Goal: Navigation & Orientation: Understand site structure

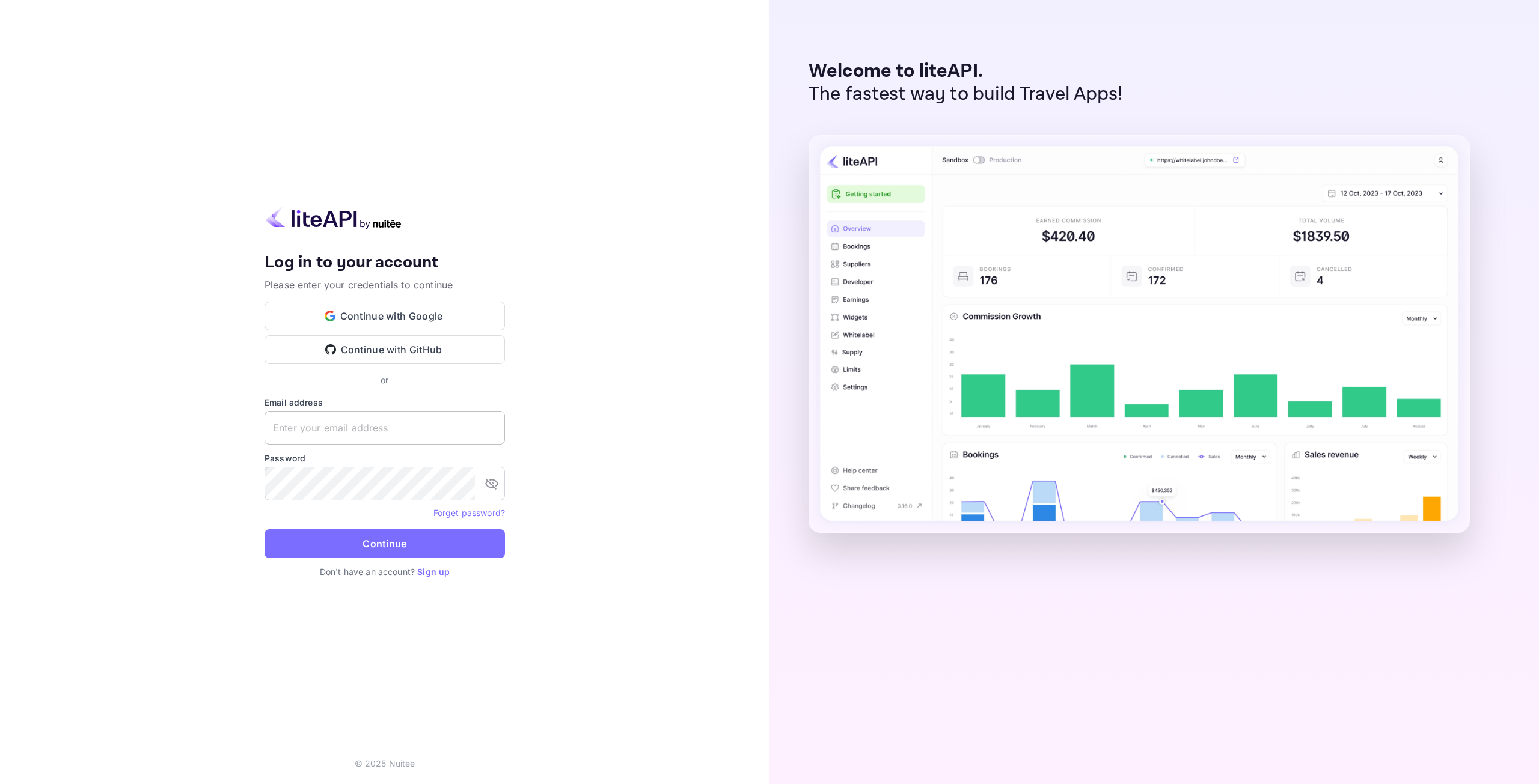
click at [397, 434] on input "text" at bounding box center [384, 428] width 240 height 33
type input "p"
click at [443, 314] on button "Continue with Google" at bounding box center [384, 316] width 240 height 29
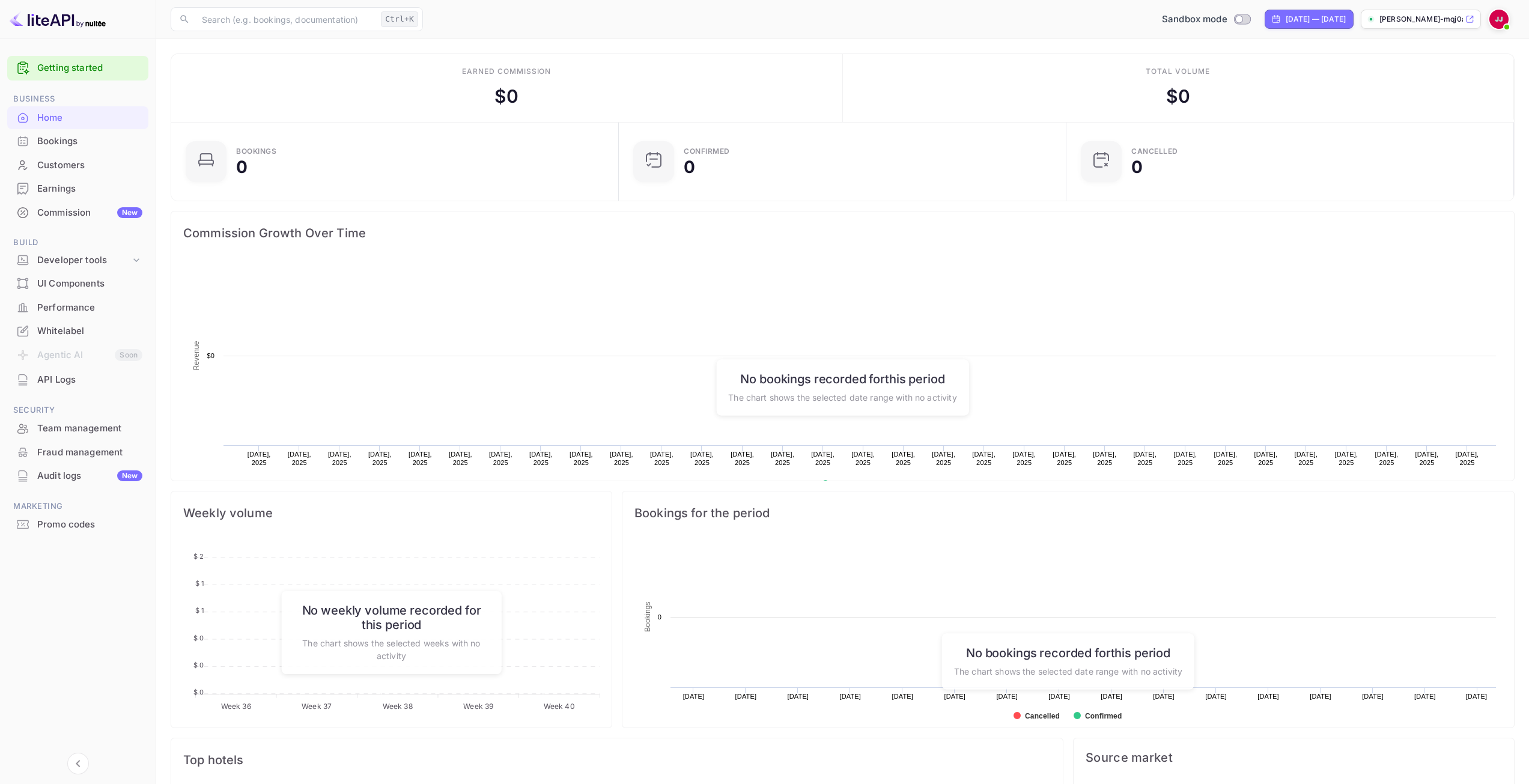
scroll to position [186, 431]
click at [76, 305] on div "Performance" at bounding box center [90, 308] width 105 height 14
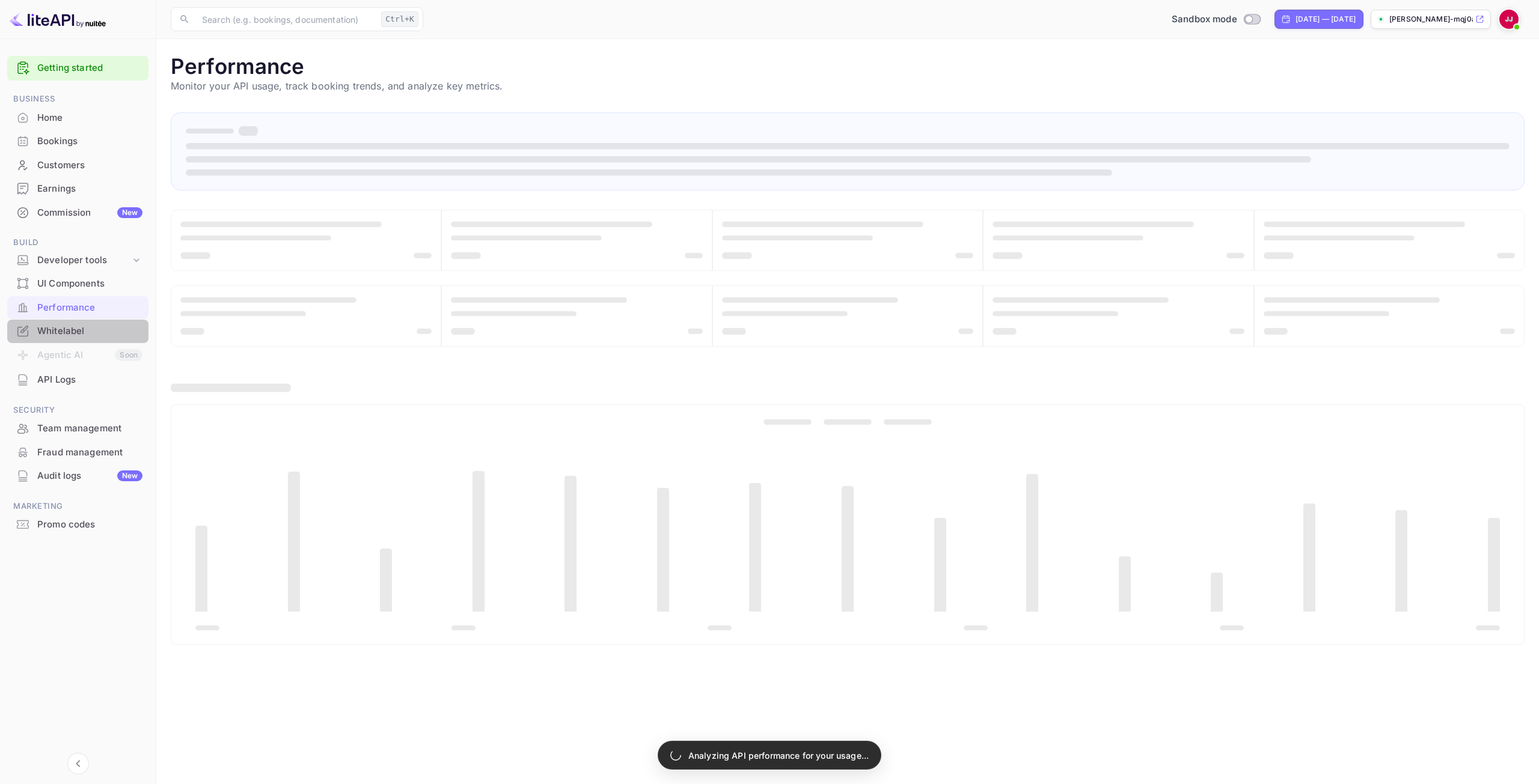
click at [74, 331] on div "Whitelabel" at bounding box center [90, 331] width 105 height 14
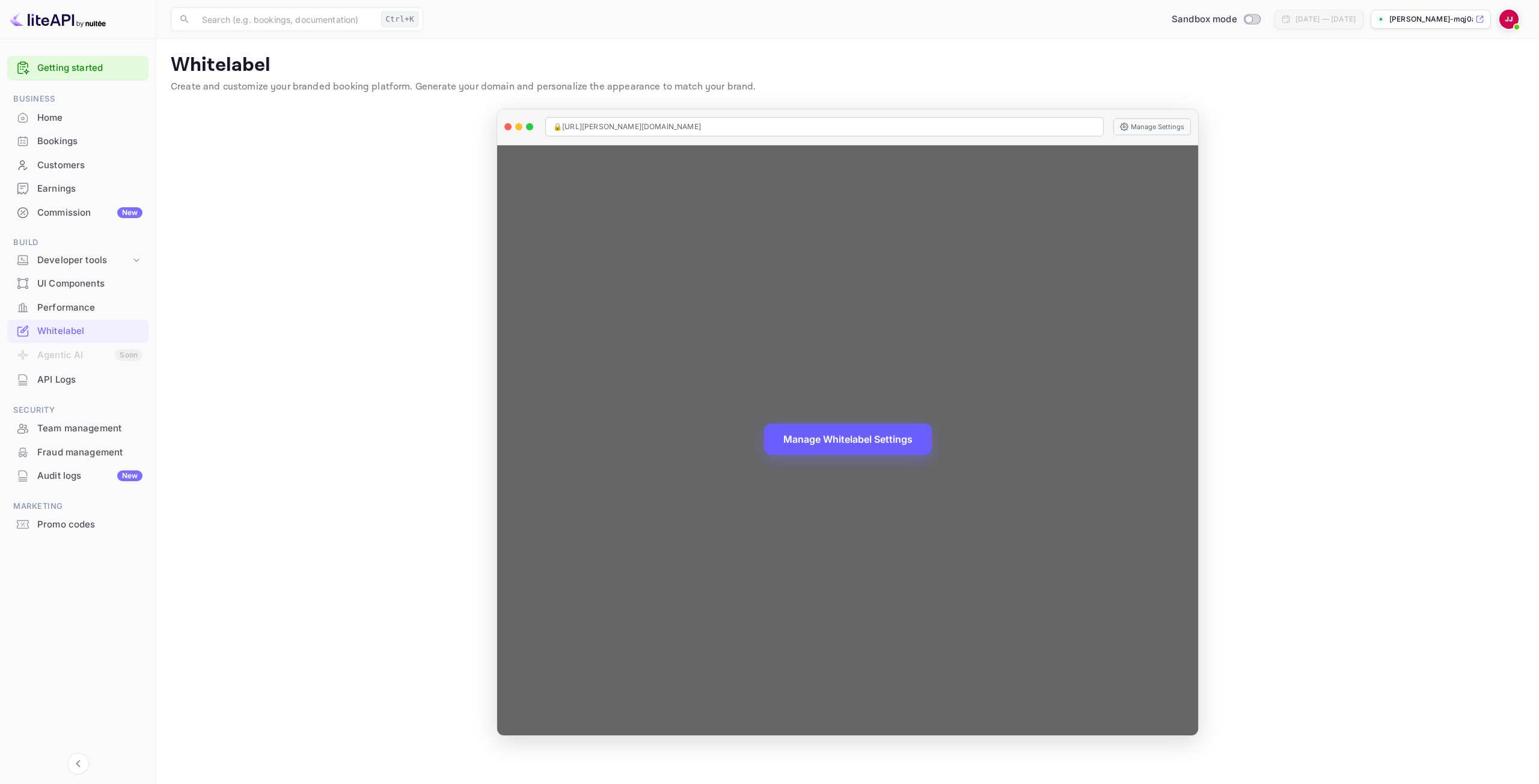
click at [855, 437] on button "Manage Whitelabel Settings" at bounding box center [847, 439] width 168 height 31
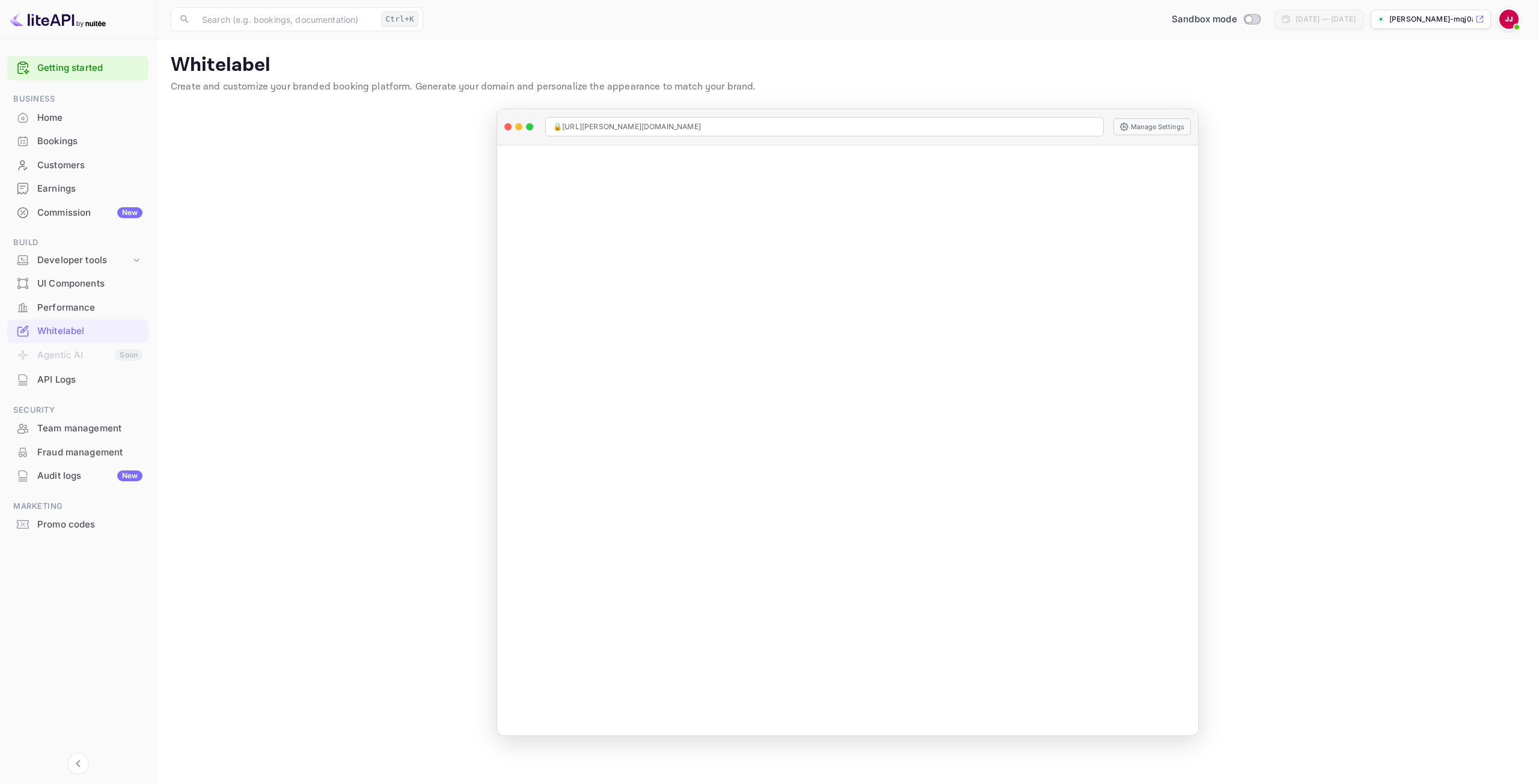
click at [84, 426] on div "Team management" at bounding box center [90, 428] width 105 height 14
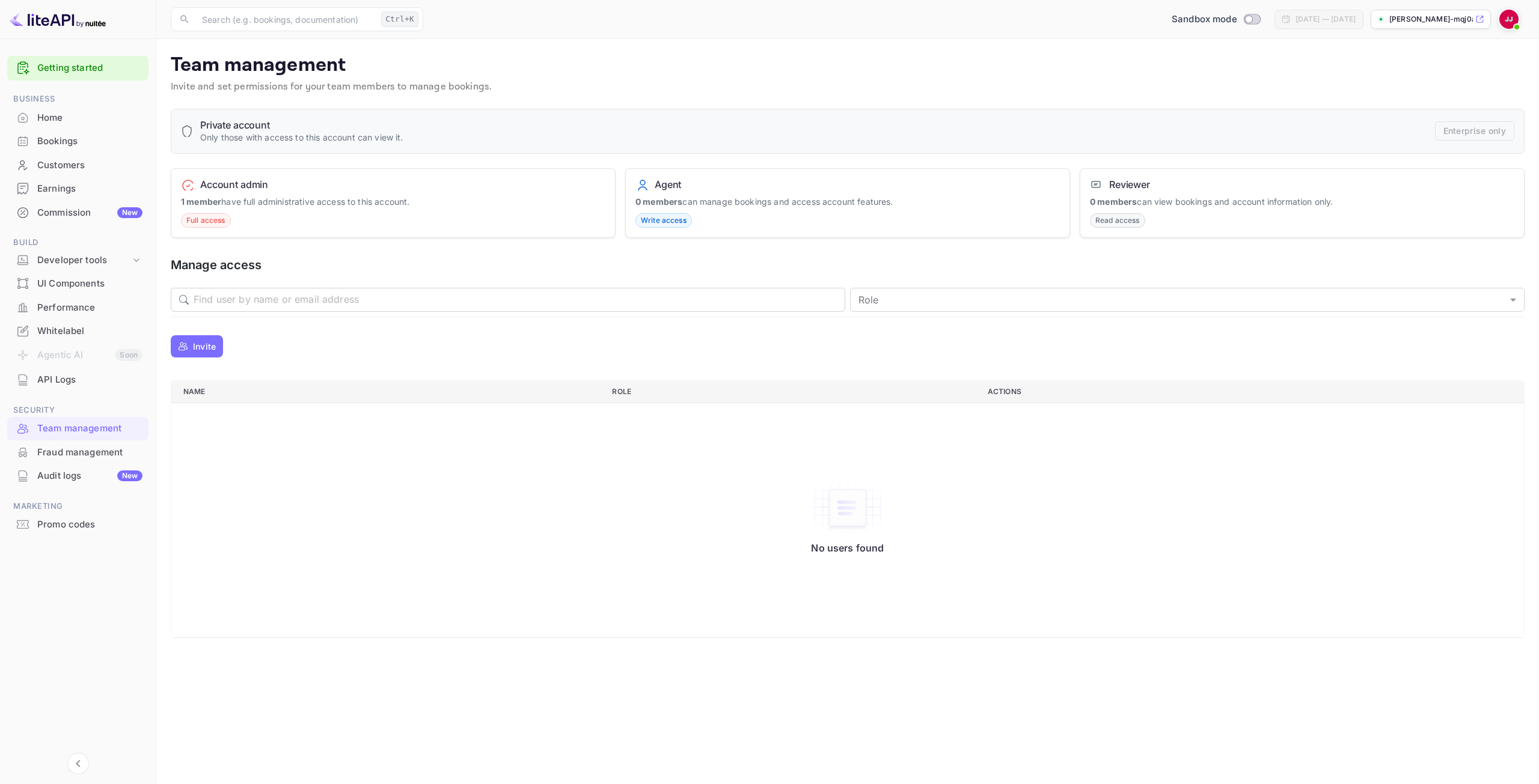
click at [81, 454] on div "Fraud management" at bounding box center [90, 453] width 105 height 14
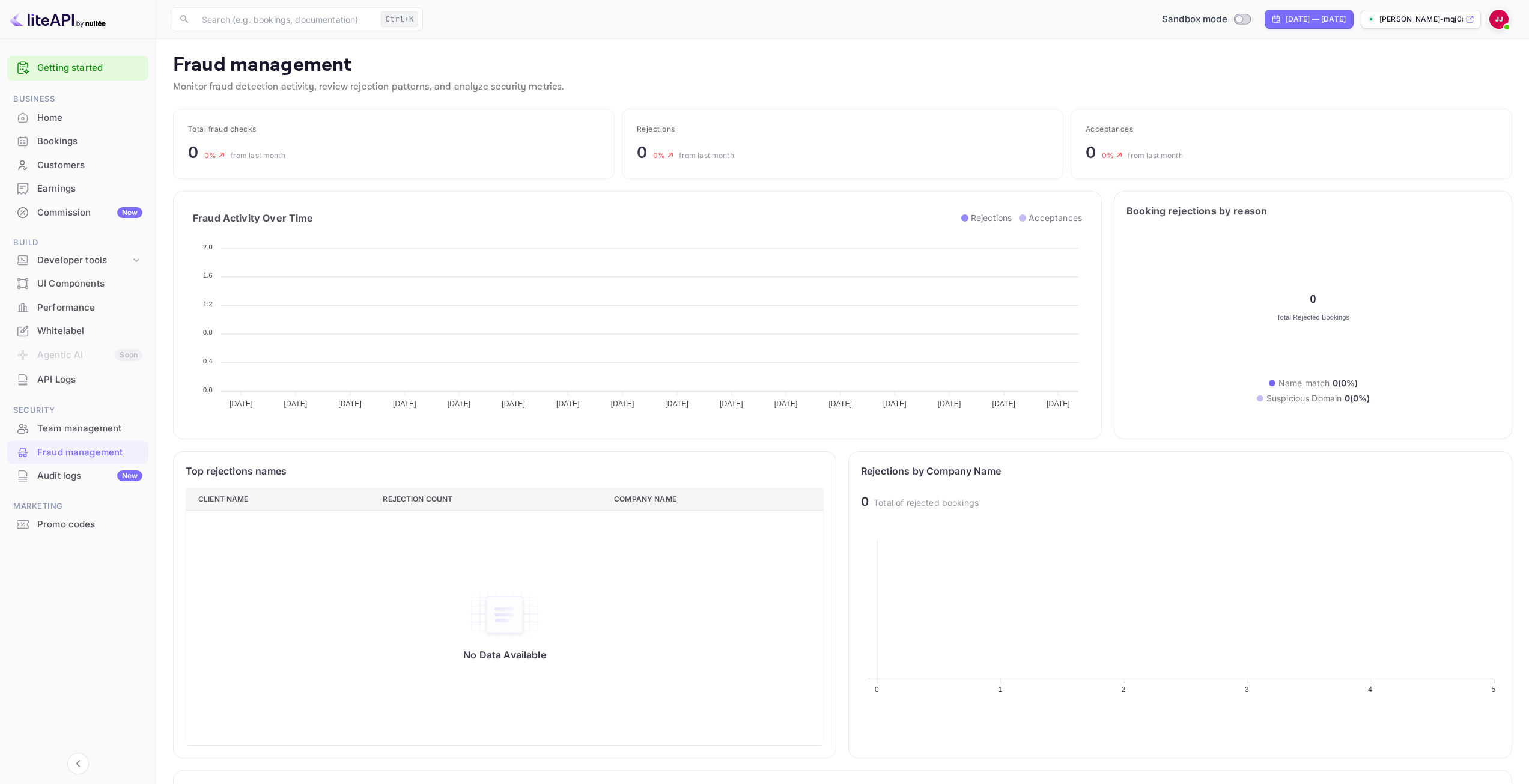
scroll to position [10, 10]
click at [88, 426] on div "Team management" at bounding box center [90, 428] width 105 height 14
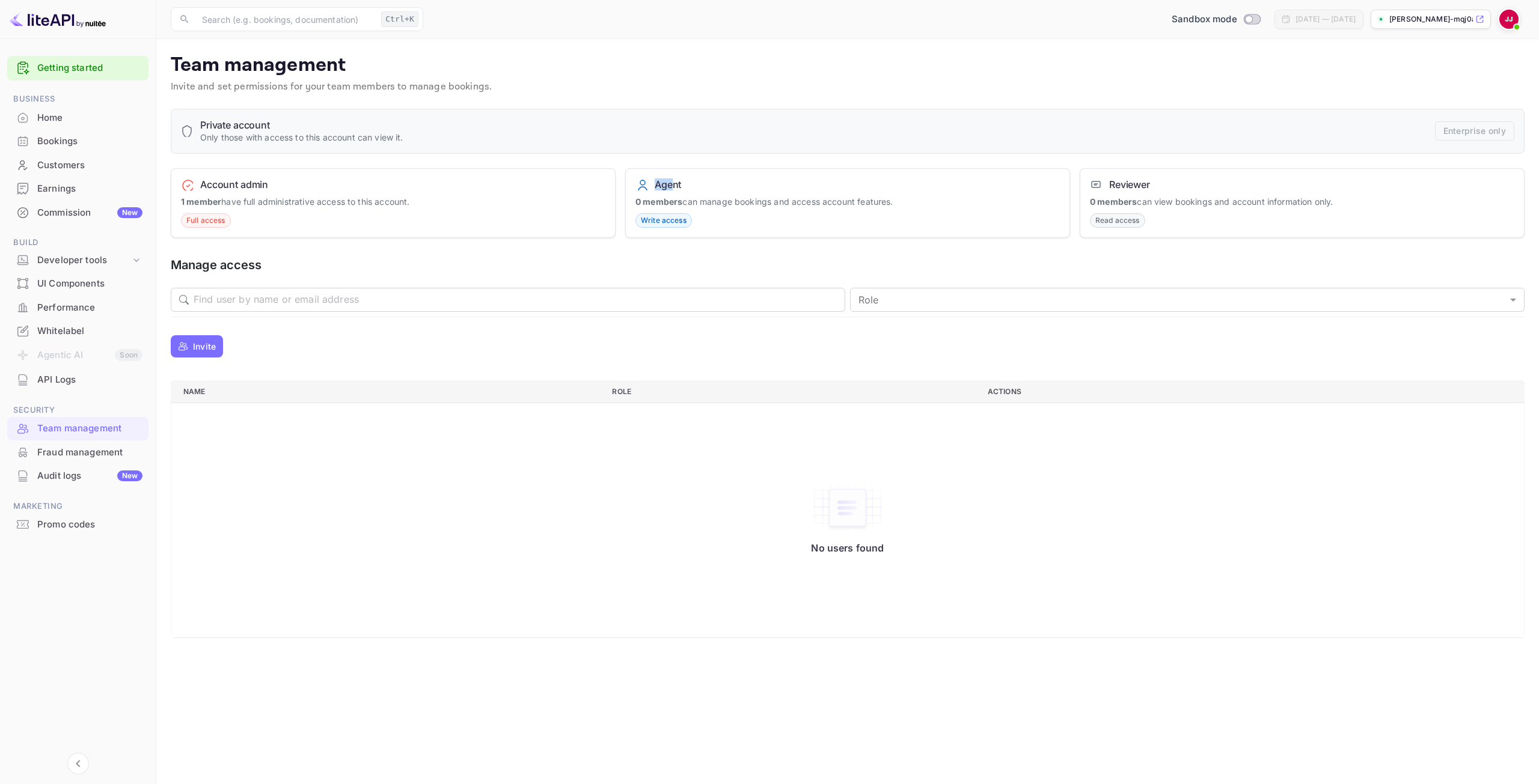
drag, startPoint x: 656, startPoint y: 183, endPoint x: 648, endPoint y: 182, distance: 8.1
click at [648, 182] on div "Agent" at bounding box center [847, 184] width 424 height 12
click at [107, 452] on div "Fraud management" at bounding box center [90, 453] width 105 height 14
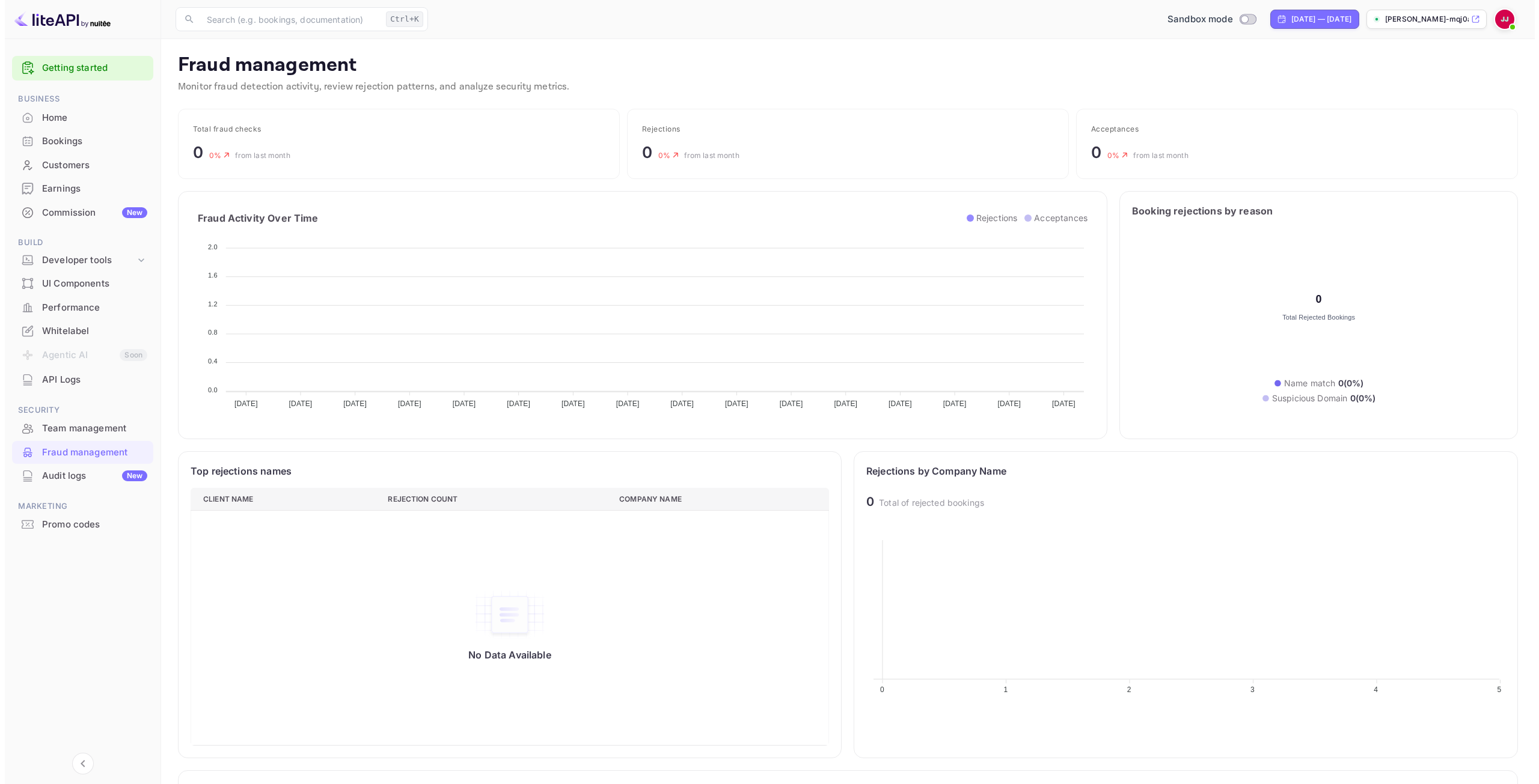
scroll to position [238, 630]
click at [59, 527] on div "Promo codes" at bounding box center [90, 524] width 105 height 14
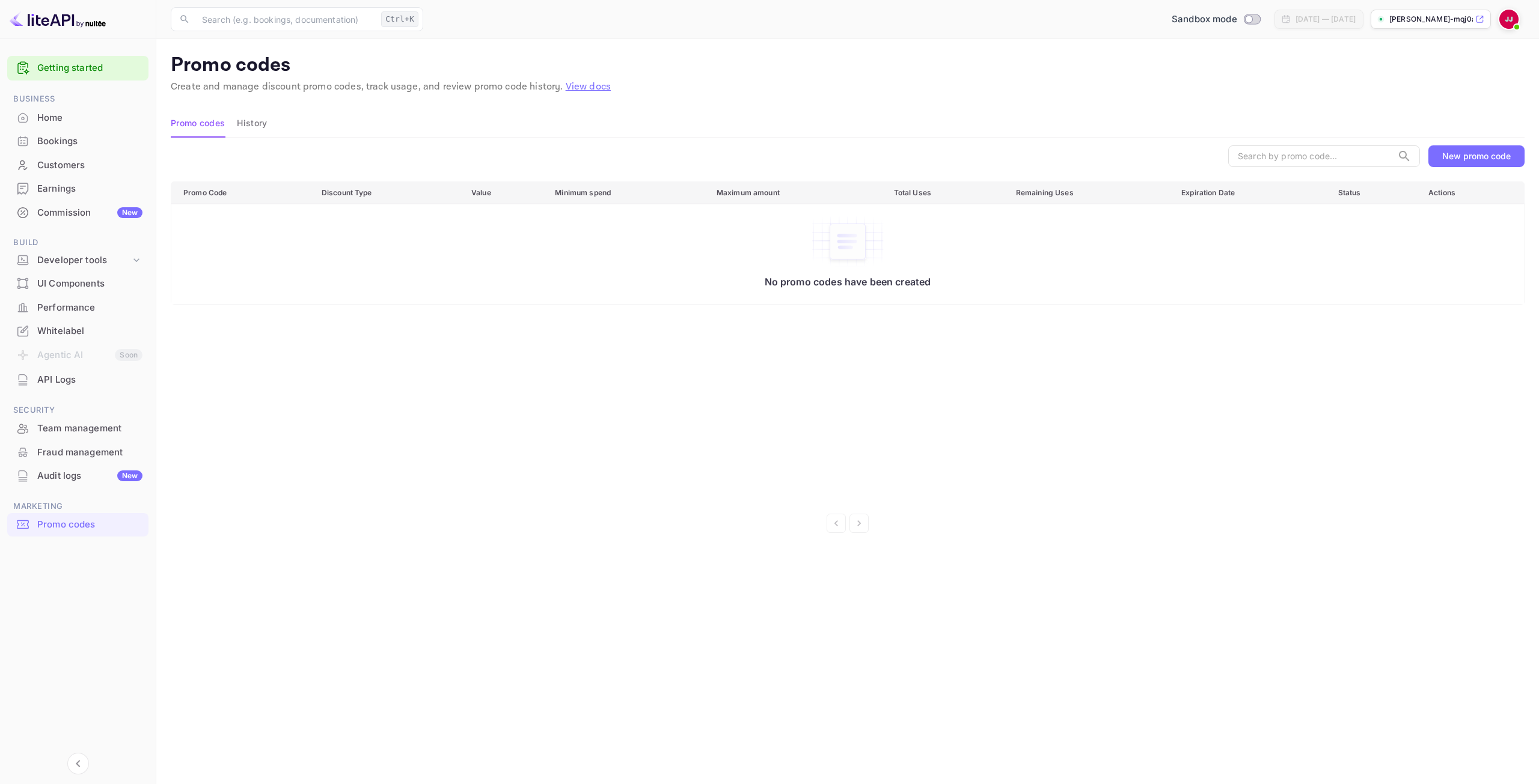
click at [102, 136] on div "Bookings" at bounding box center [90, 141] width 105 height 14
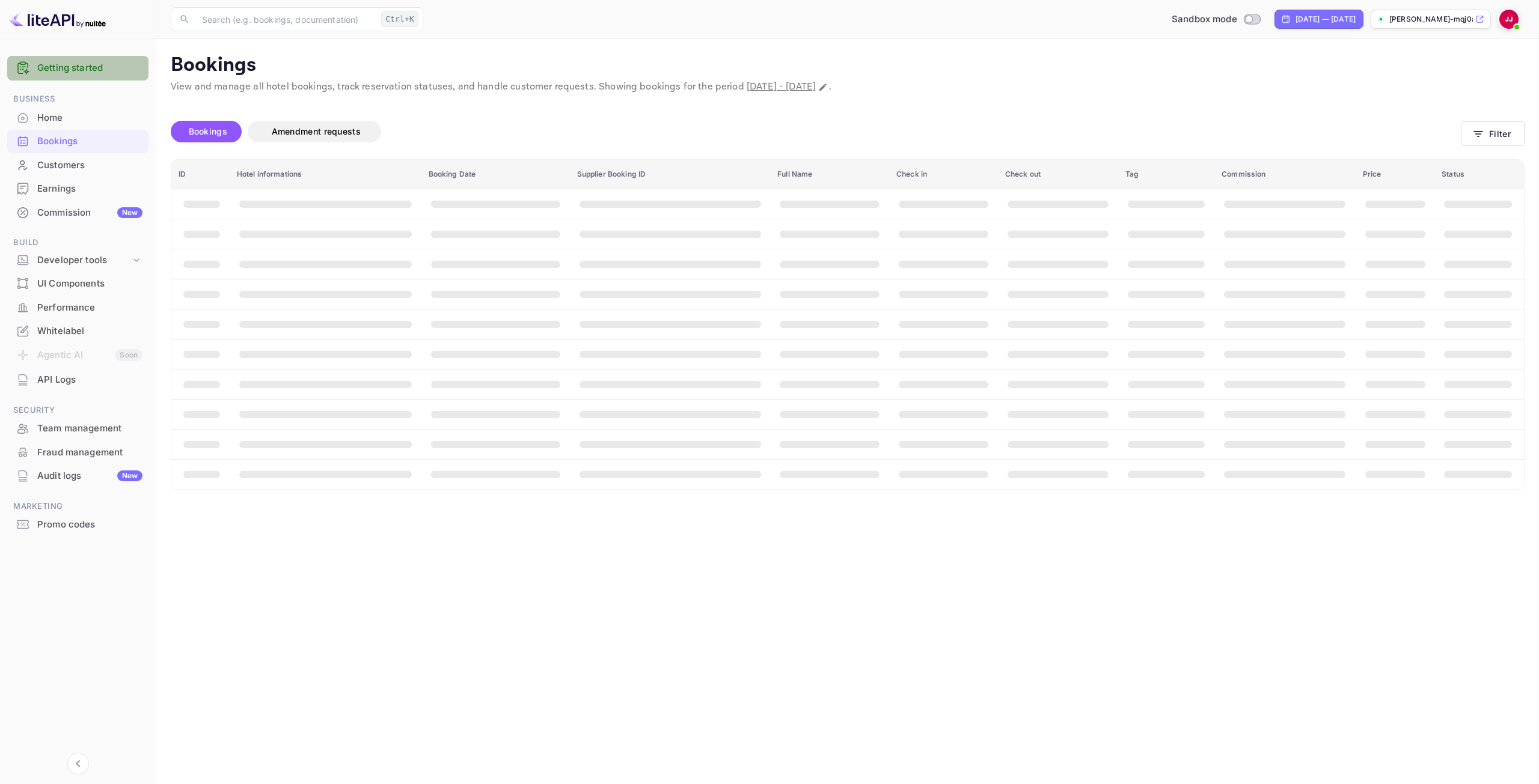
click at [95, 61] on link "Getting started" at bounding box center [90, 68] width 105 height 14
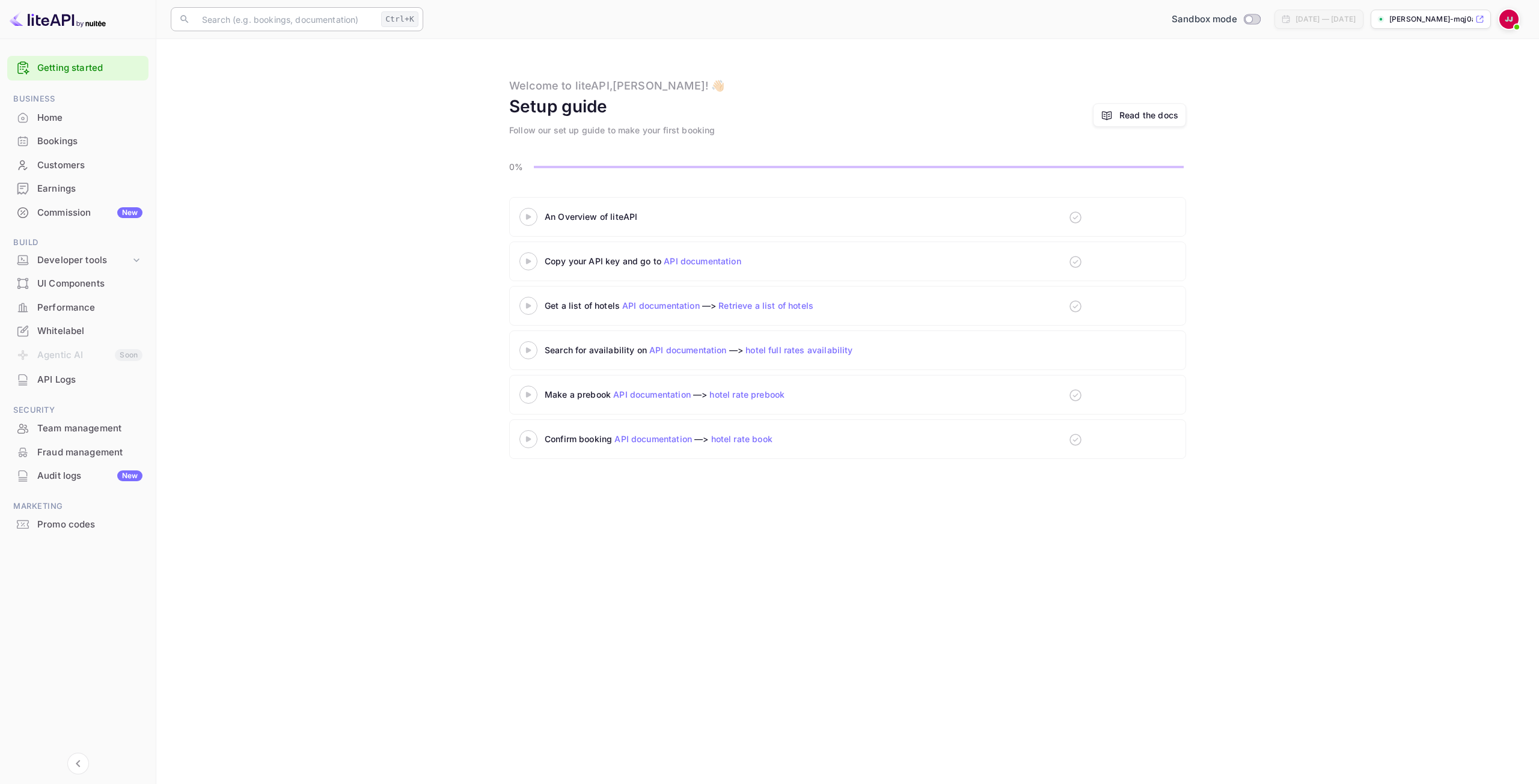
click at [300, 19] on input "text" at bounding box center [285, 19] width 181 height 24
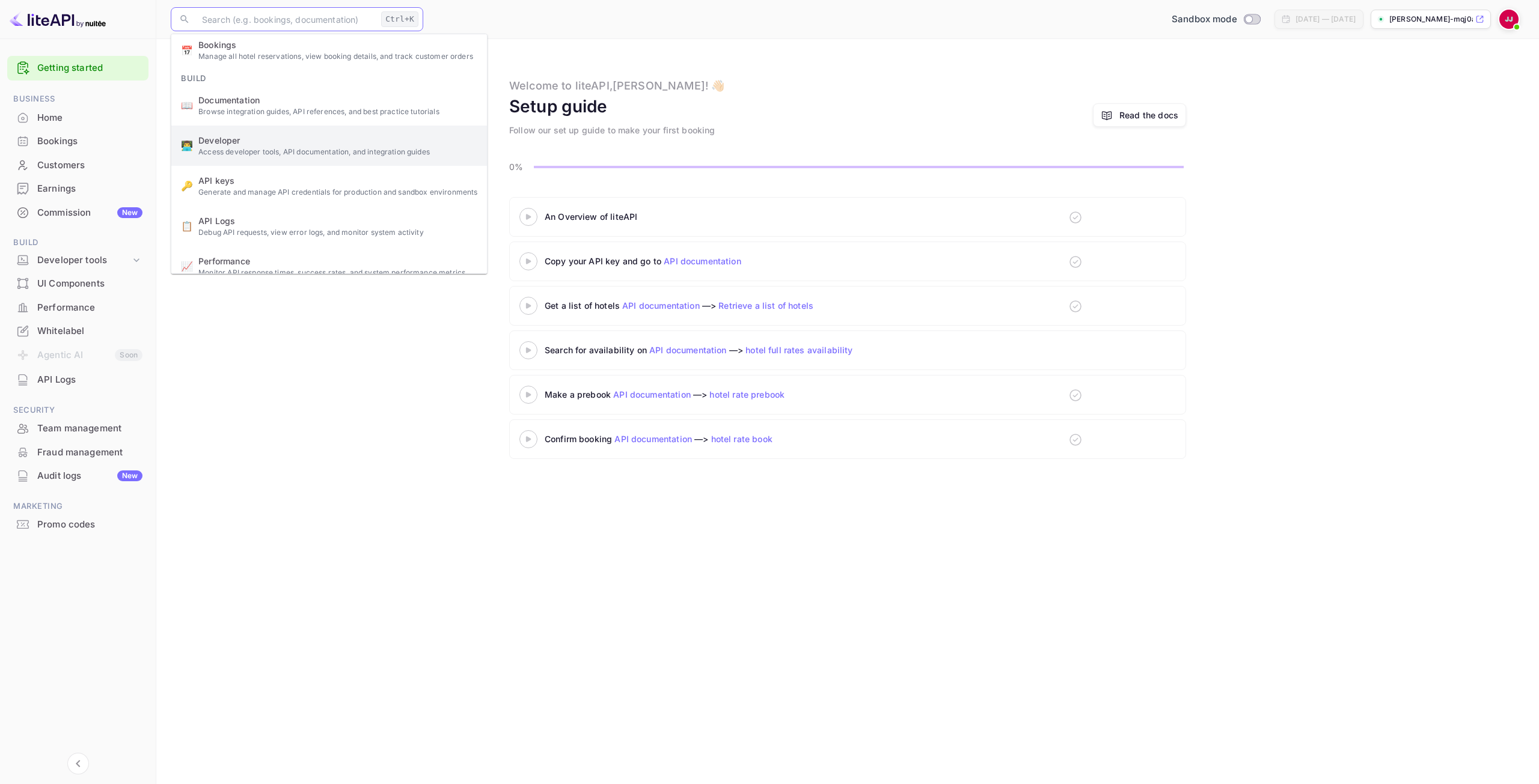
scroll to position [124, 0]
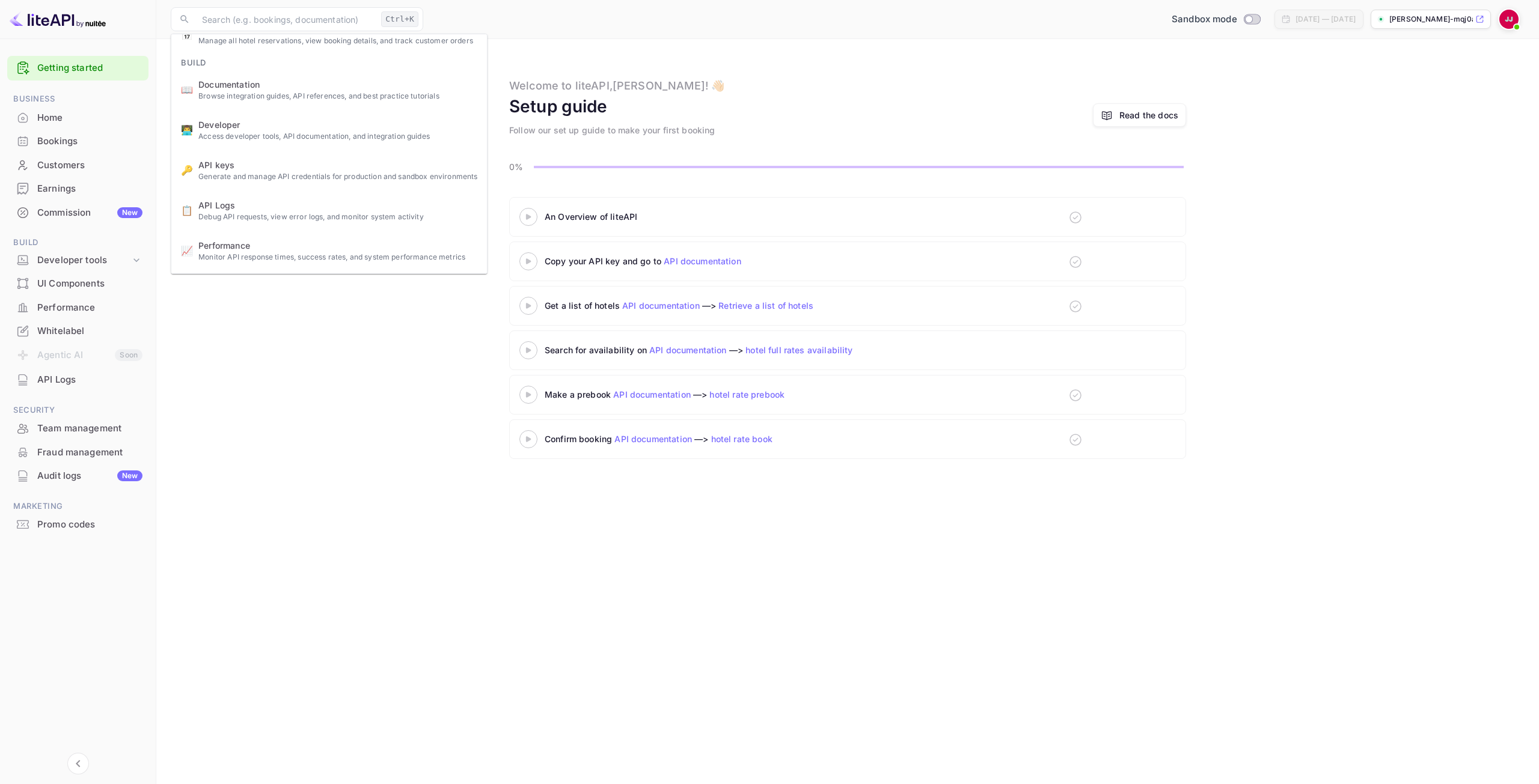
click at [917, 27] on div "Sandbox mode [DATE] — [DATE] [PERSON_NAME]-mqj0a.nuitee...." at bounding box center [976, 18] width 1097 height 21
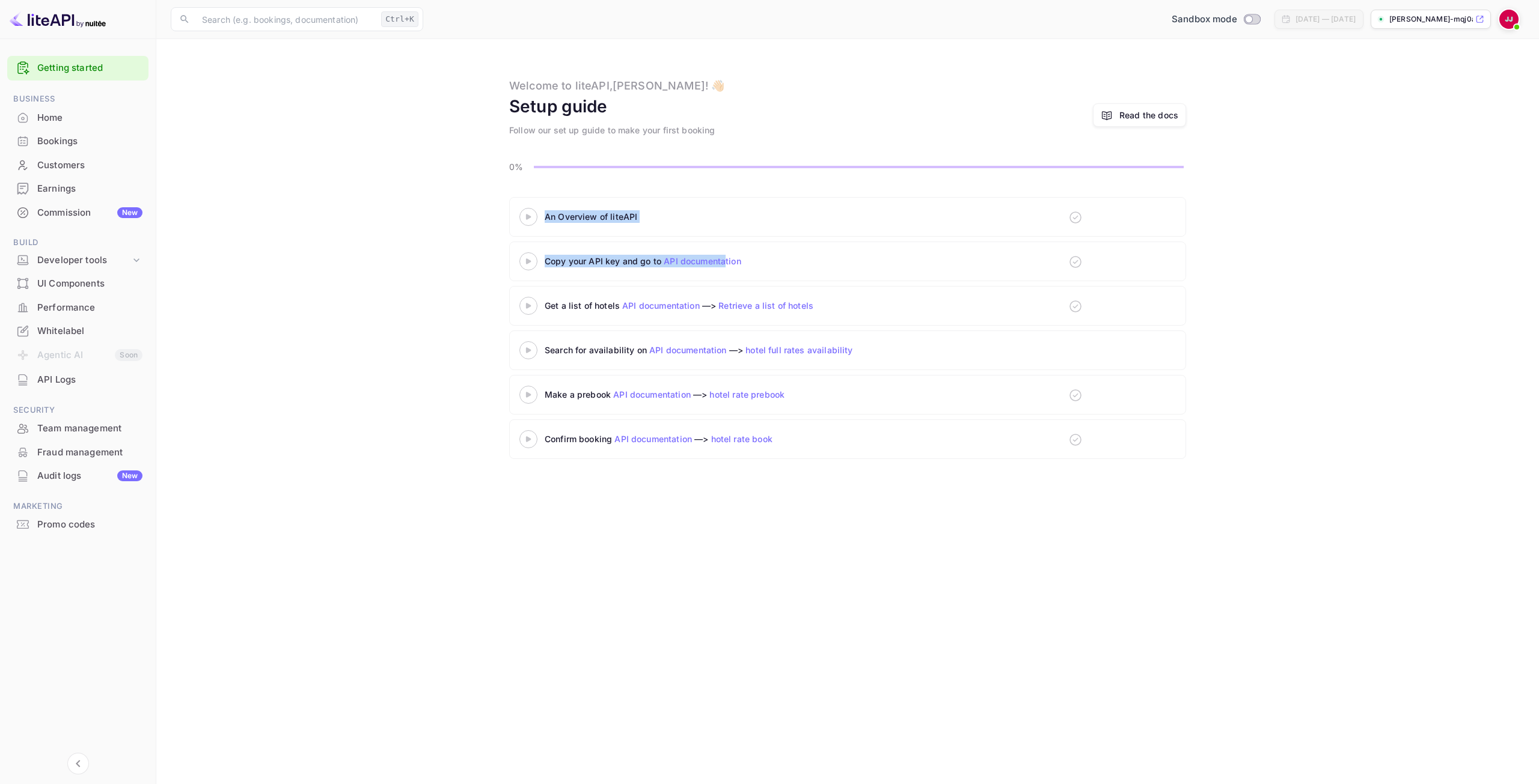
click at [705, 267] on main "Welcome to liteAPI, [PERSON_NAME] ! 👋🏻 Setup guide Follow our set up guide to m…" at bounding box center [847, 411] width 1382 height 745
drag, startPoint x: 492, startPoint y: 177, endPoint x: 491, endPoint y: 152, distance: 25.0
click at [492, 175] on main "Welcome to liteAPI, [PERSON_NAME] ! 👋🏻 Setup guide Follow our set up guide to m…" at bounding box center [847, 411] width 1382 height 745
drag, startPoint x: 573, startPoint y: 108, endPoint x: 784, endPoint y: 101, distance: 211.1
click at [782, 104] on div "Welcome to liteAPI, [PERSON_NAME] ! 👋🏻 Setup guide Follow our set up guide to m…" at bounding box center [847, 107] width 1353 height 59
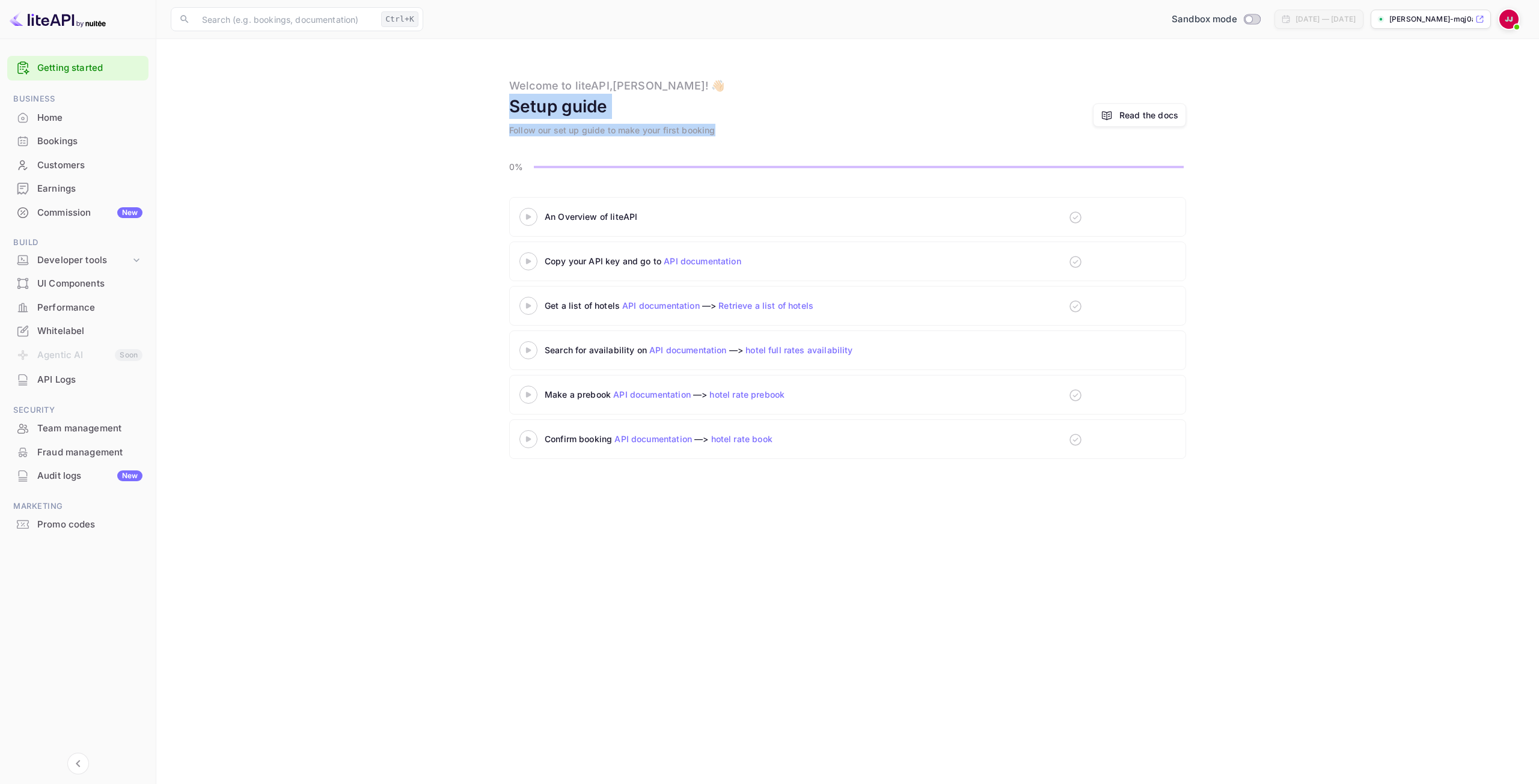
click at [784, 101] on div "Setup guide Follow our set up guide to make your first booking Read the docs" at bounding box center [847, 115] width 677 height 43
click at [75, 67] on link "Getting started" at bounding box center [90, 68] width 105 height 14
click at [874, 432] on div "Confirm booking API documentation —> hotel rate book" at bounding box center [847, 439] width 677 height 40
click at [94, 309] on div "Performance" at bounding box center [90, 308] width 105 height 14
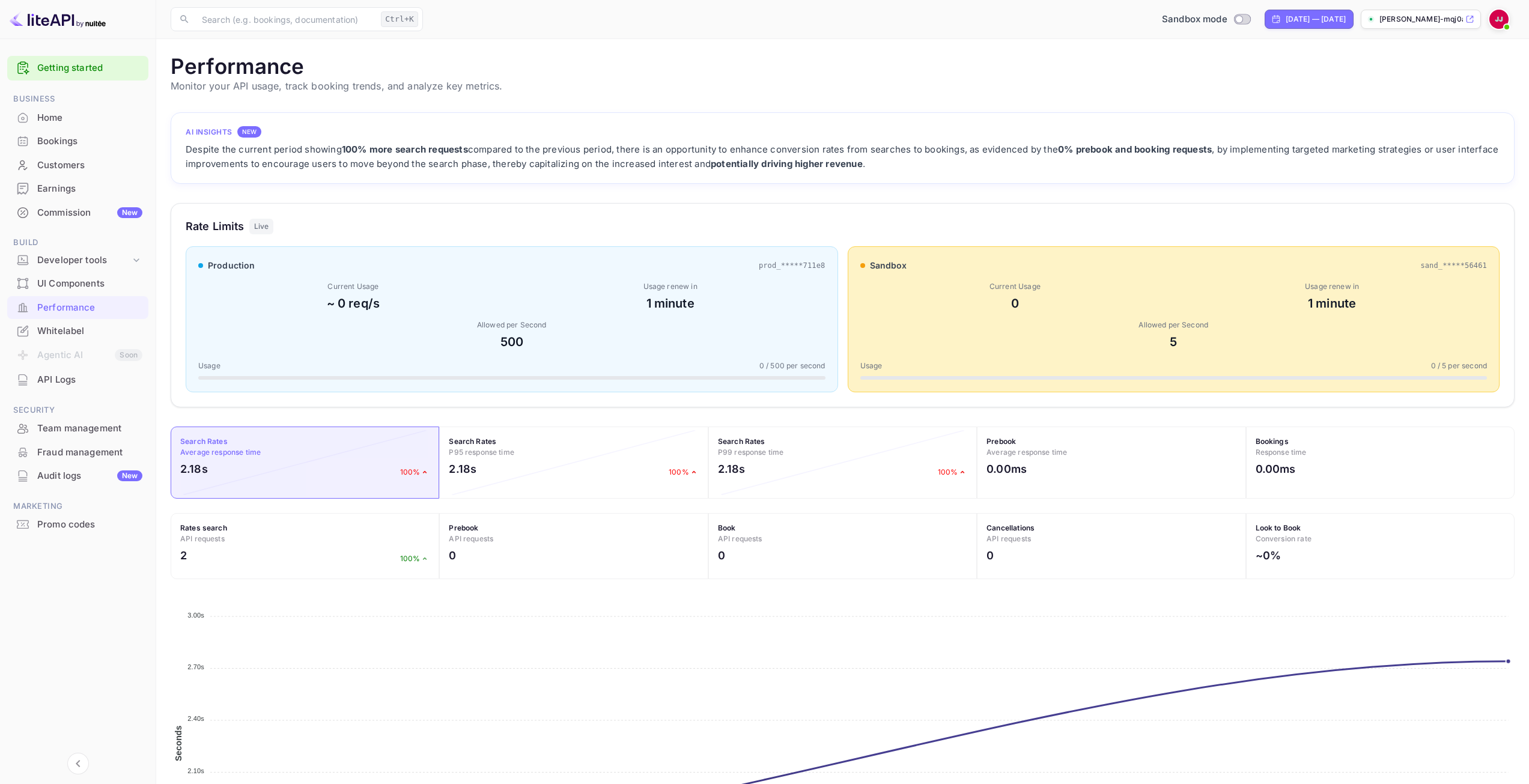
click at [46, 330] on div "Whitelabel" at bounding box center [90, 331] width 105 height 14
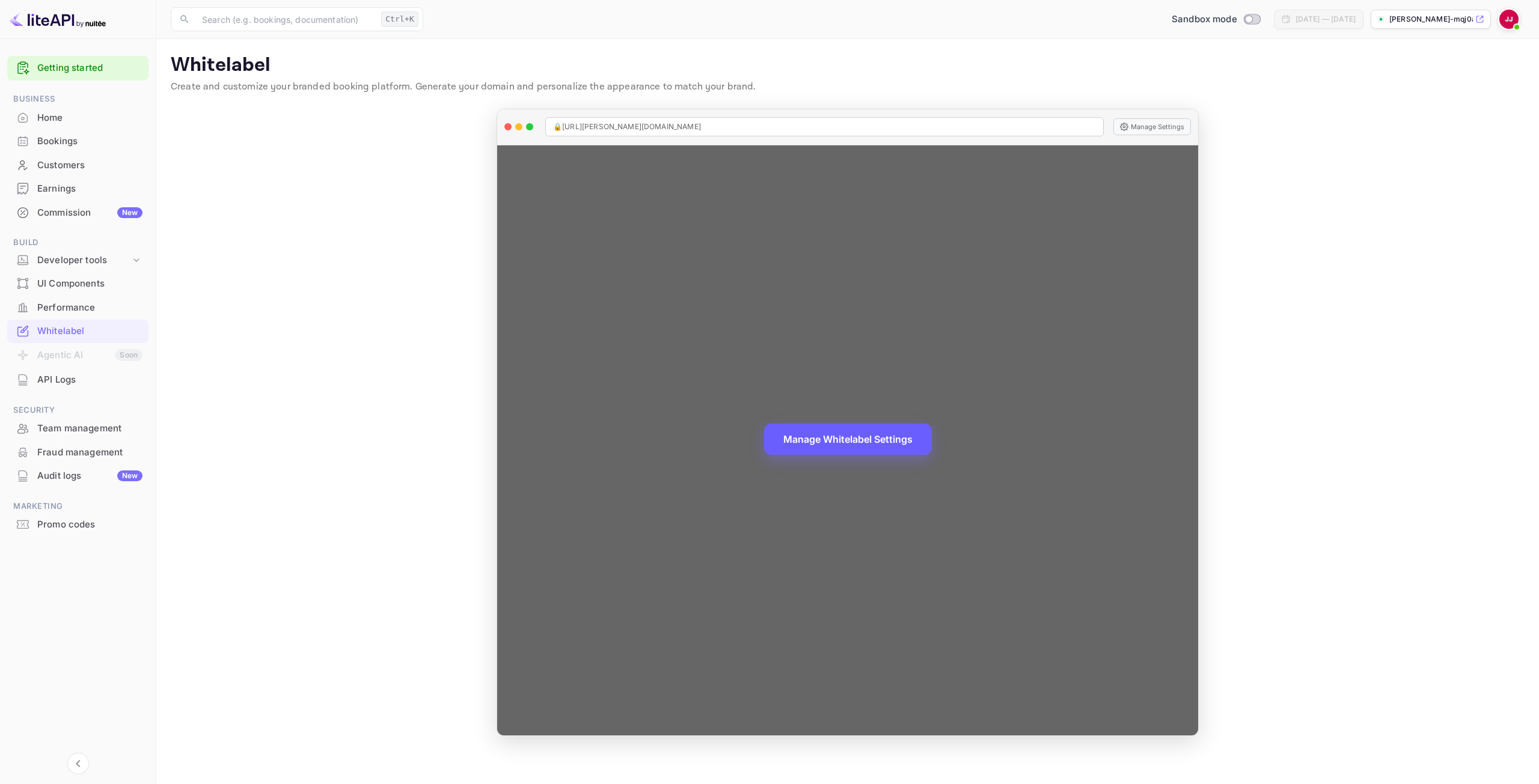
click at [876, 447] on button "Manage Whitelabel Settings" at bounding box center [847, 439] width 168 height 31
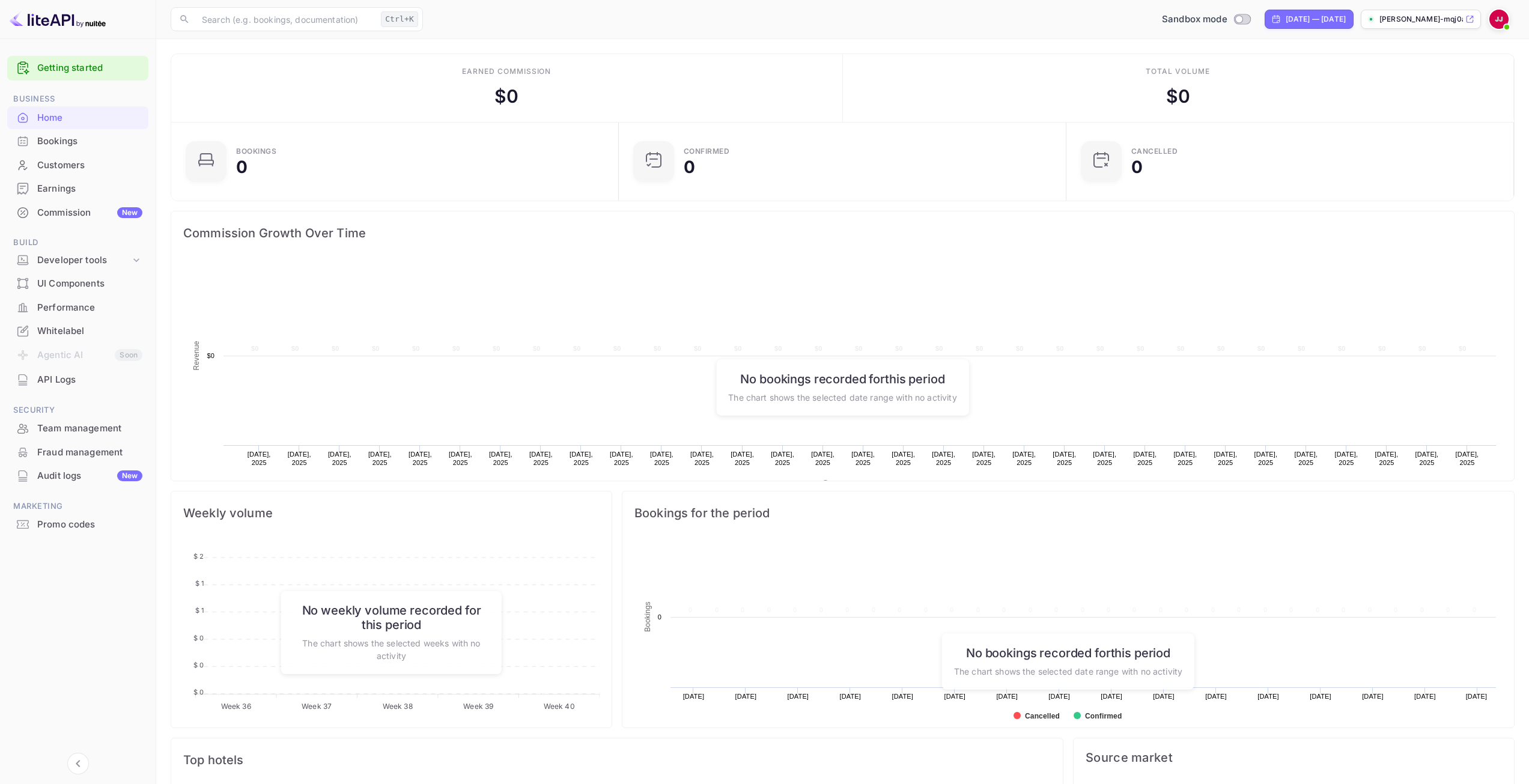
scroll to position [186, 431]
click at [78, 428] on div "Team management" at bounding box center [90, 428] width 105 height 14
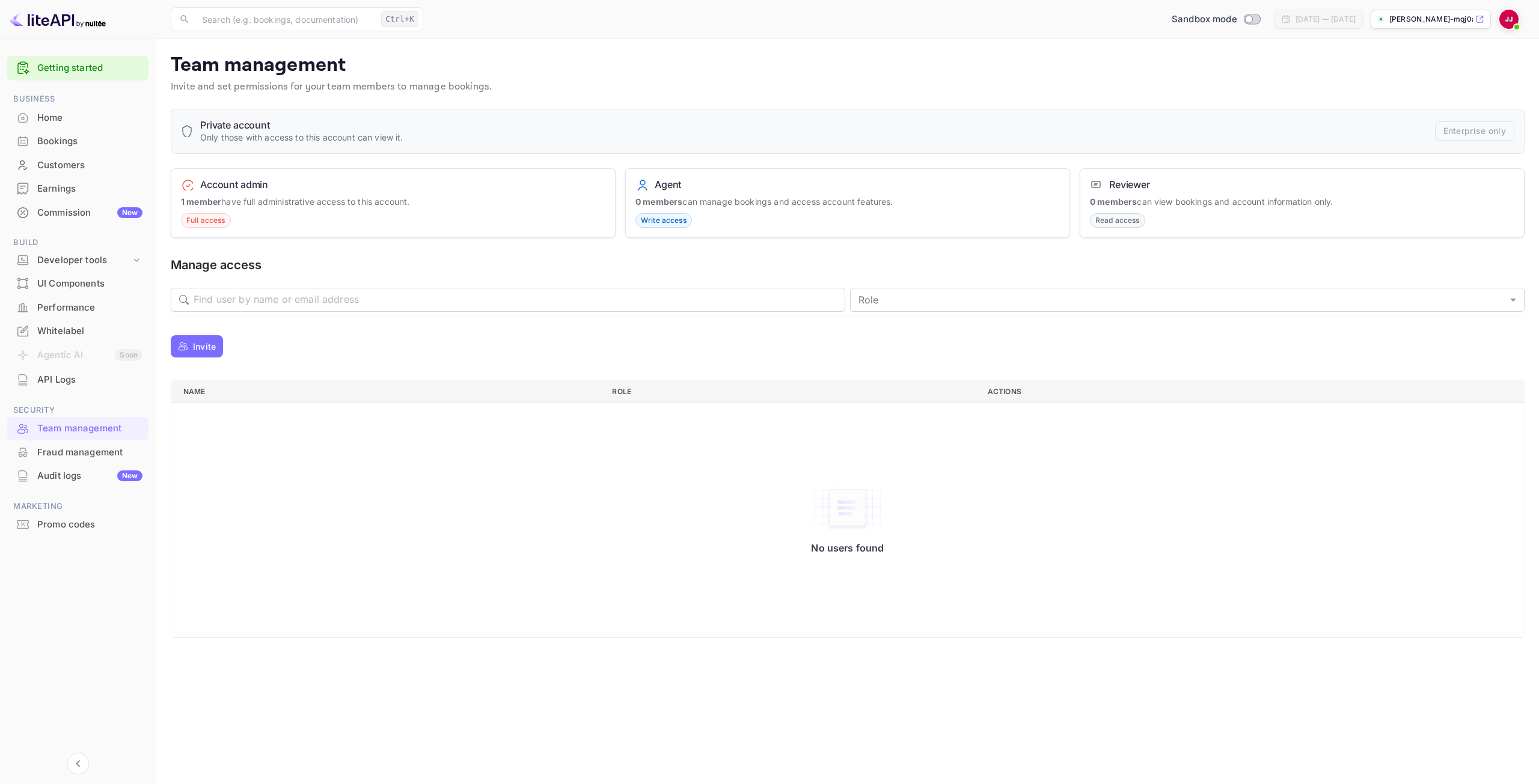
drag, startPoint x: 248, startPoint y: 200, endPoint x: 439, endPoint y: 200, distance: 191.0
click at [439, 200] on div "Account admin 1 member have full administrative access to this account. Full ac…" at bounding box center [393, 203] width 445 height 70
click at [439, 200] on p "1 member have full administrative access to this account." at bounding box center [393, 201] width 424 height 13
drag, startPoint x: 642, startPoint y: 181, endPoint x: 752, endPoint y: 182, distance: 110.0
click at [752, 182] on div "Agent" at bounding box center [847, 184] width 424 height 12
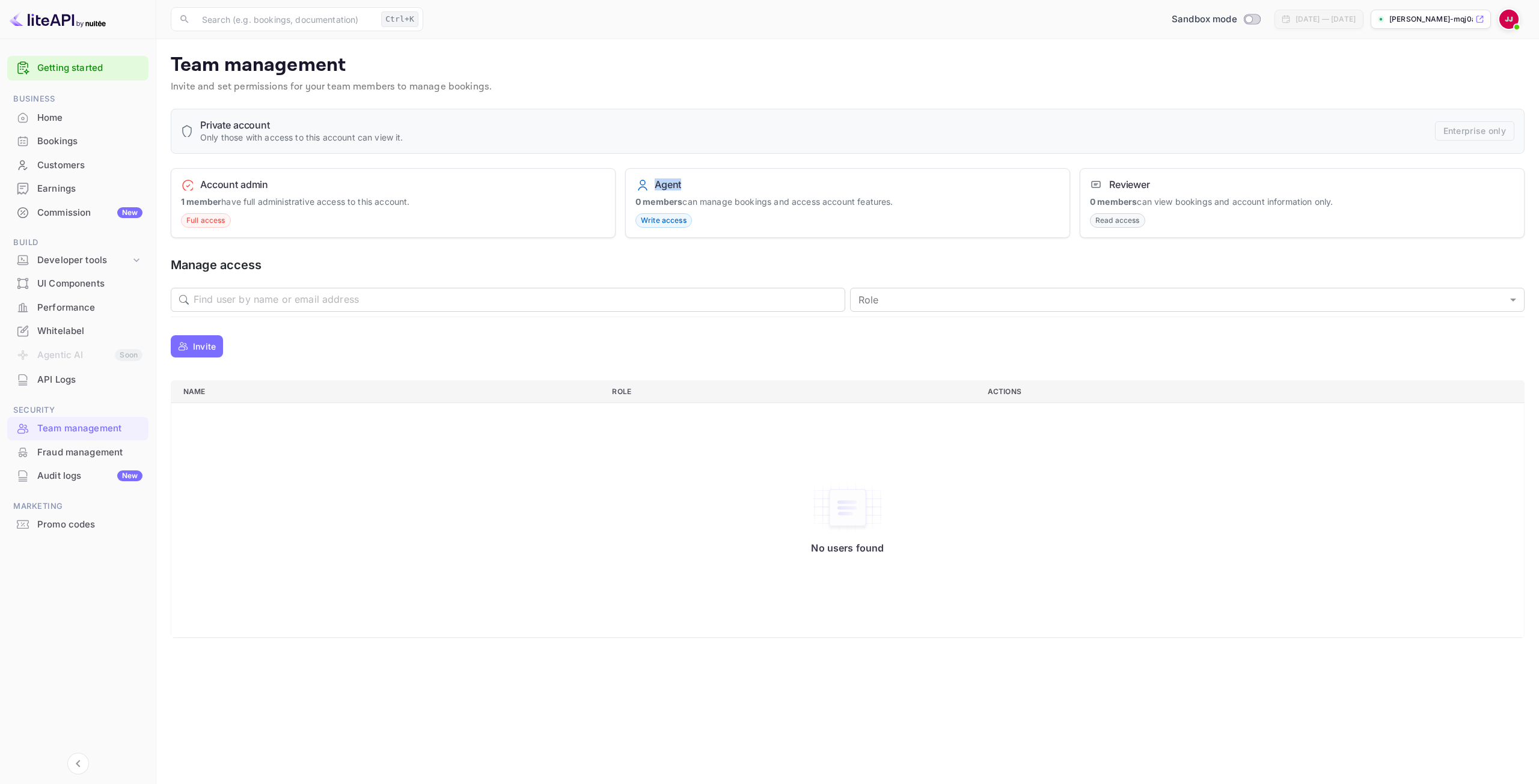
click at [752, 182] on div "Agent" at bounding box center [847, 184] width 424 height 12
click at [666, 220] on span "Write access" at bounding box center [663, 220] width 55 height 11
drag, startPoint x: 639, startPoint y: 220, endPoint x: 724, endPoint y: 220, distance: 85.0
click at [723, 220] on div "Agent 0 members can manage bookings and access account features. Write access" at bounding box center [847, 203] width 445 height 70
click at [724, 220] on div "Agent 0 members can manage bookings and access account features. Write access" at bounding box center [847, 203] width 445 height 70
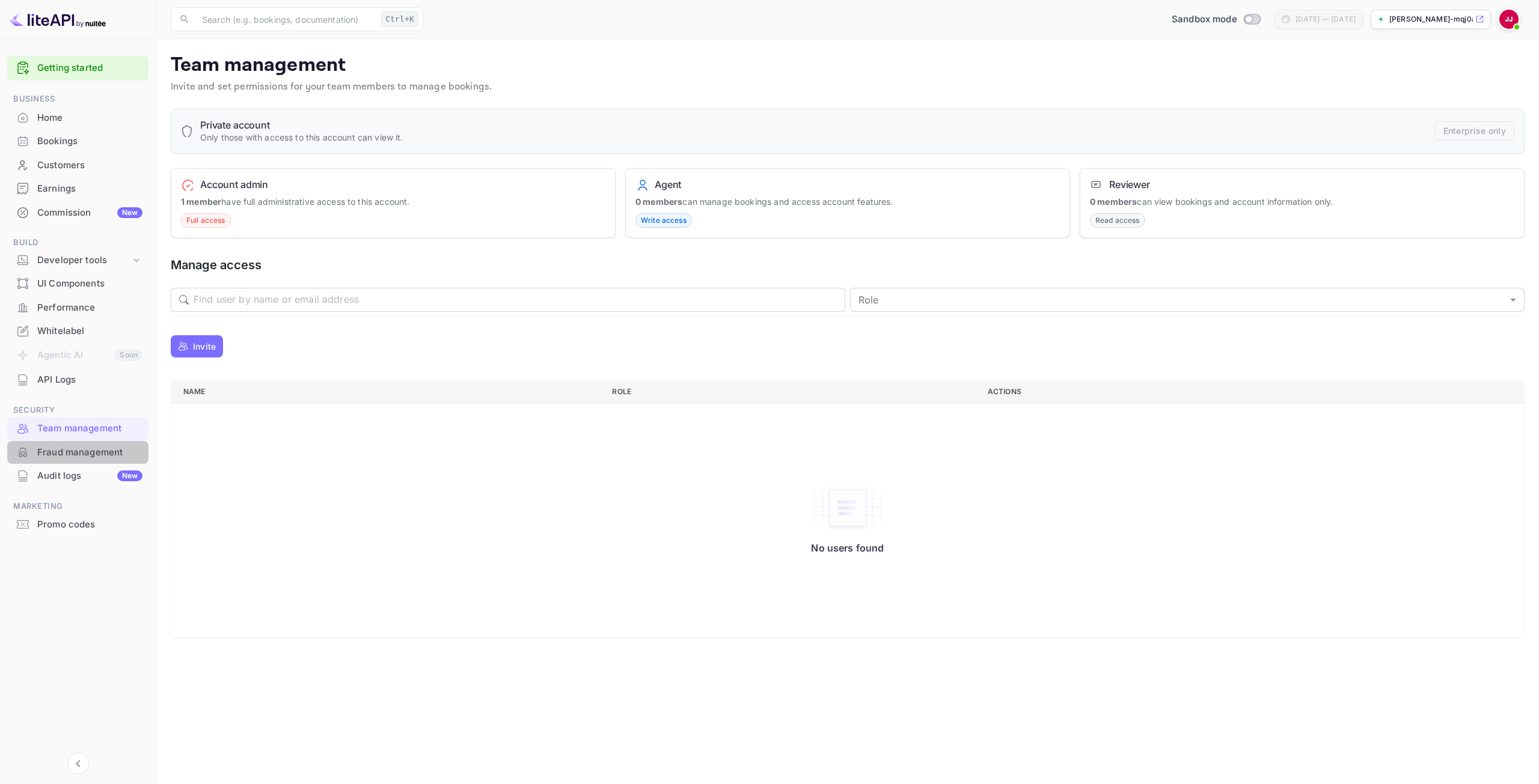
click at [87, 447] on div "Fraud management" at bounding box center [90, 453] width 105 height 14
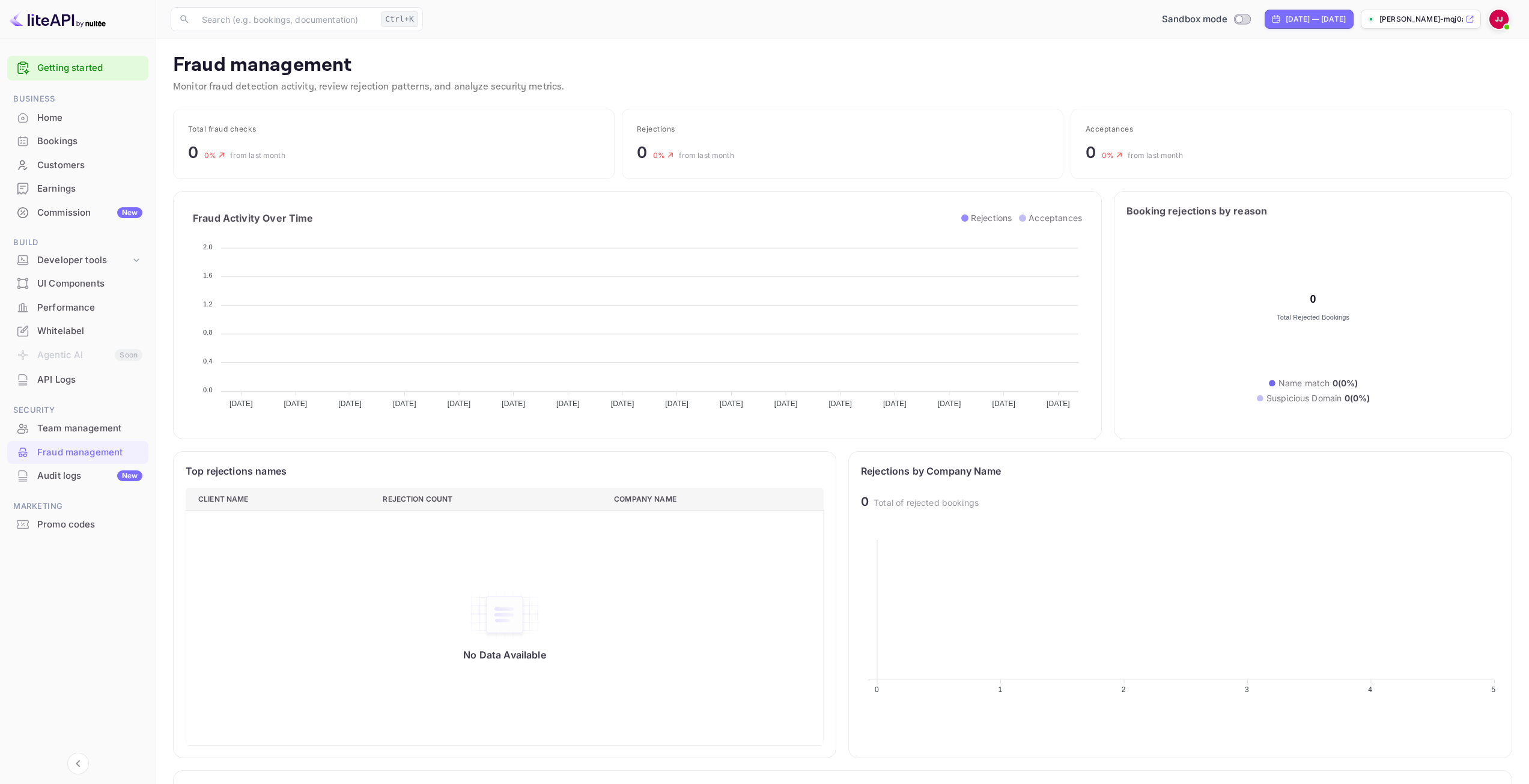
scroll to position [238, 630]
click at [1227, 20] on input "Switch to Production mode" at bounding box center [1239, 18] width 24 height 8
checkbox input "false"
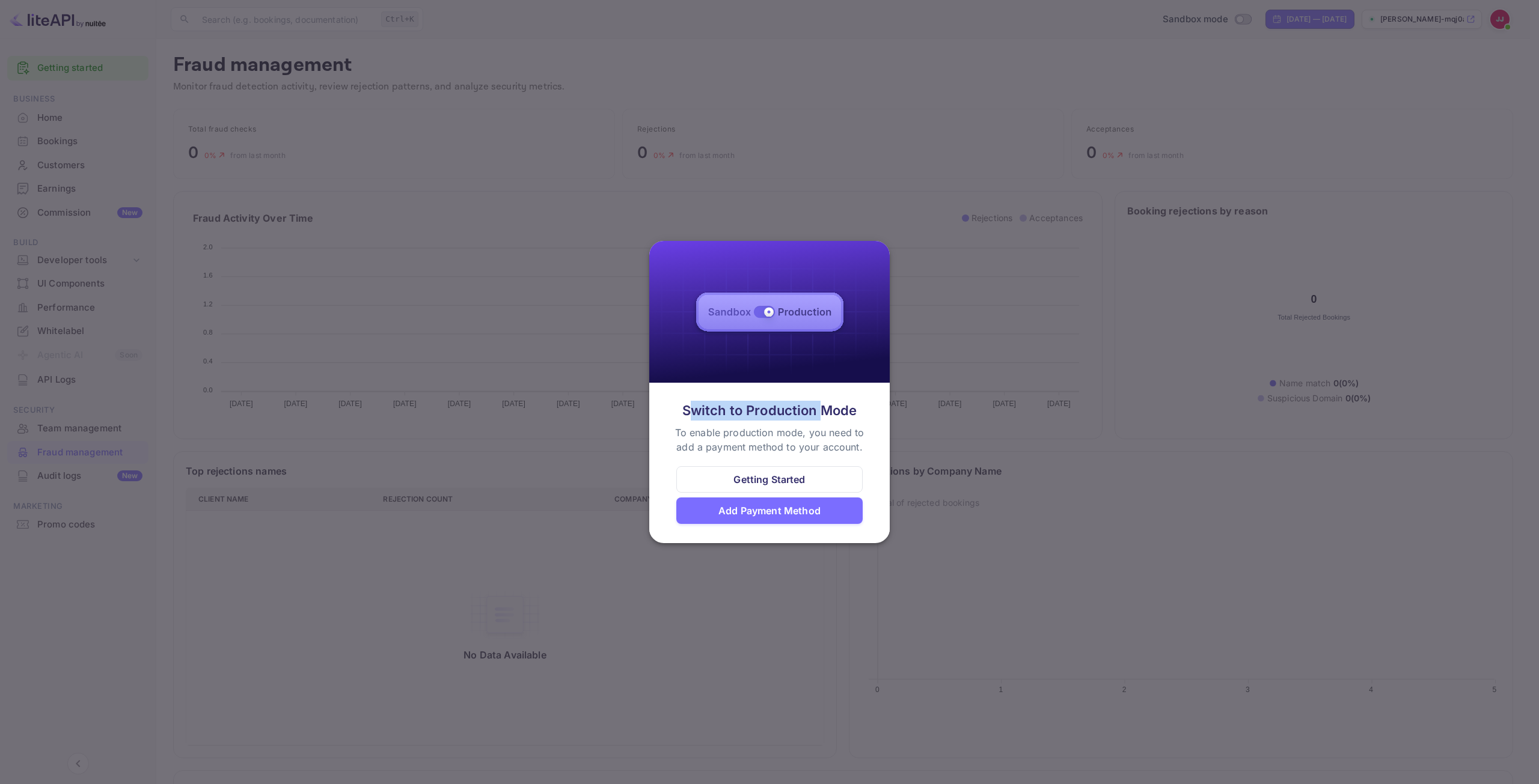
drag, startPoint x: 690, startPoint y: 410, endPoint x: 819, endPoint y: 409, distance: 129.0
click at [819, 409] on div "Switch to Production Mode" at bounding box center [770, 410] width 175 height 20
drag, startPoint x: 696, startPoint y: 428, endPoint x: 886, endPoint y: 457, distance: 192.2
click at [886, 457] on div "Switch to Production Mode To enable production mode, you need to add a payment …" at bounding box center [769, 462] width 240 height 152
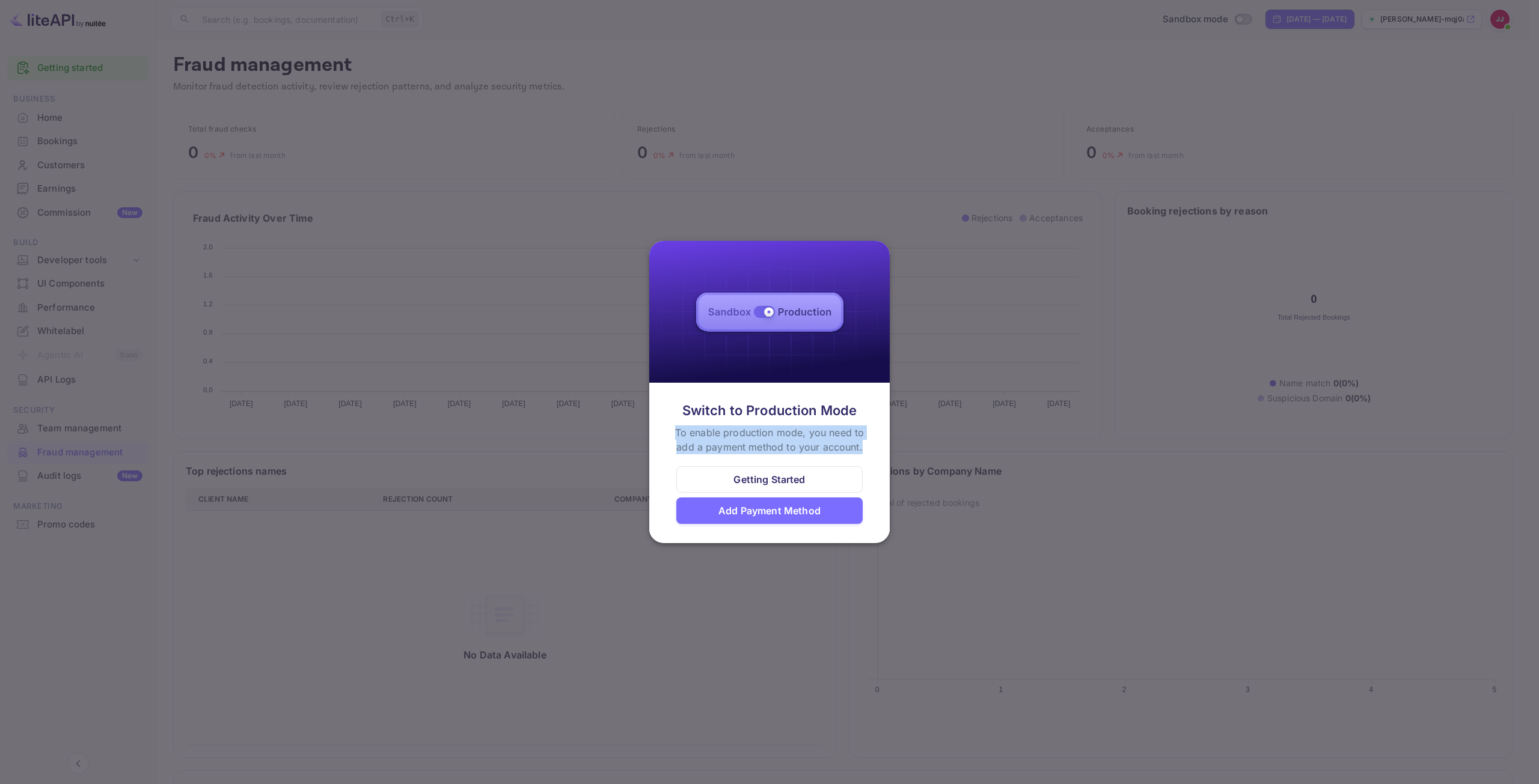
click at [886, 457] on div "Switch to Production Mode To enable production mode, you need to add a payment …" at bounding box center [769, 462] width 240 height 152
click at [770, 446] on div "To enable production mode, you need to add a payment method to your account." at bounding box center [770, 439] width 198 height 29
click at [1148, 491] on div at bounding box center [770, 392] width 1539 height 784
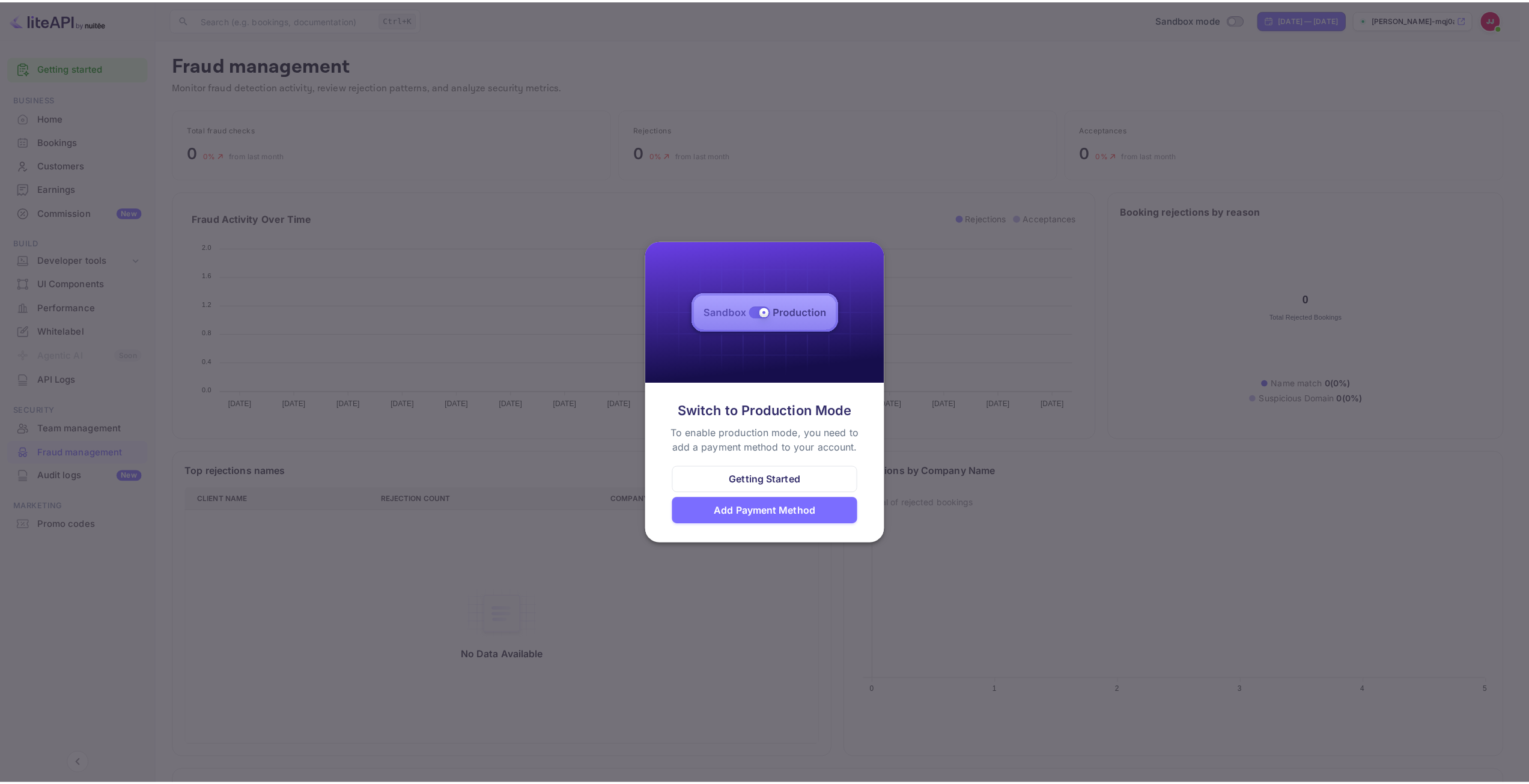
scroll to position [10, 10]
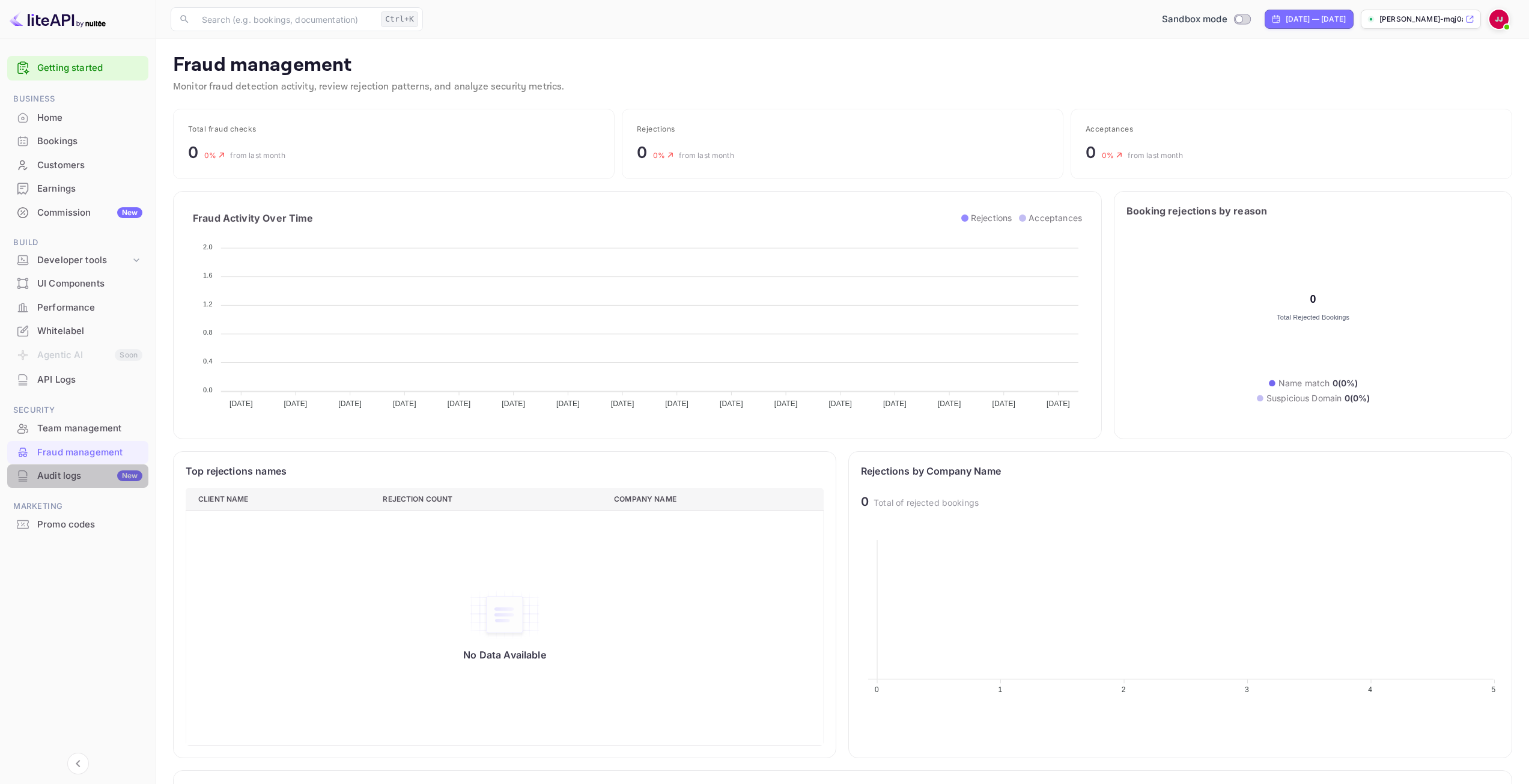
click at [70, 475] on div "Audit logs New" at bounding box center [90, 476] width 105 height 14
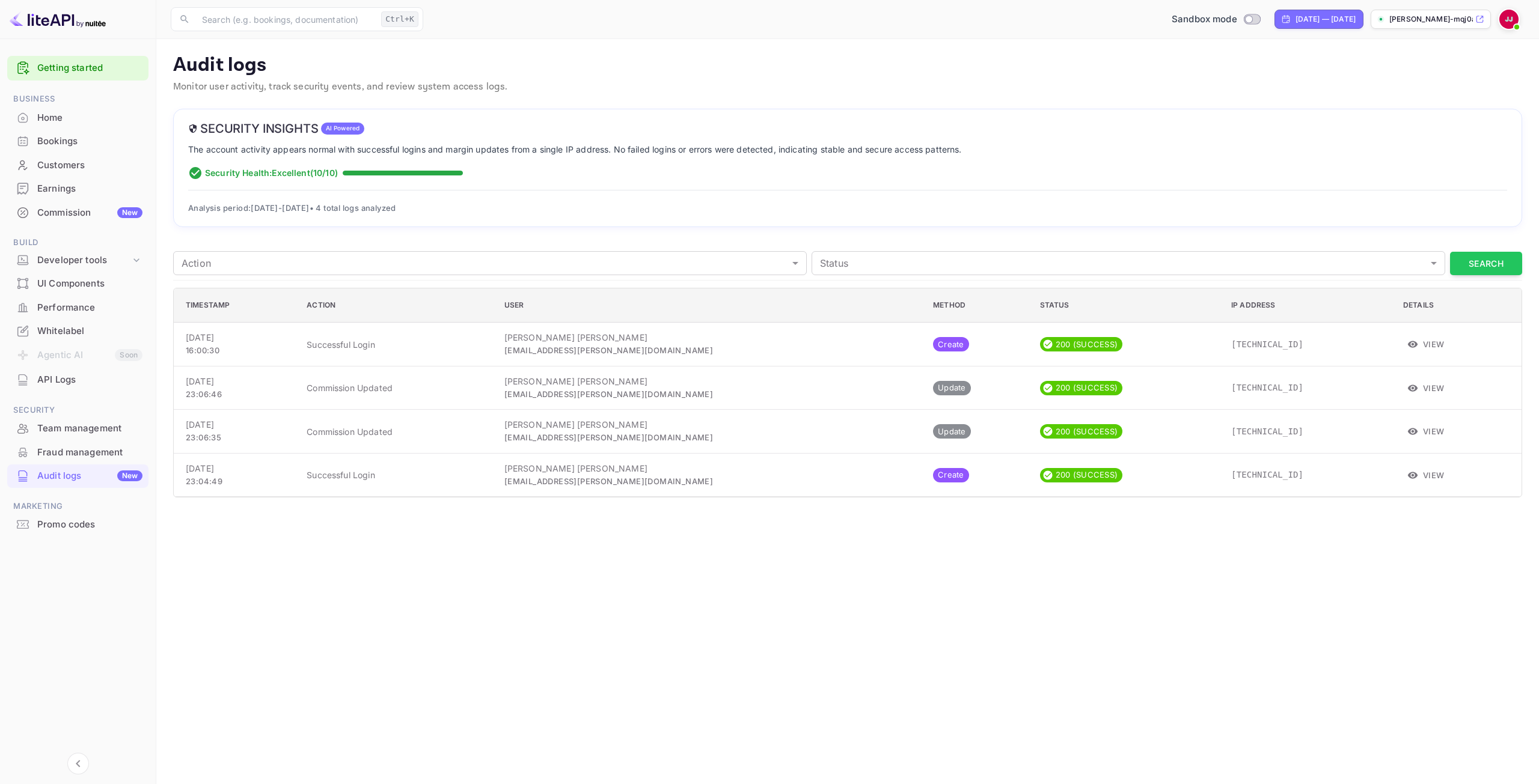
click at [78, 335] on div "Whitelabel" at bounding box center [90, 331] width 105 height 14
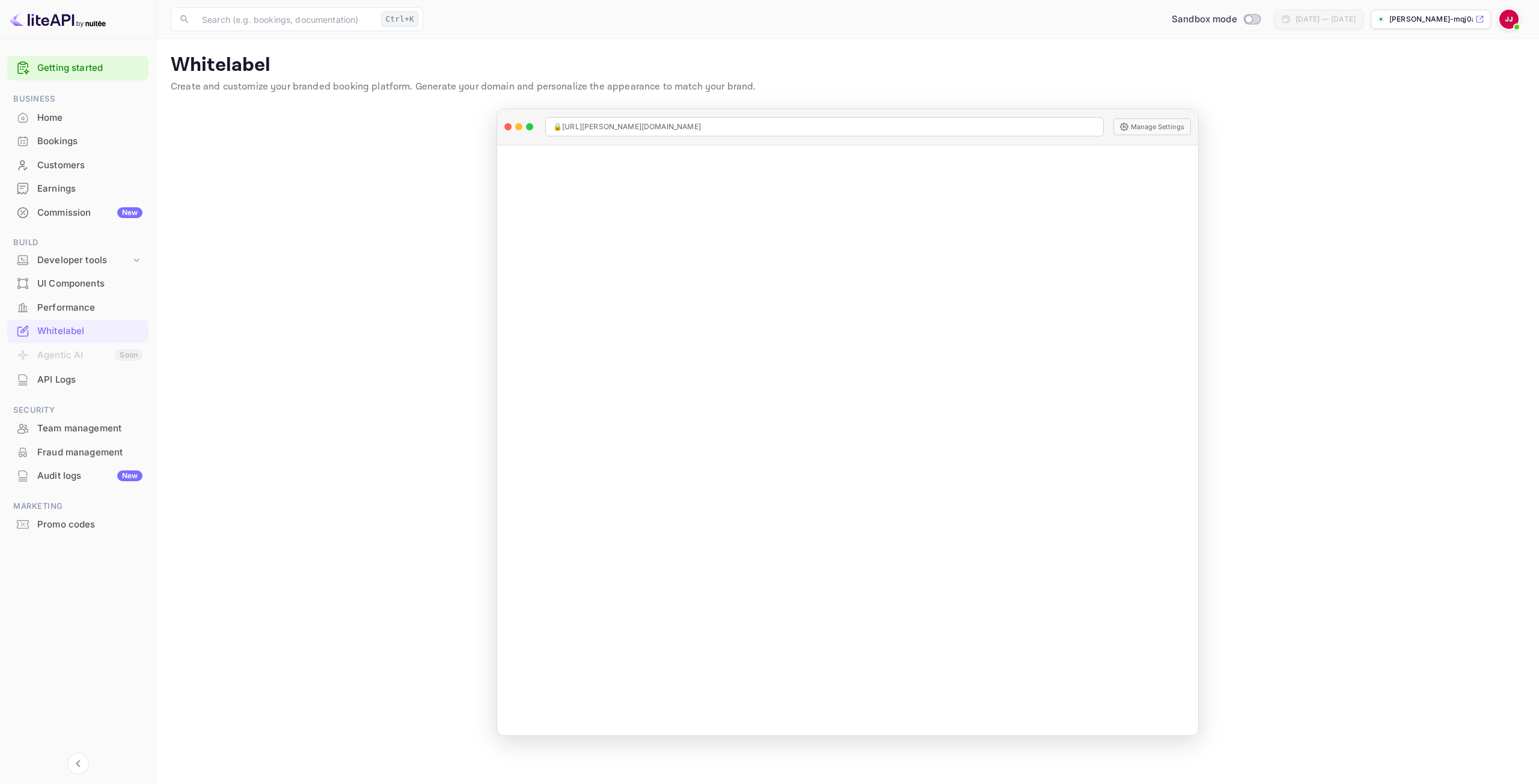
click at [77, 191] on div "Earnings" at bounding box center [90, 189] width 105 height 14
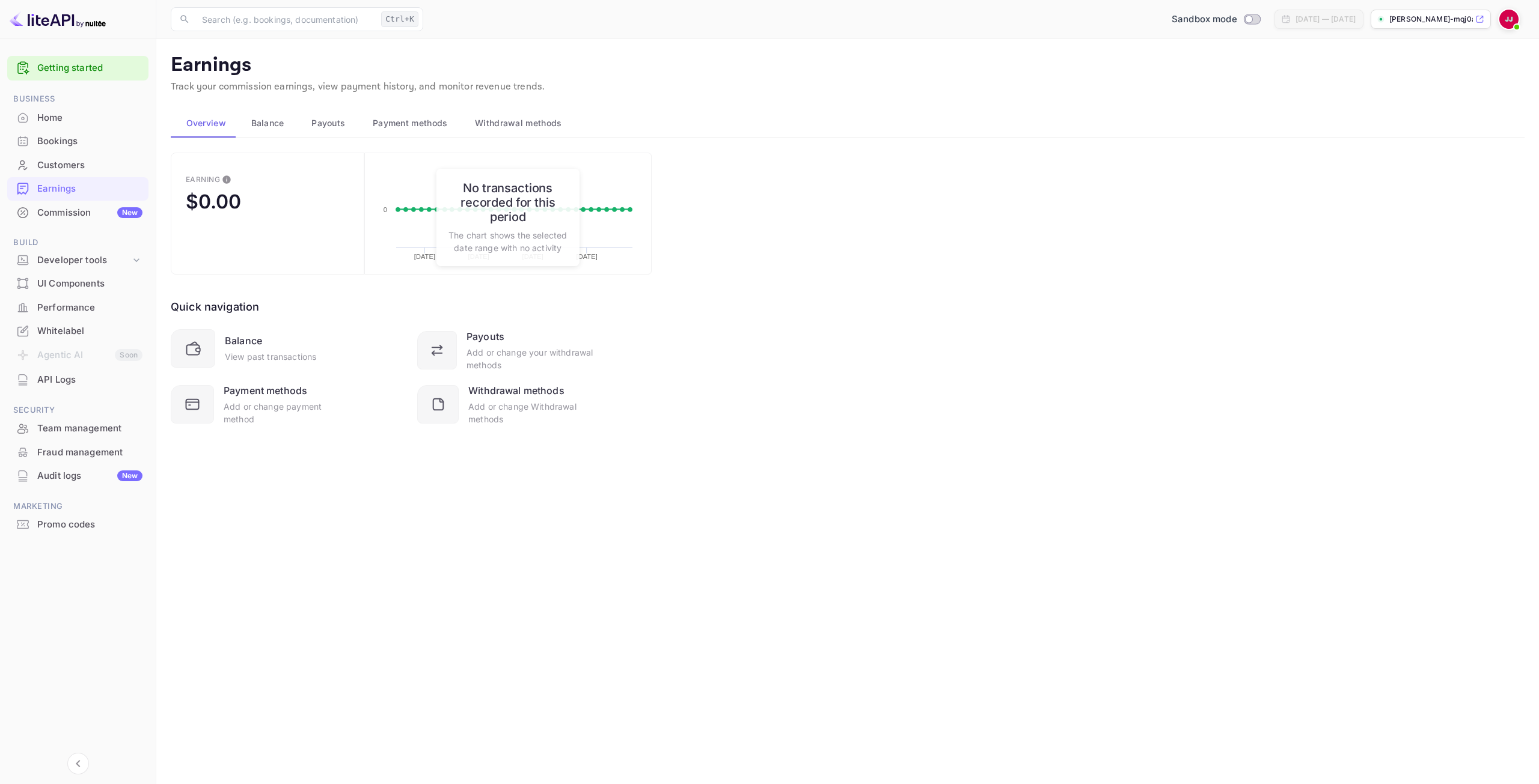
click at [394, 123] on span "Payment methods" at bounding box center [411, 123] width 75 height 14
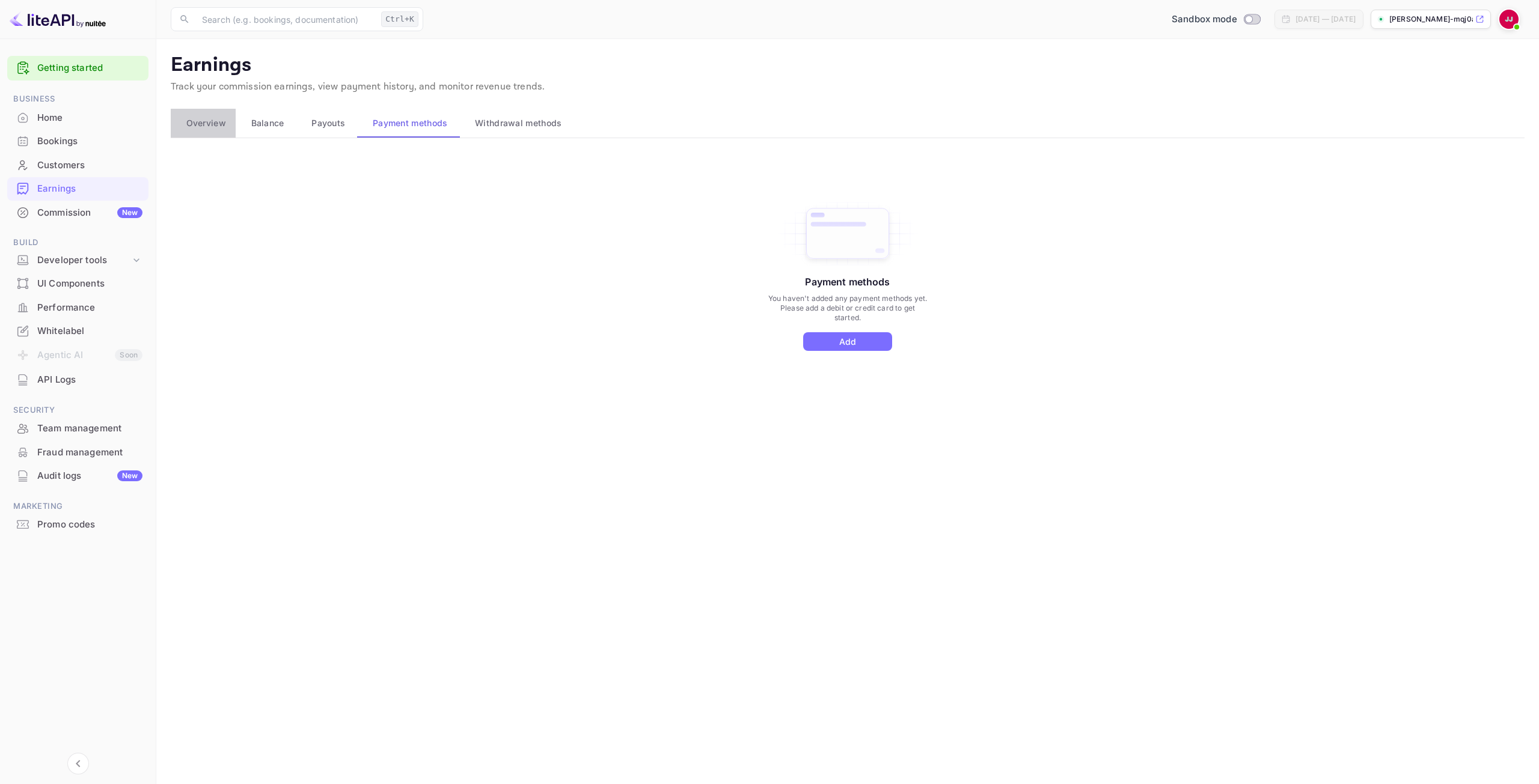
click at [206, 115] on button "Overview" at bounding box center [203, 123] width 65 height 29
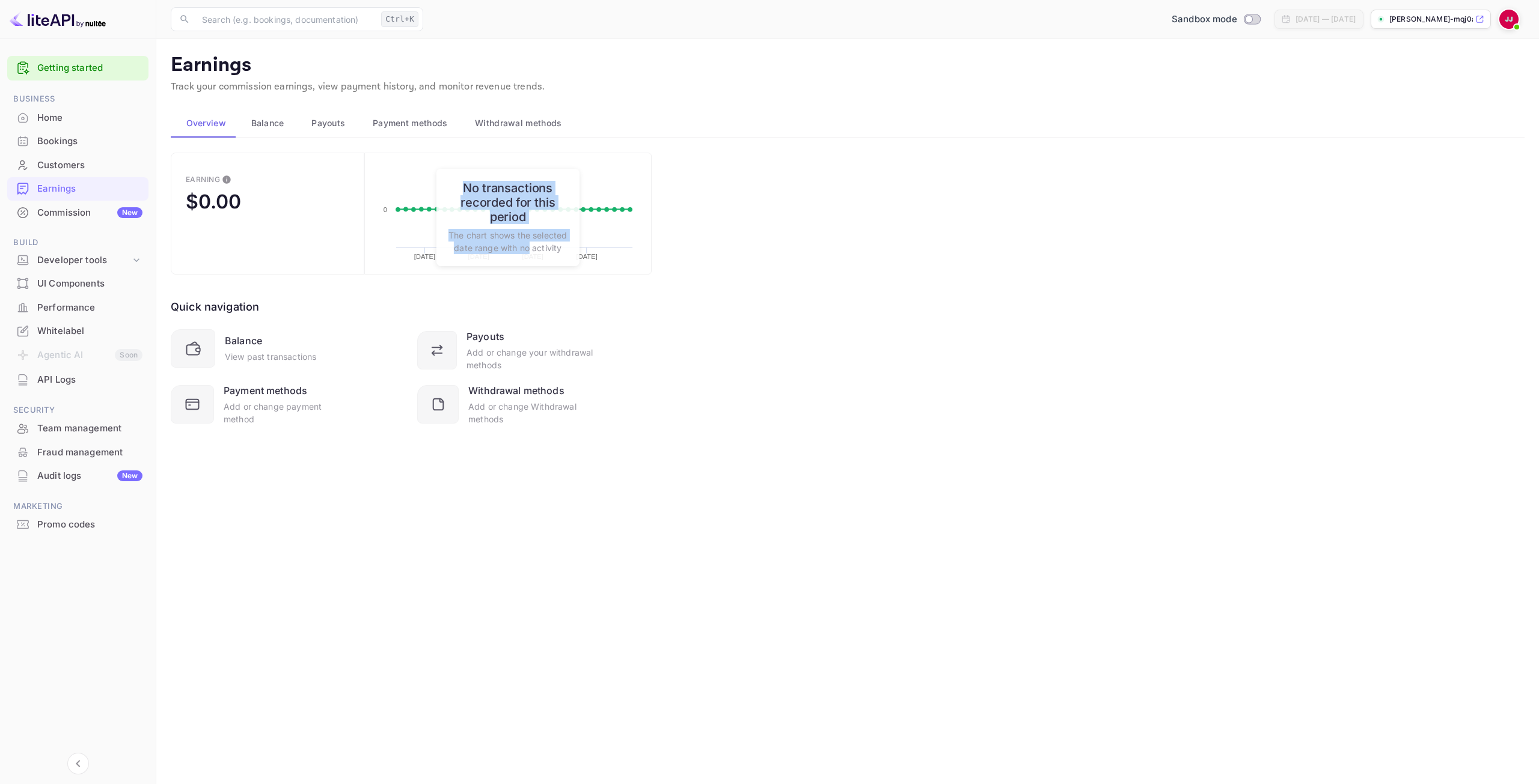
drag, startPoint x: 466, startPoint y: 180, endPoint x: 565, endPoint y: 237, distance: 114.2
click at [565, 237] on div "No transactions recorded for this period The chart shows the selected date rang…" at bounding box center [508, 217] width 143 height 98
click at [565, 237] on p "The chart shows the selected date range with no activity" at bounding box center [508, 241] width 119 height 25
click at [538, 123] on span "Withdrawal methods" at bounding box center [518, 123] width 87 height 14
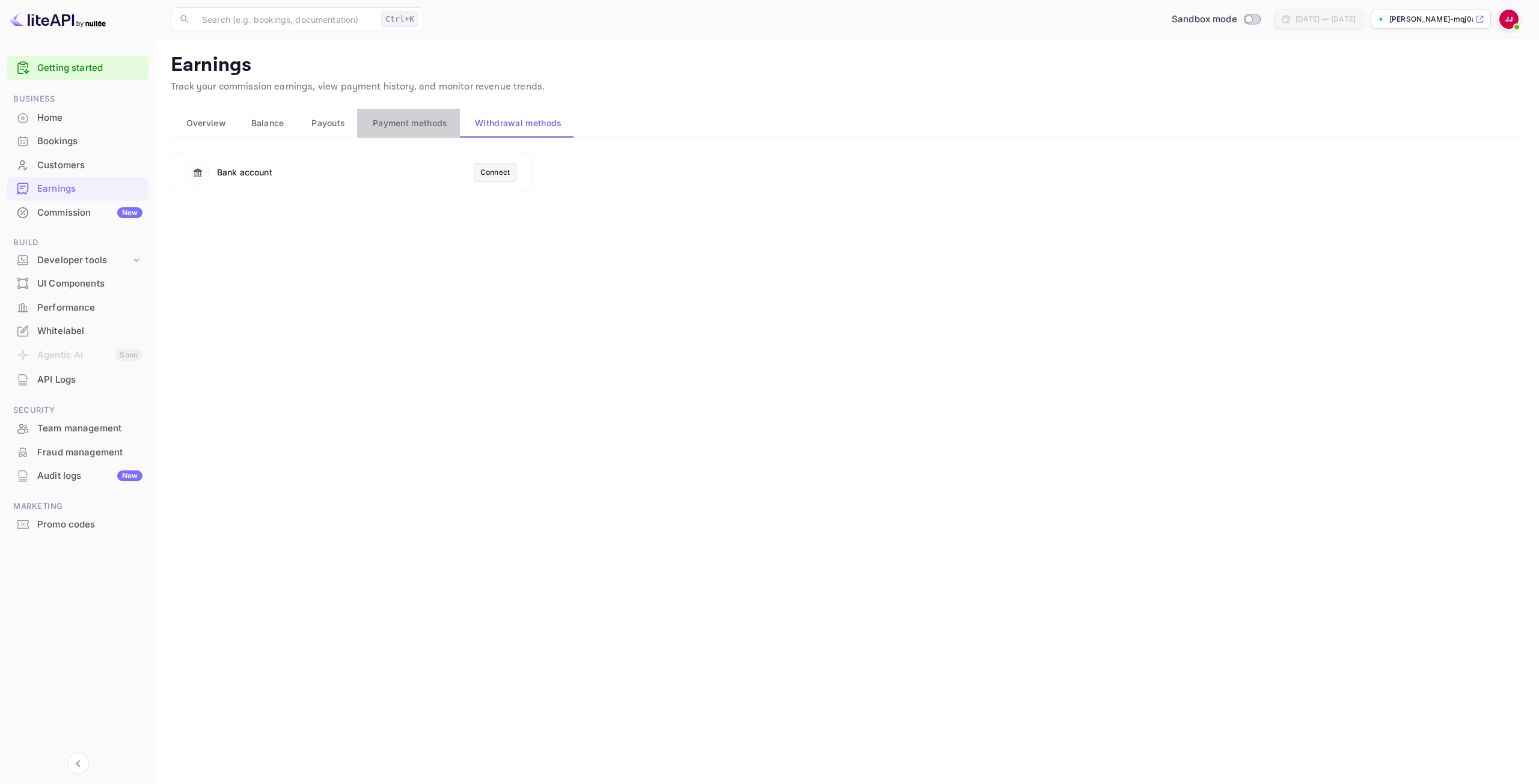
click at [403, 123] on span "Payment methods" at bounding box center [411, 123] width 75 height 14
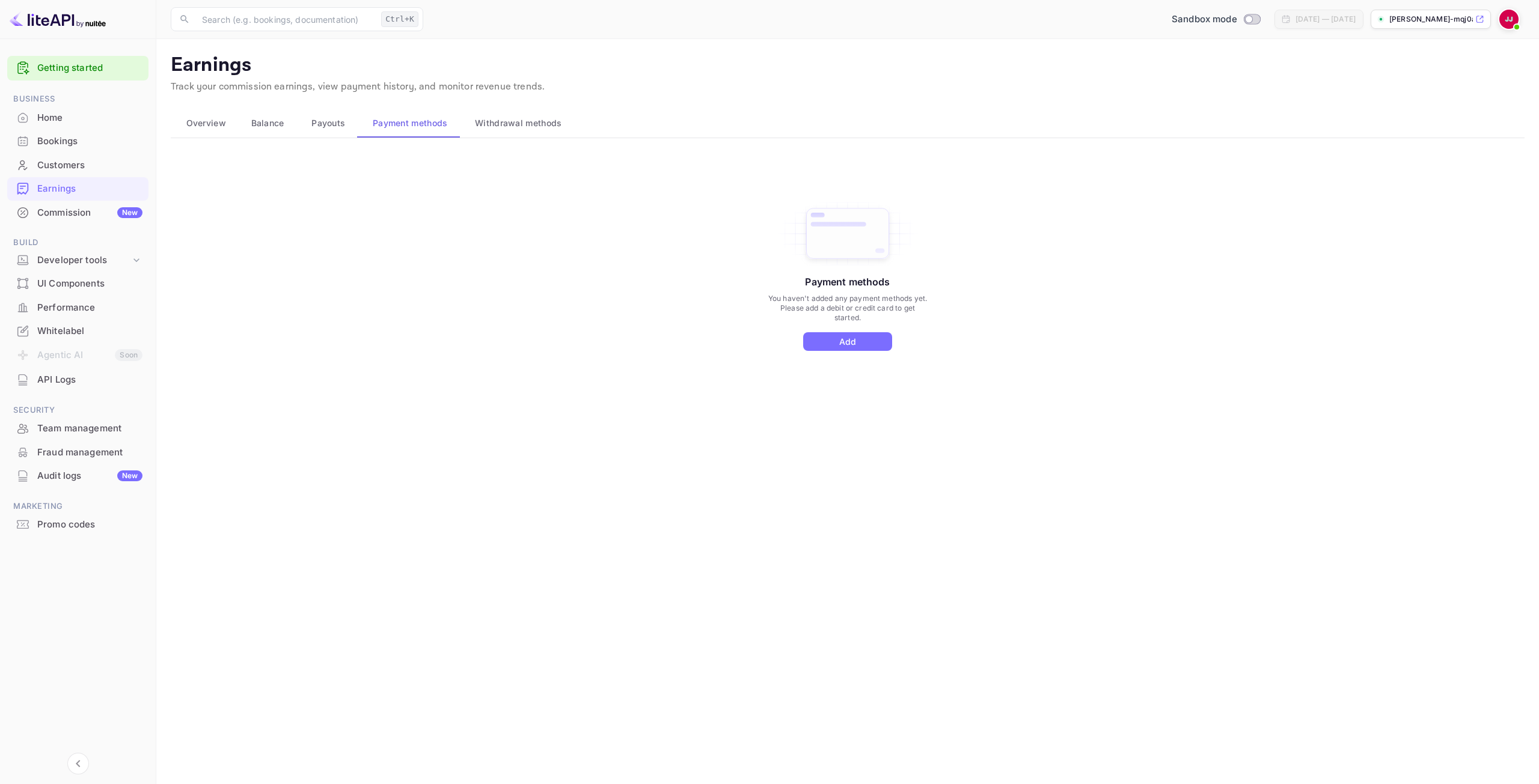
click at [352, 130] on button "Payouts" at bounding box center [326, 123] width 61 height 29
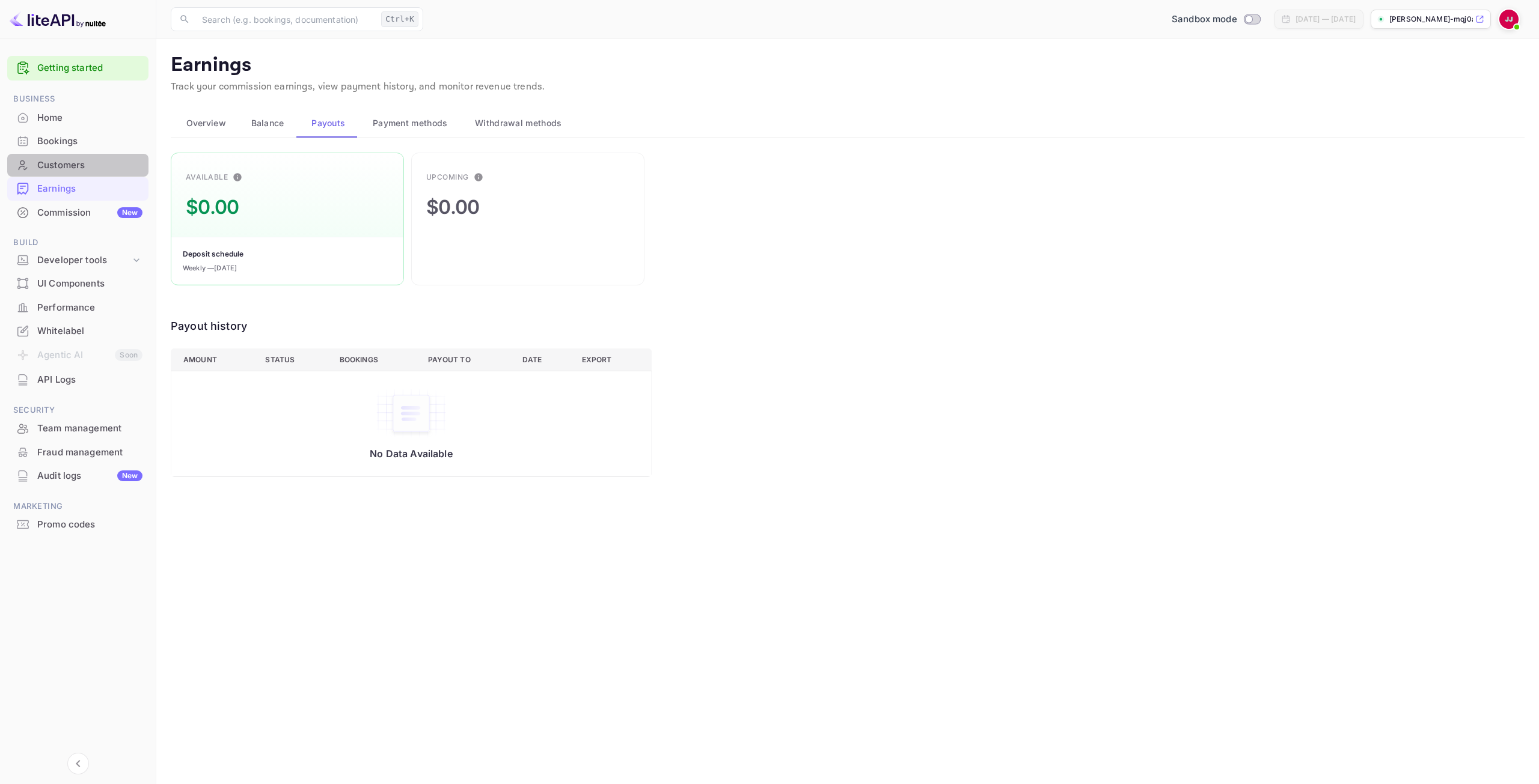
click at [121, 165] on div "Customers" at bounding box center [90, 165] width 105 height 14
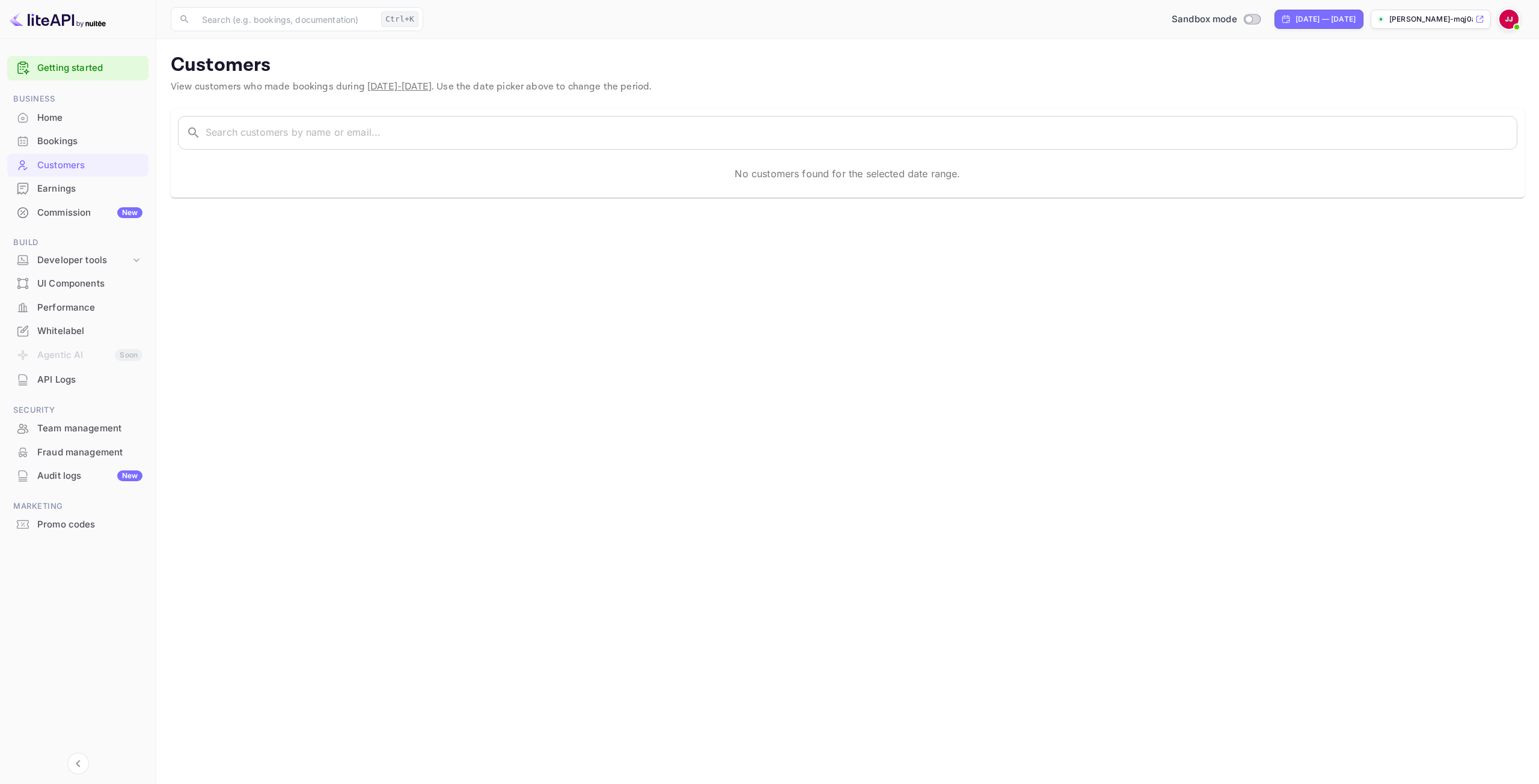
click at [59, 146] on div "Bookings" at bounding box center [90, 141] width 105 height 14
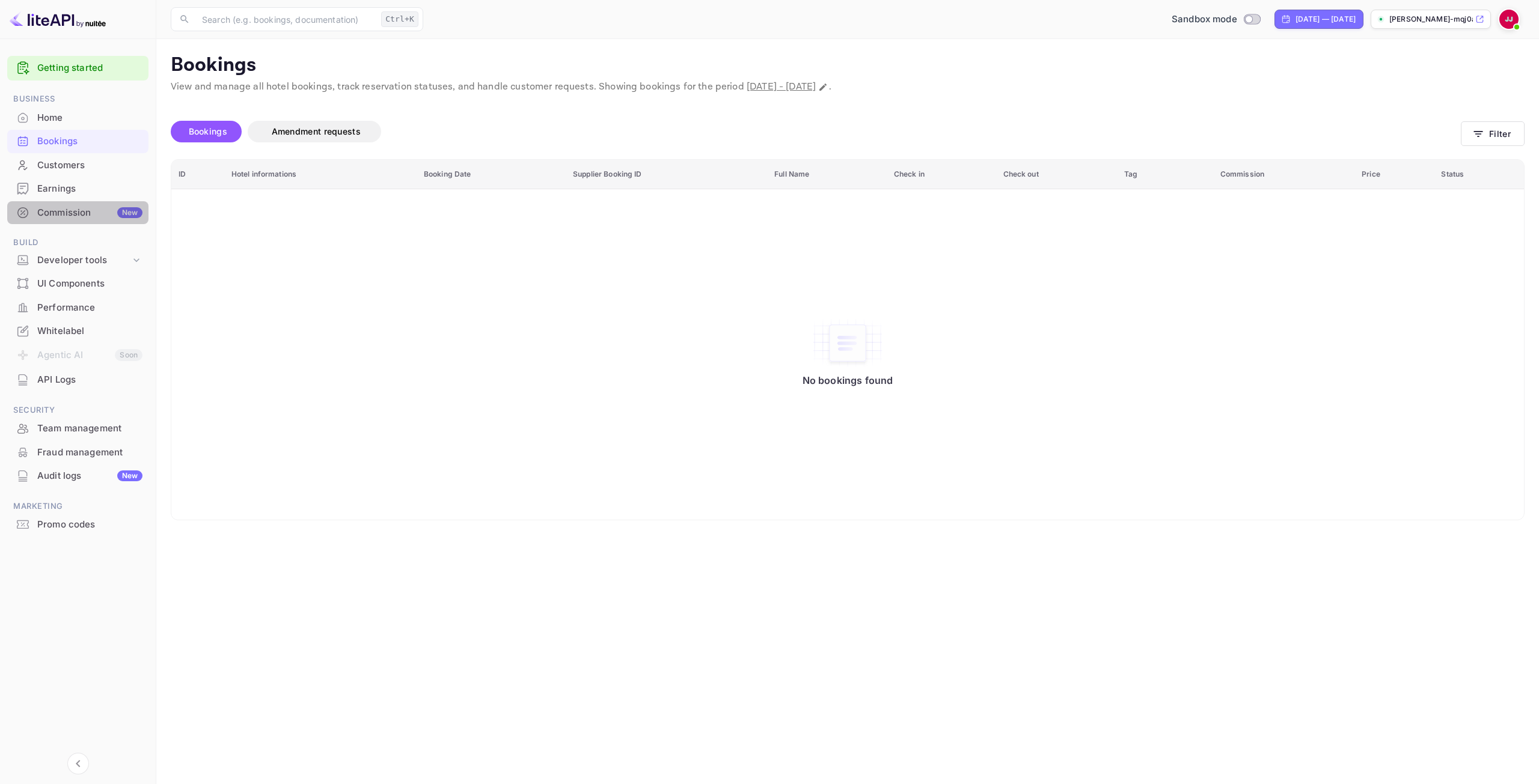
click at [72, 211] on div "Commission New" at bounding box center [90, 213] width 105 height 14
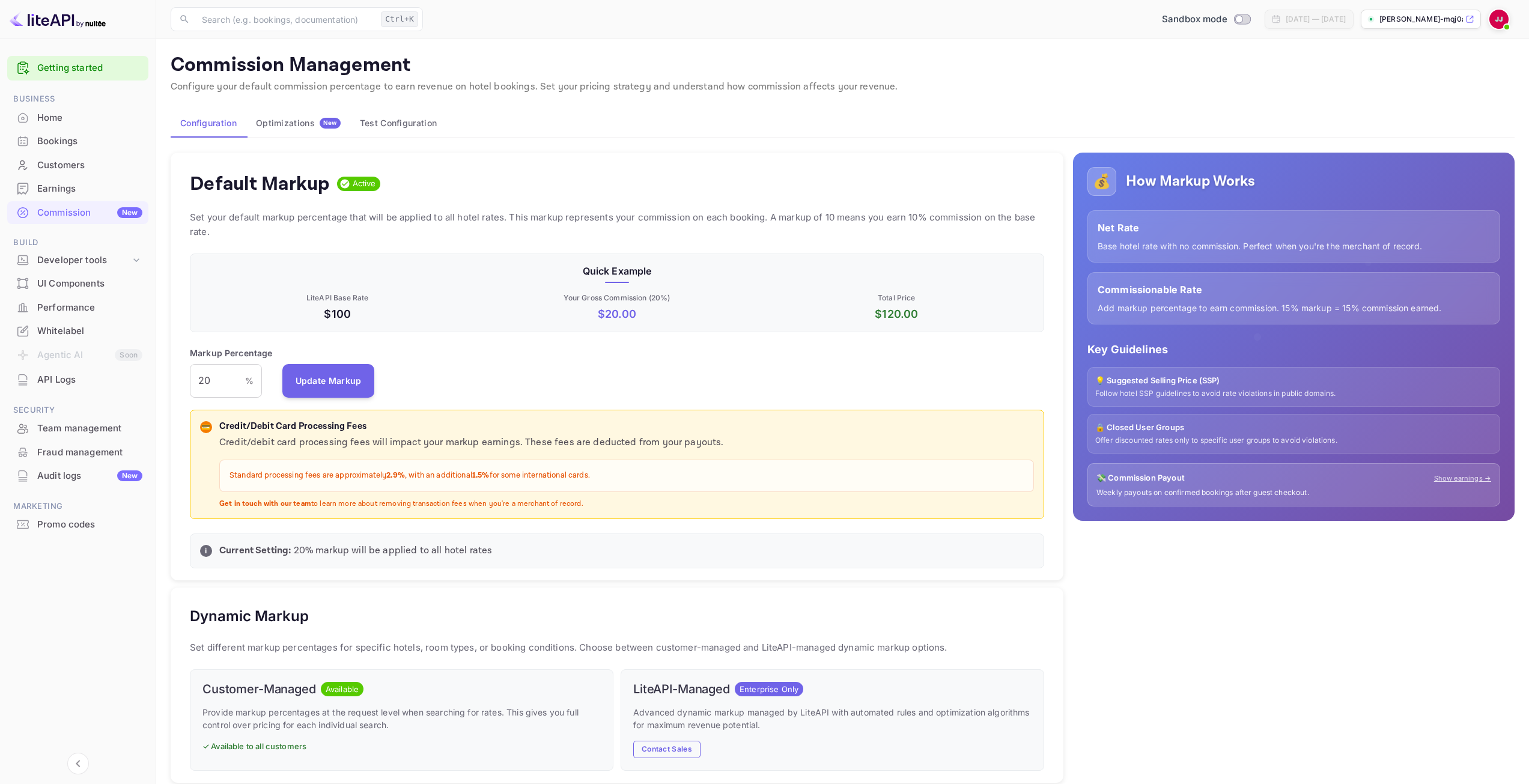
scroll to position [204, 845]
drag, startPoint x: 323, startPoint y: 297, endPoint x: 371, endPoint y: 319, distance: 52.8
click at [371, 319] on div "LiteAPI Base Rate $100" at bounding box center [337, 308] width 274 height 30
click at [371, 319] on p "$100" at bounding box center [337, 314] width 274 height 16
drag, startPoint x: 367, startPoint y: 296, endPoint x: 305, endPoint y: 297, distance: 62.0
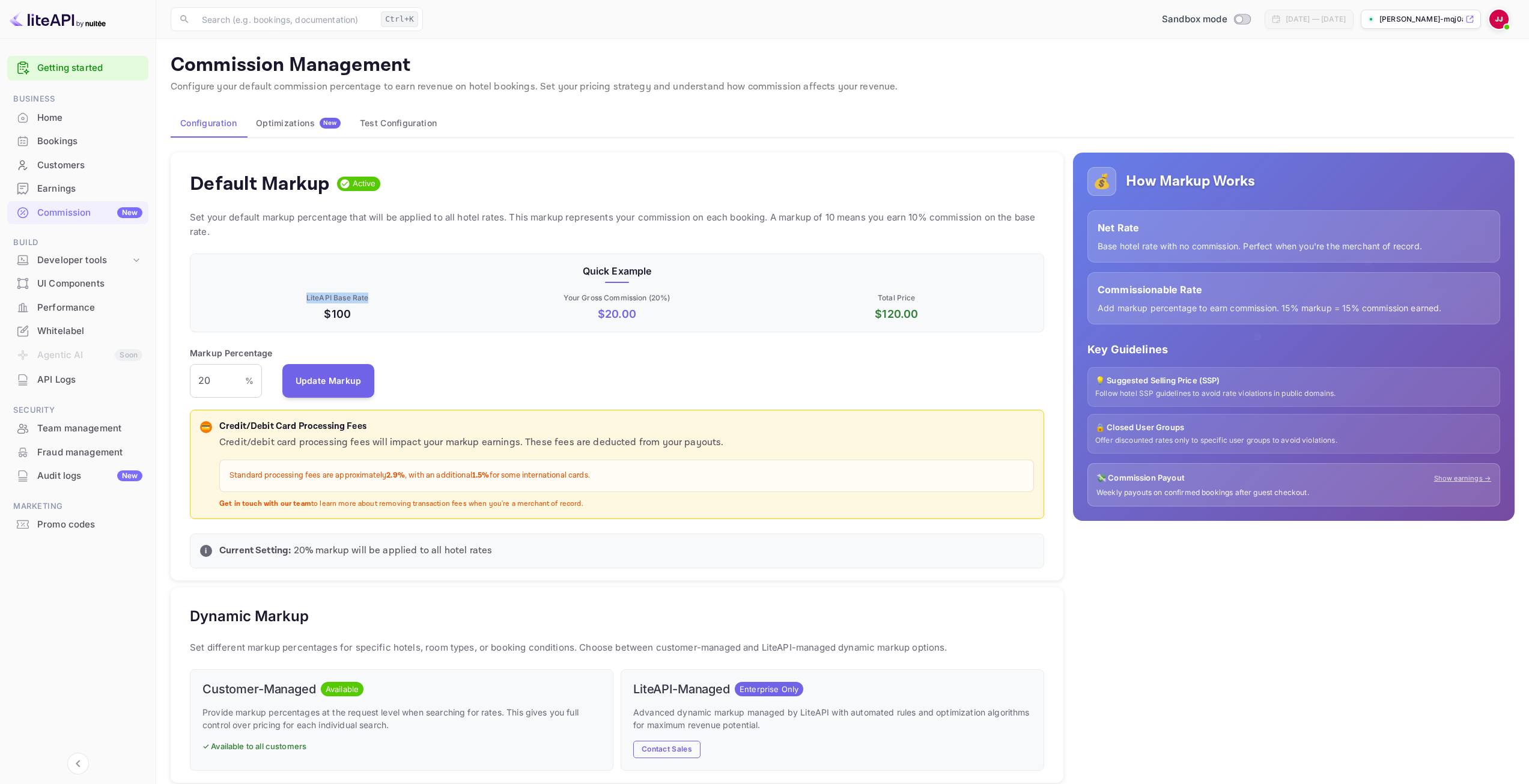
click at [305, 297] on p "LiteAPI Base Rate" at bounding box center [337, 298] width 274 height 11
drag, startPoint x: 330, startPoint y: 294, endPoint x: 462, endPoint y: 300, distance: 132.1
click at [459, 300] on p "LiteAPI Base Rate" at bounding box center [337, 298] width 274 height 11
click at [504, 300] on p "Your Gross Commission ( 20 %)" at bounding box center [616, 298] width 274 height 11
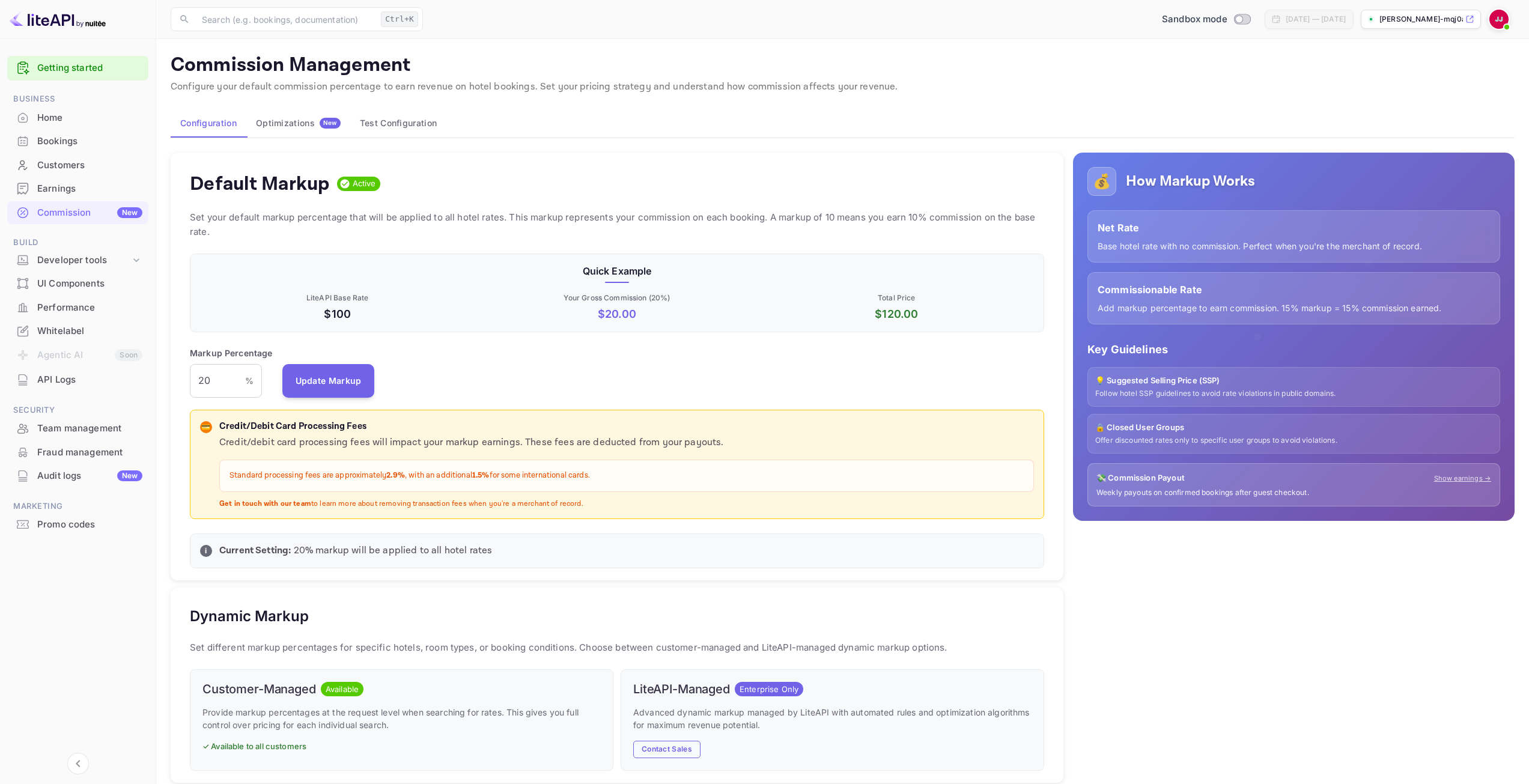
click at [382, 289] on div "LiteAPI Base Rate $100" at bounding box center [335, 305] width 280 height 34
drag, startPoint x: 368, startPoint y: 300, endPoint x: 357, endPoint y: 297, distance: 11.4
click at [357, 297] on p "LiteAPI Base Rate" at bounding box center [337, 298] width 274 height 11
click at [782, 314] on p "$ 120.00" at bounding box center [897, 314] width 274 height 16
drag, startPoint x: 616, startPoint y: 314, endPoint x: 596, endPoint y: 313, distance: 20.0
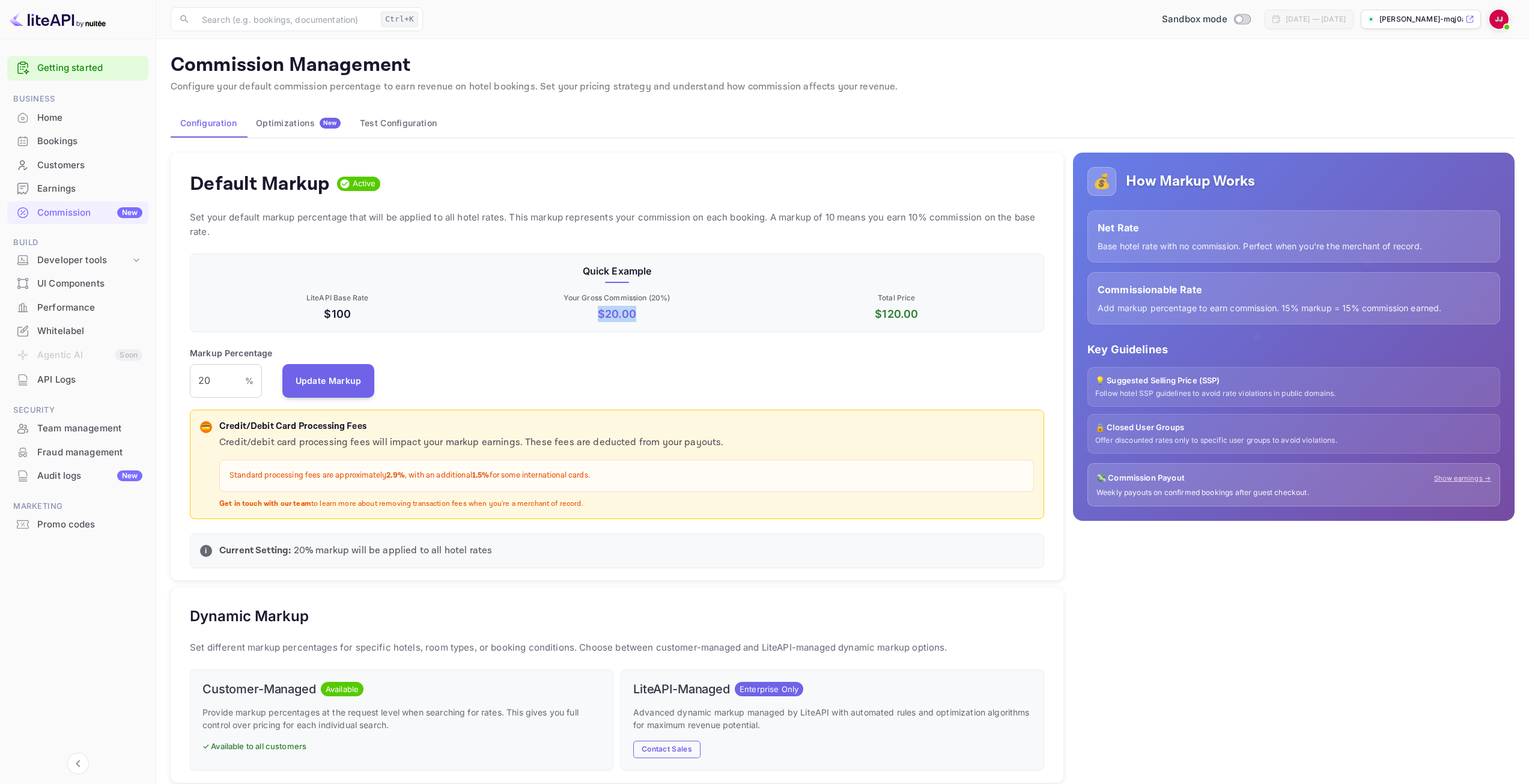
click at [596, 313] on p "$ 20.00" at bounding box center [616, 314] width 274 height 16
drag, startPoint x: 948, startPoint y: 315, endPoint x: 879, endPoint y: 317, distance: 69.0
click at [879, 317] on p "$ 120.00" at bounding box center [897, 314] width 274 height 16
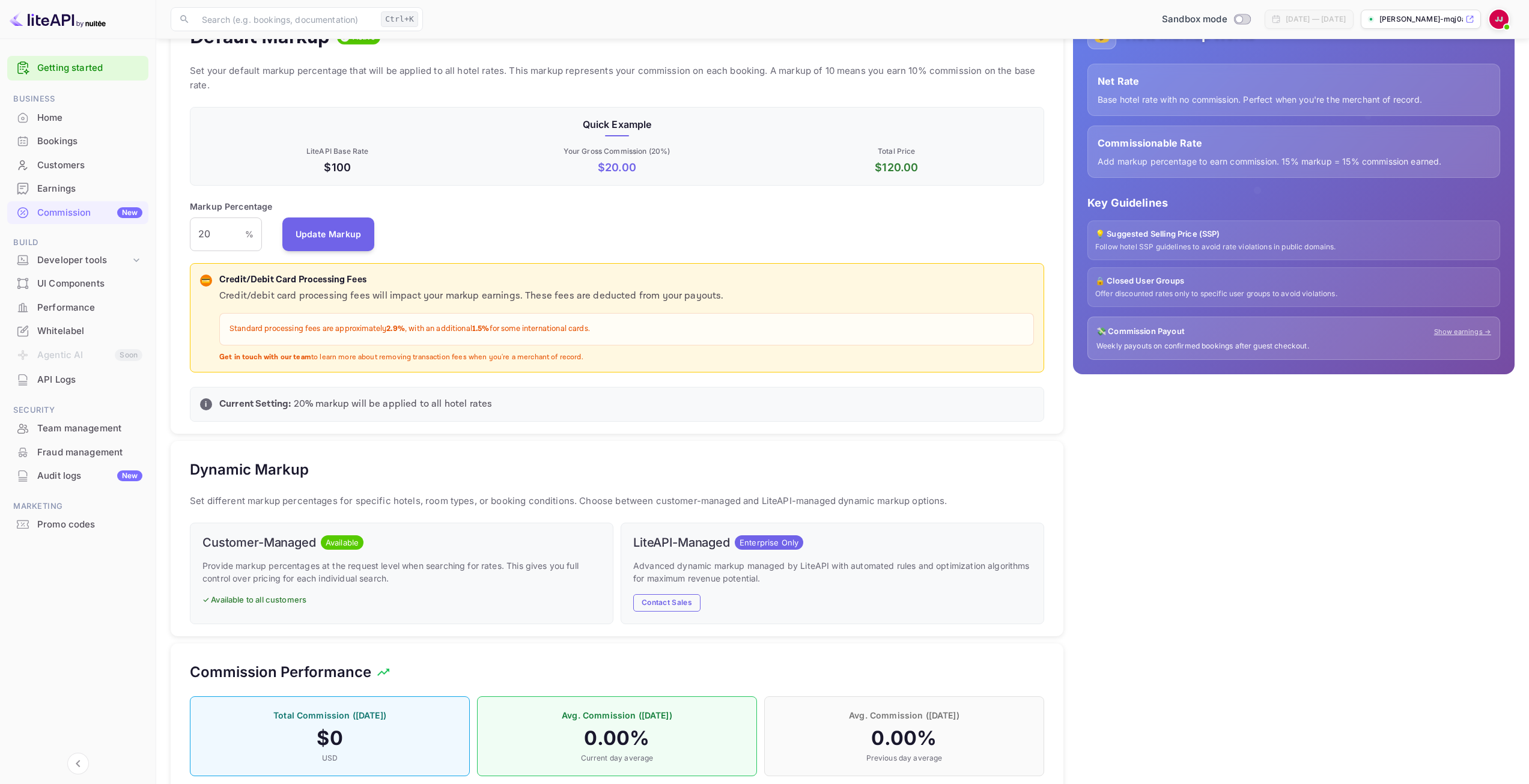
scroll to position [180, 0]
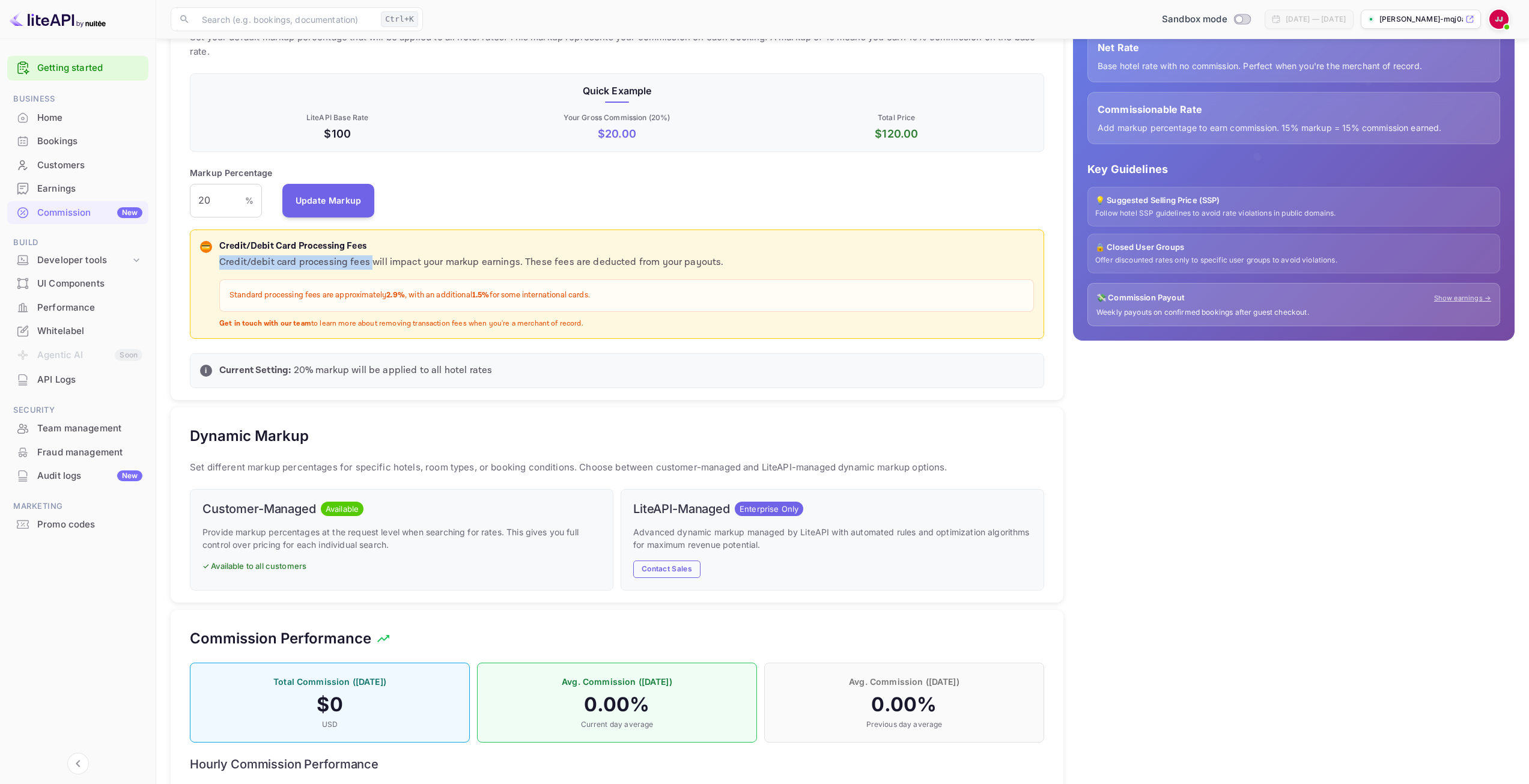
drag, startPoint x: 217, startPoint y: 261, endPoint x: 369, endPoint y: 263, distance: 152.0
click at [369, 263] on div "💳 Credit/Debit Card Processing Fees Credit/debit card processing fees will impa…" at bounding box center [617, 284] width 834 height 89
click at [369, 263] on p "Credit/debit card processing fees will impact your markup earnings. These fees …" at bounding box center [626, 262] width 814 height 14
drag, startPoint x: 357, startPoint y: 264, endPoint x: 713, endPoint y: 271, distance: 356.1
click at [713, 271] on div "Credit/debit card processing fees will impact your markup earnings. These fees …" at bounding box center [626, 291] width 814 height 73
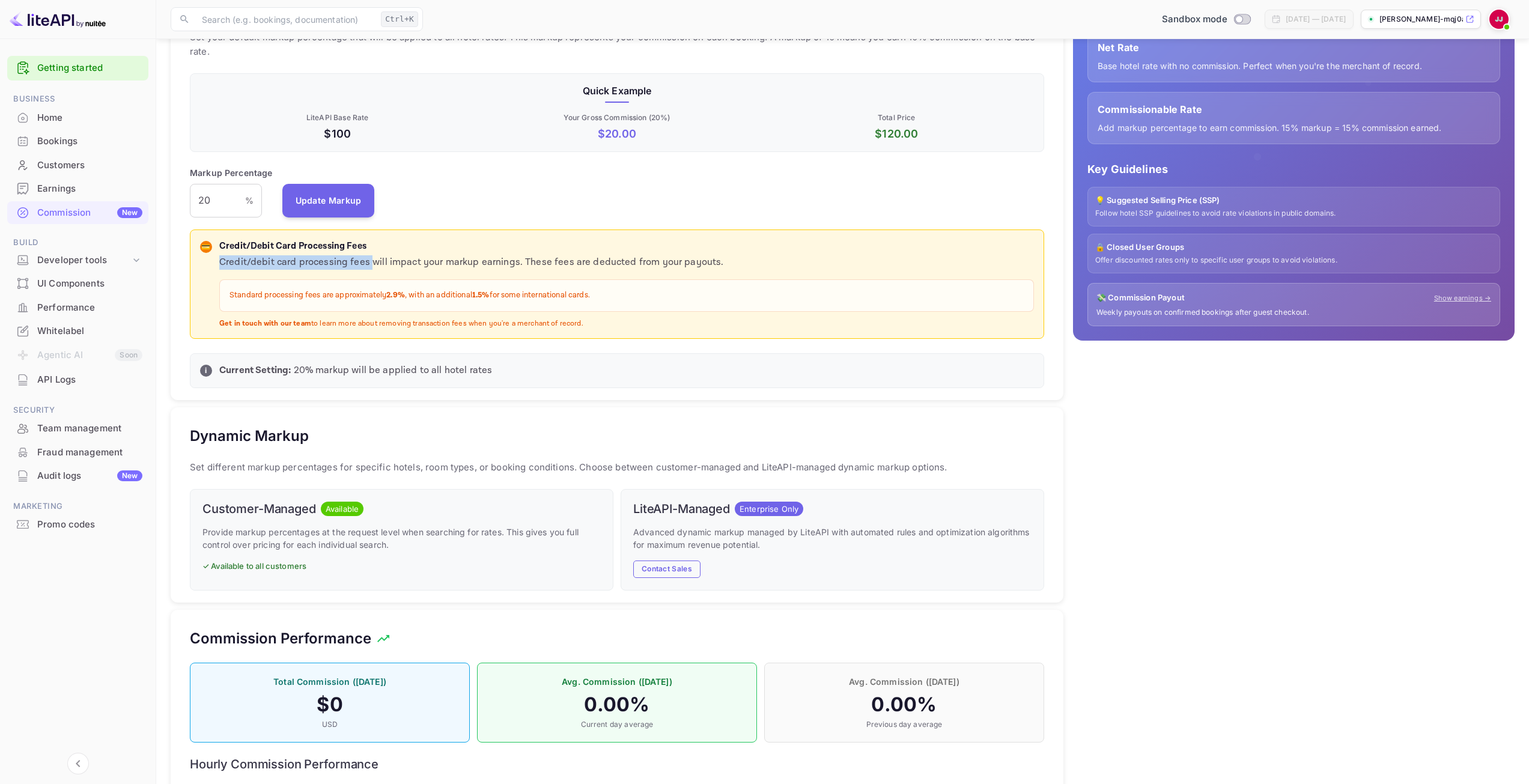
click at [713, 271] on div "Credit/debit card processing fees will impact your markup earnings. These fees …" at bounding box center [626, 291] width 814 height 73
drag, startPoint x: 717, startPoint y: 262, endPoint x: 540, endPoint y: 264, distance: 177.0
click at [540, 264] on p "Credit/debit card processing fees will impact your markup earnings. These fees …" at bounding box center [626, 262] width 814 height 14
drag, startPoint x: 540, startPoint y: 264, endPoint x: 732, endPoint y: 266, distance: 192.0
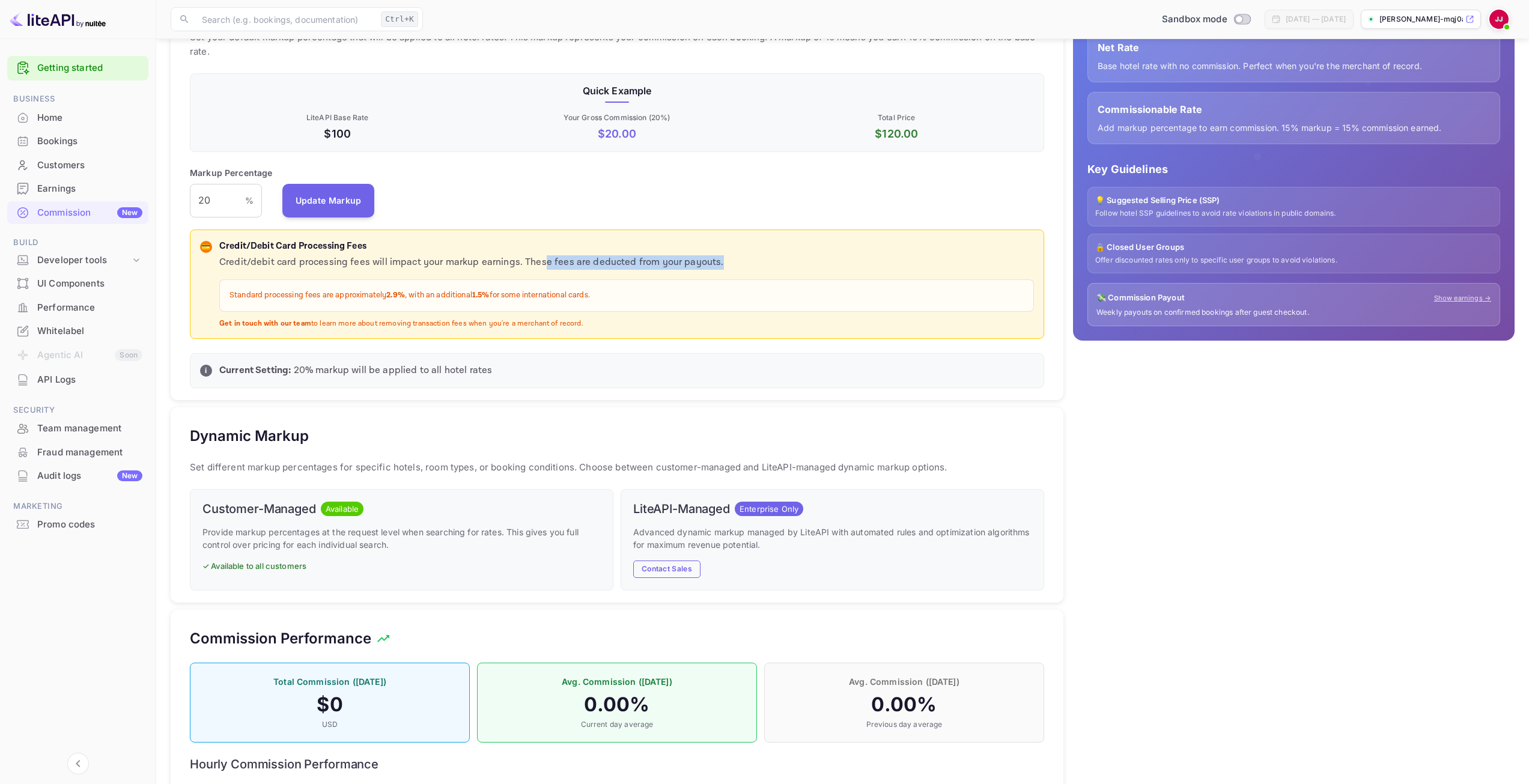
click at [732, 266] on p "Credit/debit card processing fees will impact your markup earnings. These fees …" at bounding box center [626, 262] width 814 height 14
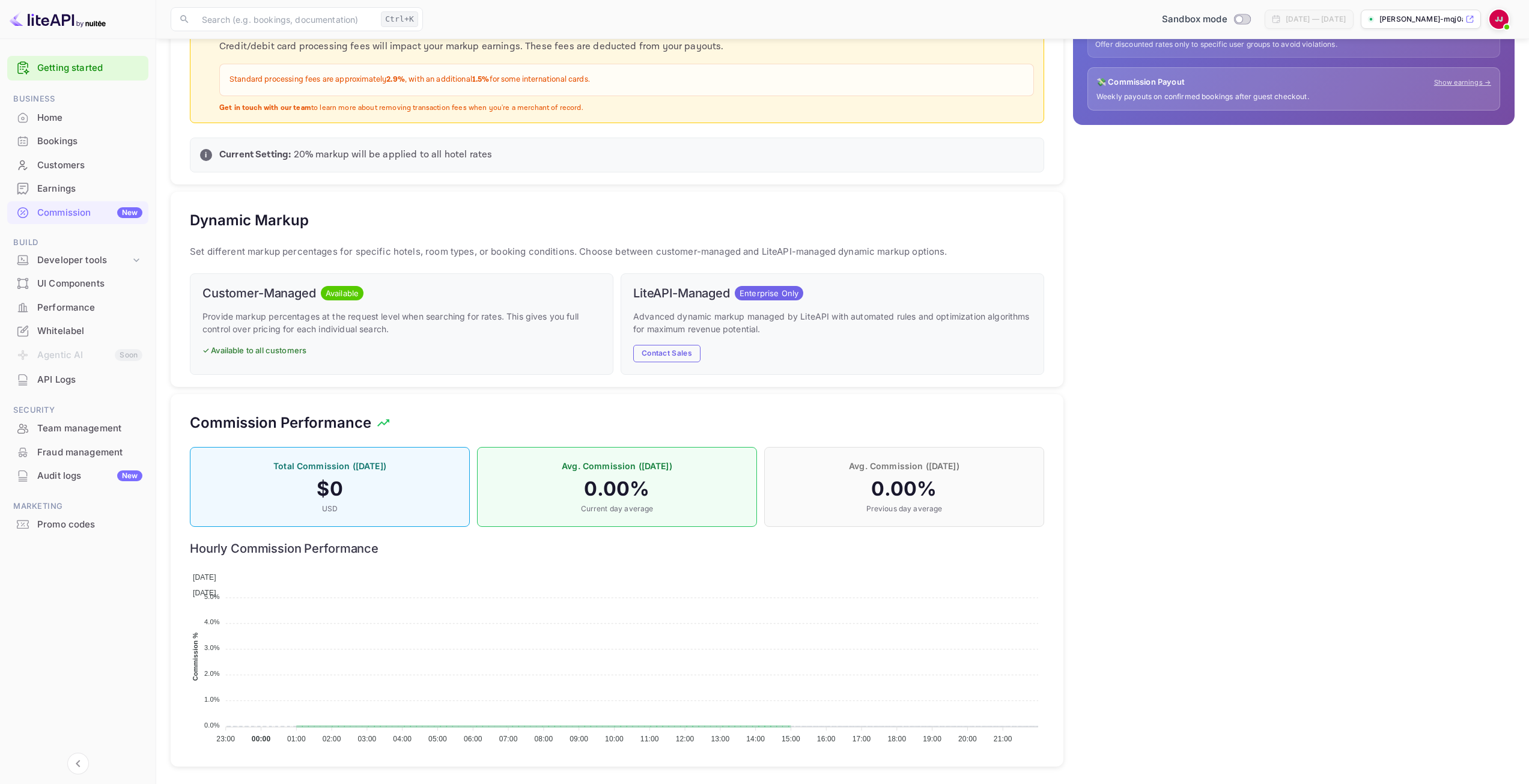
scroll to position [400, 0]
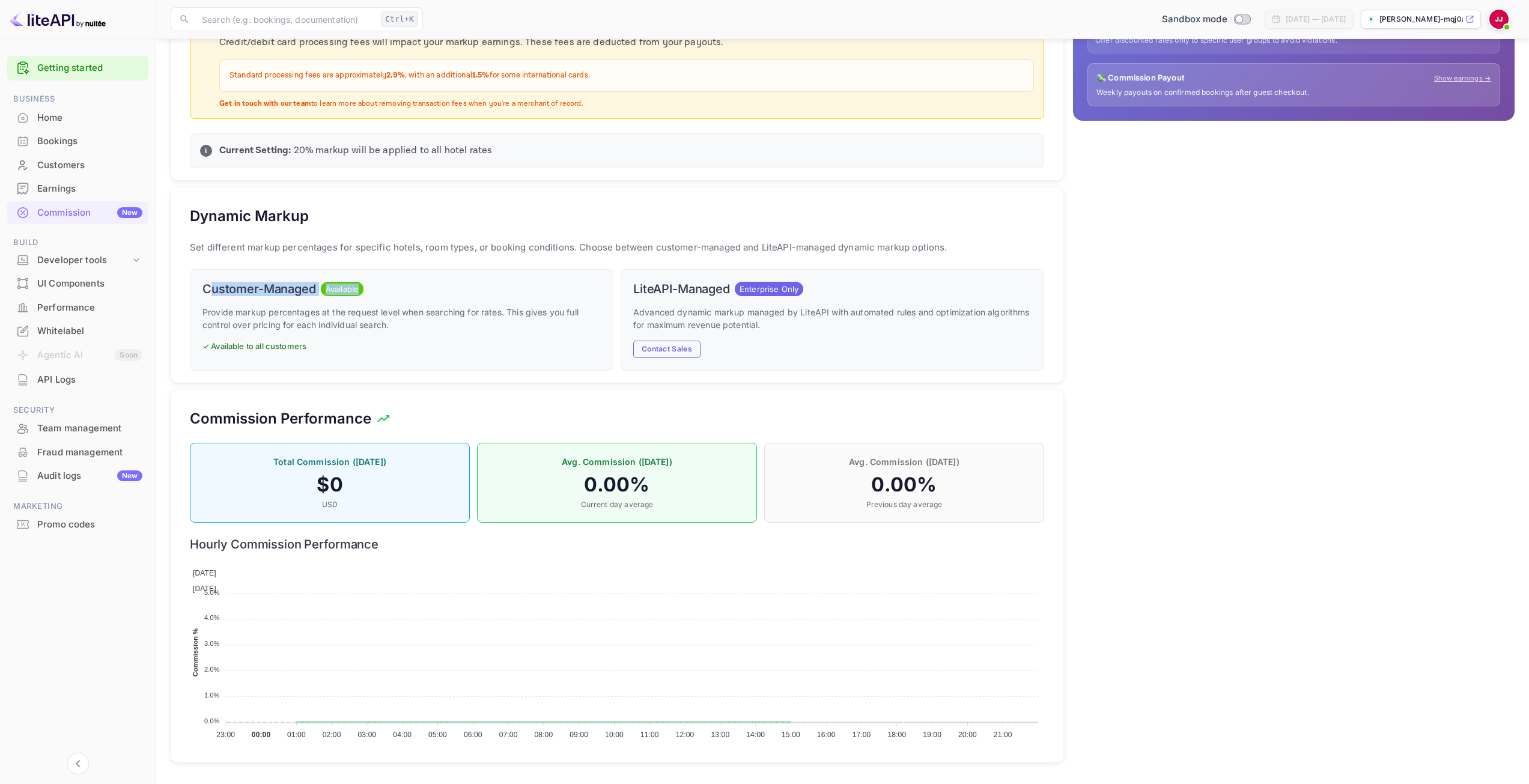
drag, startPoint x: 209, startPoint y: 282, endPoint x: 374, endPoint y: 294, distance: 165.4
click at [374, 294] on div "Customer-Managed Available" at bounding box center [402, 288] width 399 height 14
drag, startPoint x: 652, startPoint y: 285, endPoint x: 749, endPoint y: 283, distance: 97.0
click at [749, 283] on div "LiteAPI-Managed Enterprise Only Advanced dynamic markup managed by LiteAPI with…" at bounding box center [832, 320] width 424 height 101
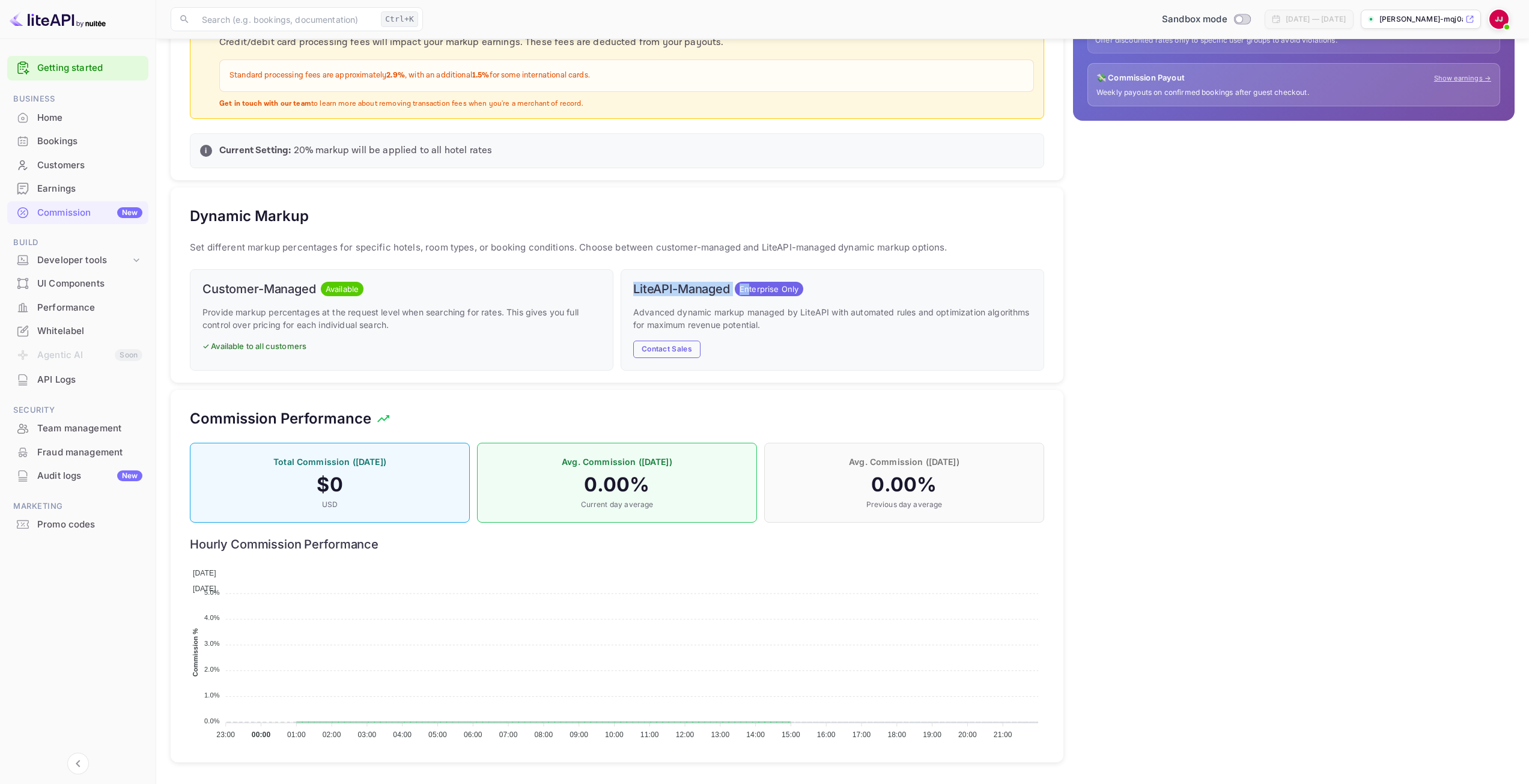
click at [749, 283] on div "Enterprise Only" at bounding box center [769, 288] width 69 height 14
drag, startPoint x: 209, startPoint y: 291, endPoint x: 321, endPoint y: 287, distance: 112.1
click at [321, 287] on div "Customer-Managed Available" at bounding box center [402, 288] width 399 height 14
click at [321, 287] on span "Available" at bounding box center [342, 289] width 43 height 12
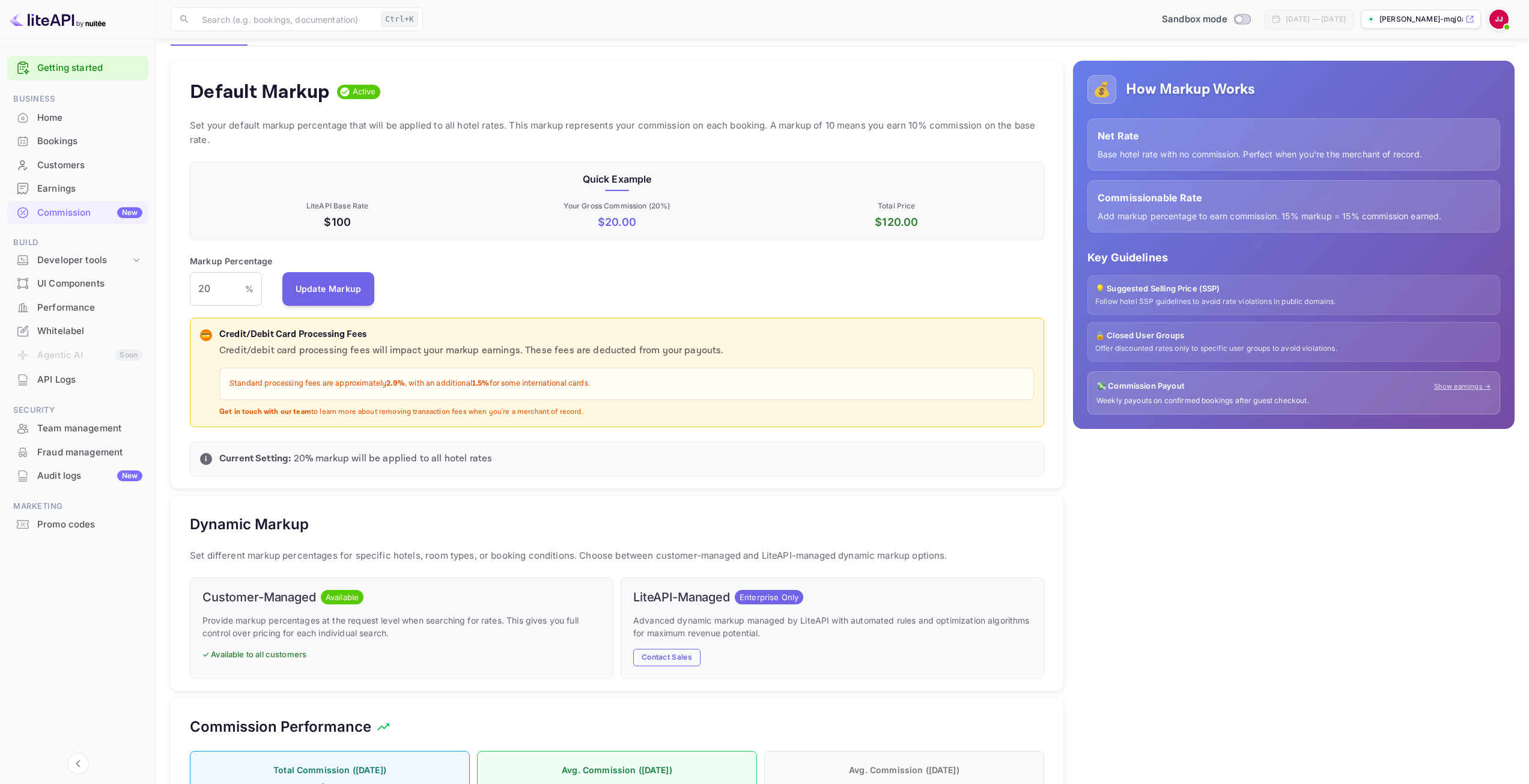
scroll to position [40, 0]
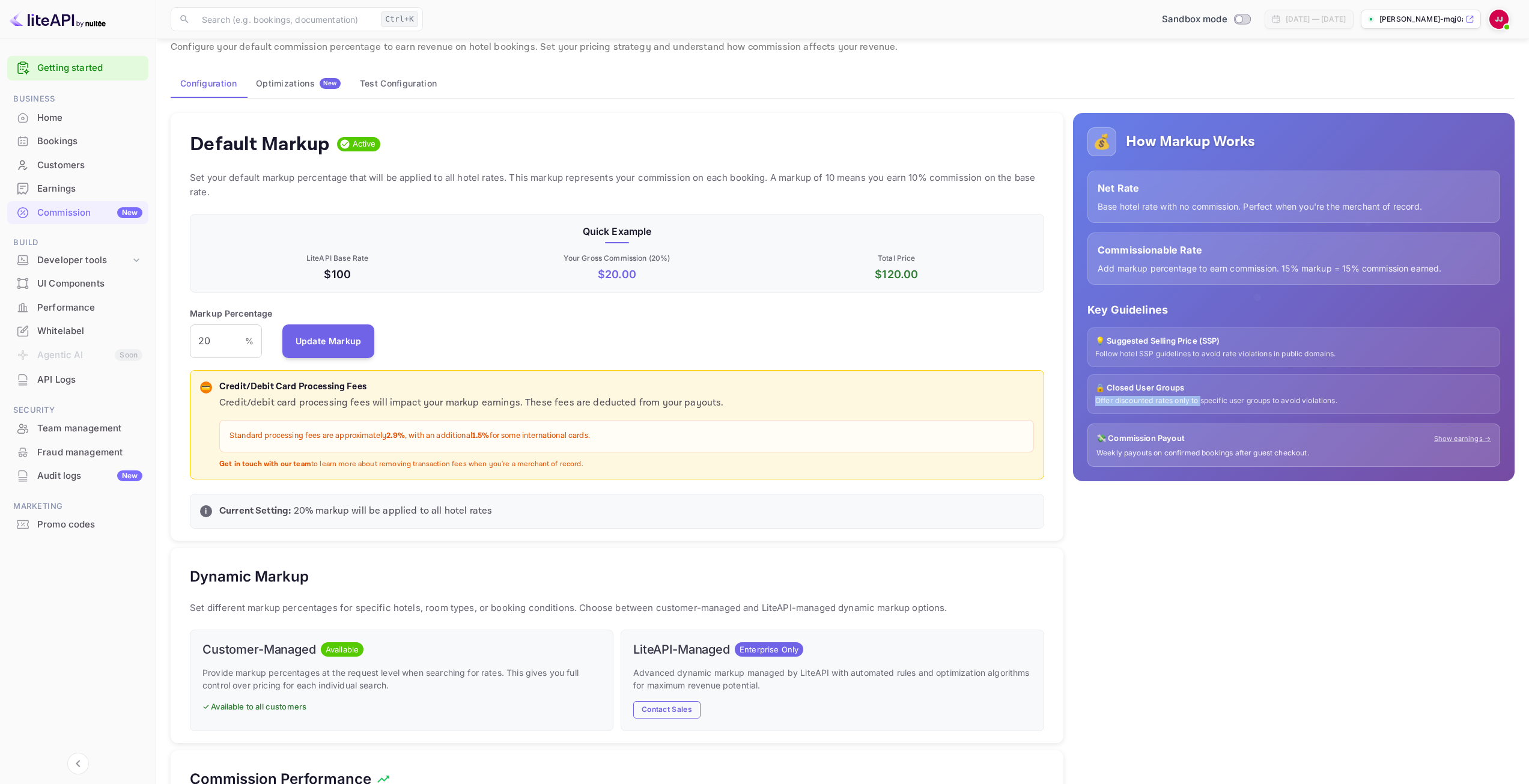
drag, startPoint x: 1093, startPoint y: 401, endPoint x: 1201, endPoint y: 396, distance: 108.1
click at [1201, 396] on div "💰 How Markup Works Net Rate Base hotel rate with no commission. Perfect when yo…" at bounding box center [1294, 297] width 442 height 369
click at [1201, 396] on p "Offer discounted rates only to specific user groups to avoid violations." at bounding box center [1294, 401] width 397 height 10
drag, startPoint x: 1184, startPoint y: 399, endPoint x: 1334, endPoint y: 400, distance: 150.0
click at [1334, 400] on p "Offer discounted rates only to specific user groups to avoid violations." at bounding box center [1294, 401] width 397 height 10
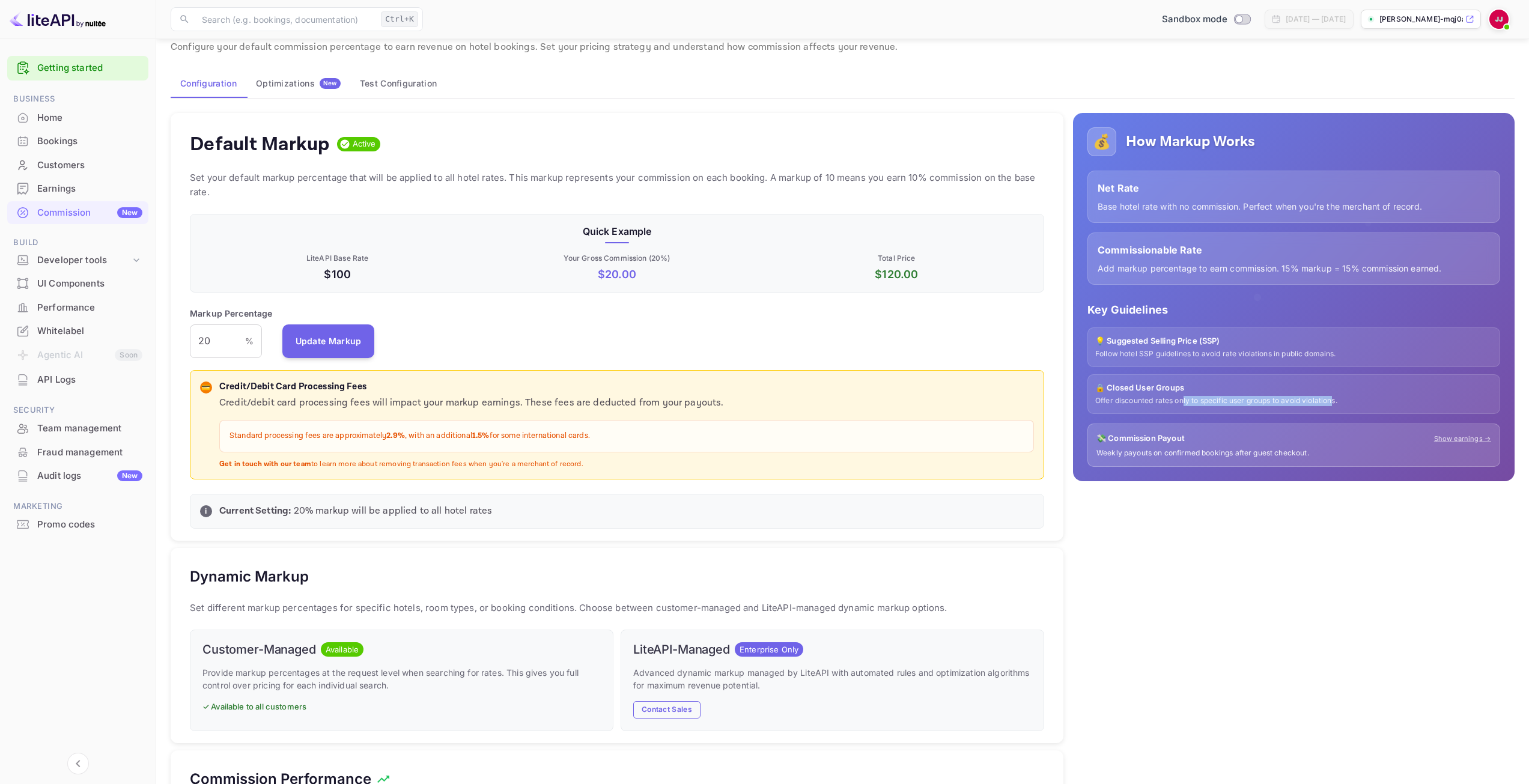
click at [1334, 400] on p "Offer discounted rates only to specific user groups to avoid violations." at bounding box center [1294, 401] width 397 height 10
drag, startPoint x: 1349, startPoint y: 402, endPoint x: 1279, endPoint y: 399, distance: 70.1
click at [1279, 399] on p "Offer discounted rates only to specific user groups to avoid violations." at bounding box center [1294, 401] width 397 height 10
drag, startPoint x: 1090, startPoint y: 396, endPoint x: 1144, endPoint y: 393, distance: 54.1
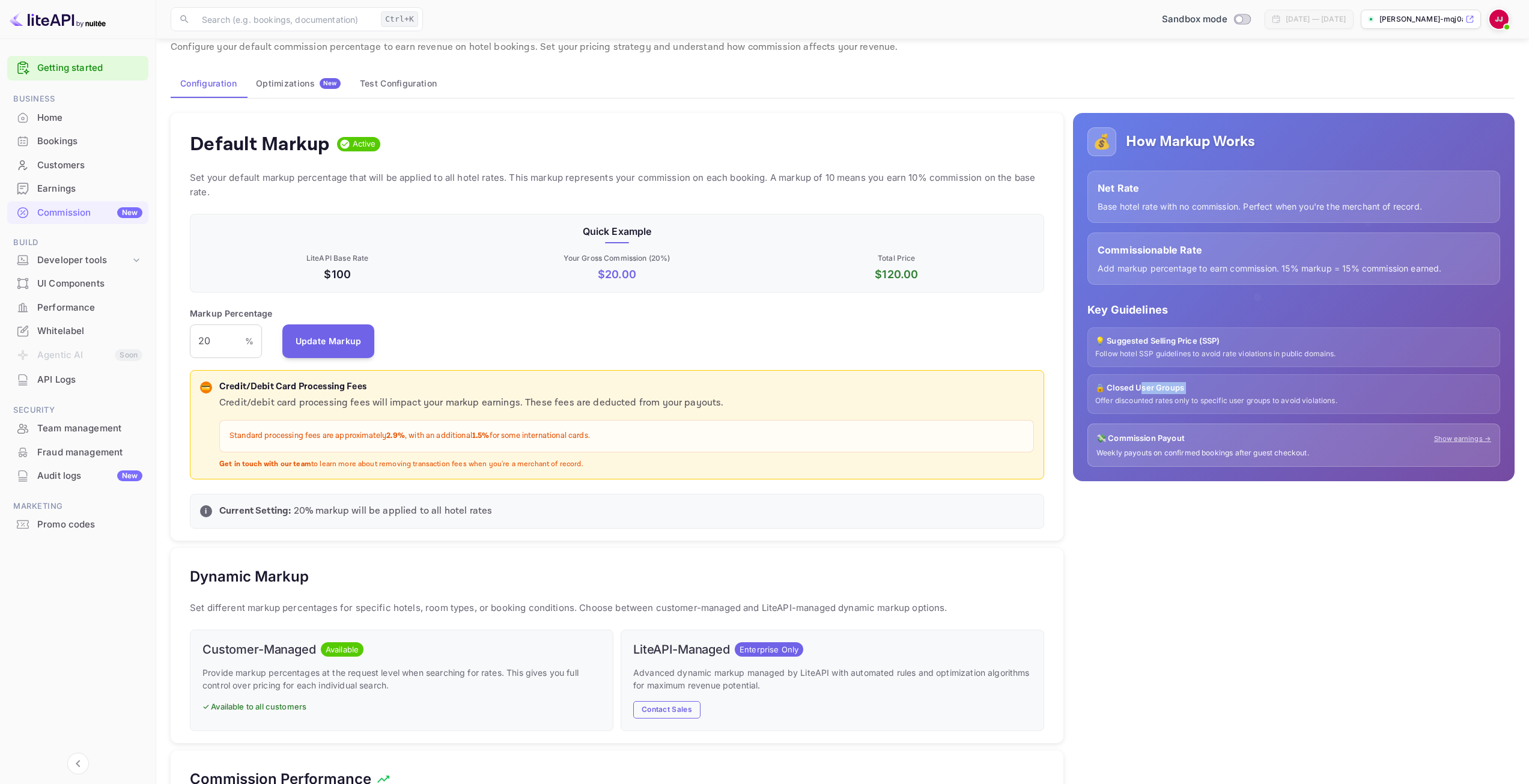
click at [1144, 393] on div "🔒 Closed User Groups Offer discounted rates only to specific user groups to avo…" at bounding box center [1294, 394] width 413 height 40
click at [1151, 402] on p "Offer discounted rates only to specific user groups to avoid violations." at bounding box center [1294, 401] width 397 height 10
drag, startPoint x: 1158, startPoint y: 402, endPoint x: 1314, endPoint y: 402, distance: 156.0
click at [1314, 402] on p "Offer discounted rates only to specific user groups to avoid violations." at bounding box center [1294, 401] width 397 height 10
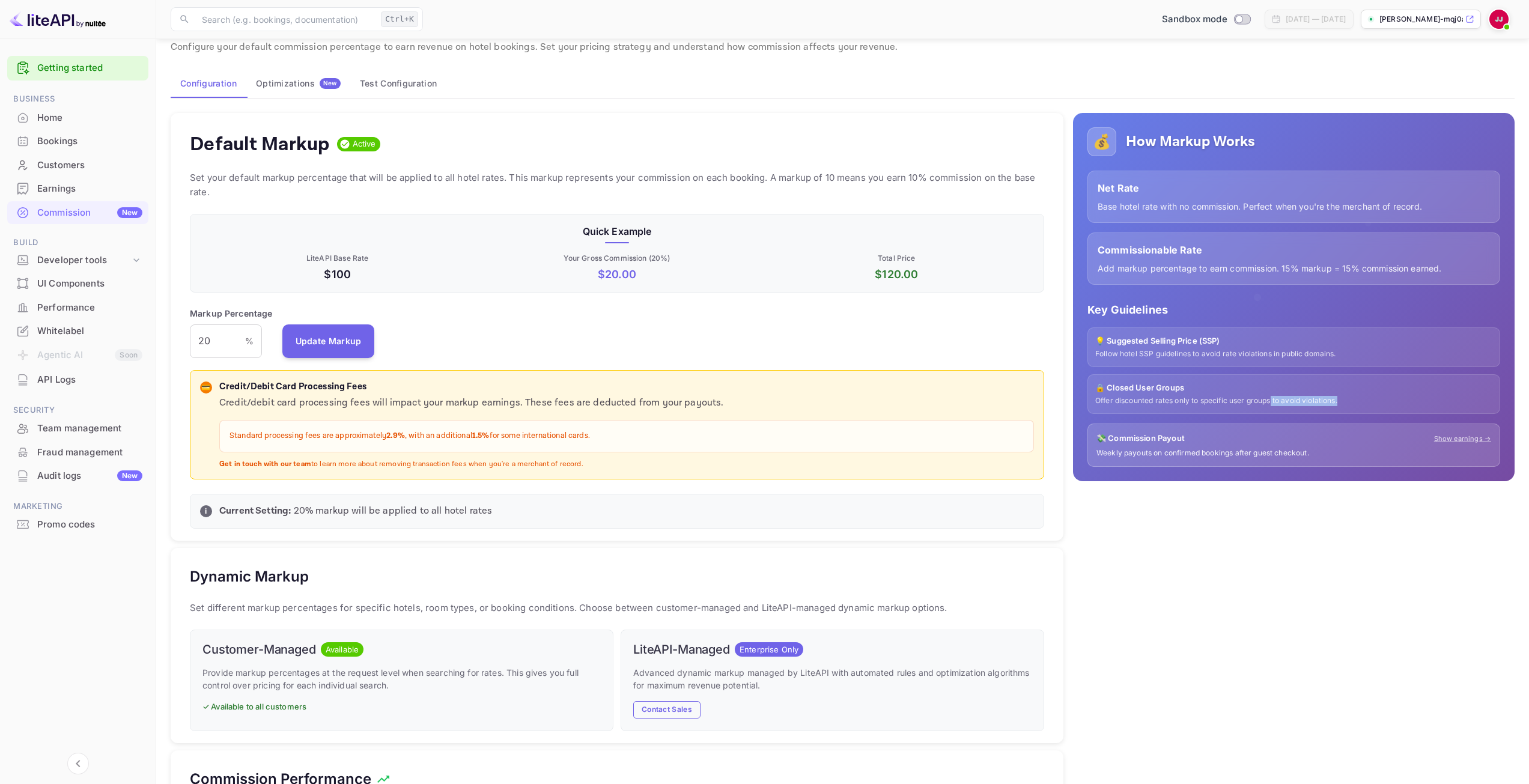
drag, startPoint x: 1274, startPoint y: 400, endPoint x: 1346, endPoint y: 402, distance: 72.0
click at [1346, 402] on p "Offer discounted rates only to specific user groups to avoid violations." at bounding box center [1294, 401] width 397 height 10
drag, startPoint x: 1106, startPoint y: 388, endPoint x: 1222, endPoint y: 387, distance: 116.0
click at [1222, 387] on p "🔒 Closed User Groups" at bounding box center [1294, 388] width 397 height 12
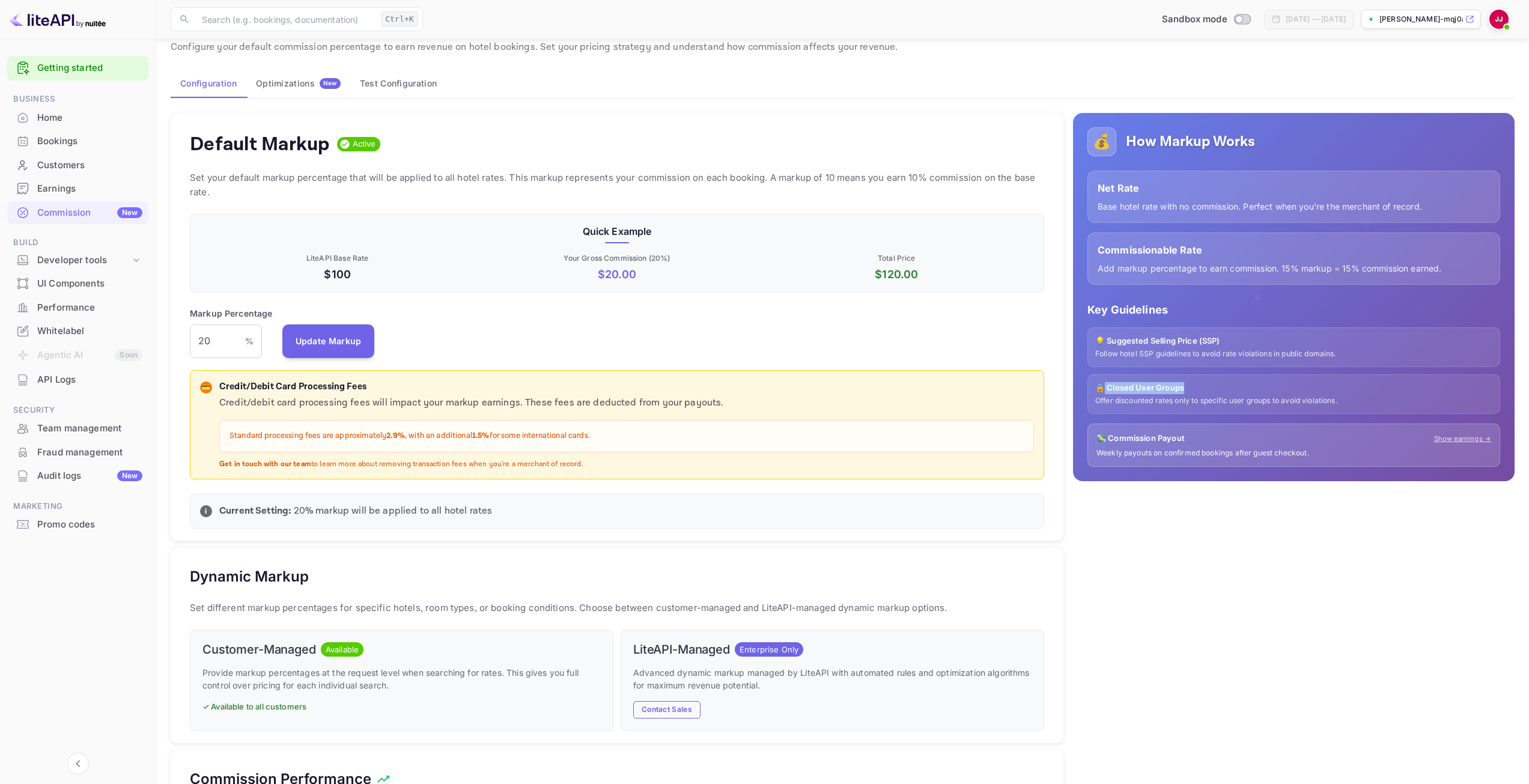
drag, startPoint x: 1222, startPoint y: 387, endPoint x: 1125, endPoint y: 356, distance: 101.8
click at [1221, 387] on p "🔒 Closed User Groups" at bounding box center [1294, 388] width 397 height 12
drag, startPoint x: 1112, startPoint y: 352, endPoint x: 1337, endPoint y: 358, distance: 225.1
click at [1337, 358] on div "💡 Suggested Selling Price (SSP) Follow hotel SSP guidelines to avoid rate viola…" at bounding box center [1294, 348] width 413 height 40
click at [1337, 358] on p "Follow hotel SSP guidelines to avoid rate violations in public domains." at bounding box center [1294, 354] width 397 height 10
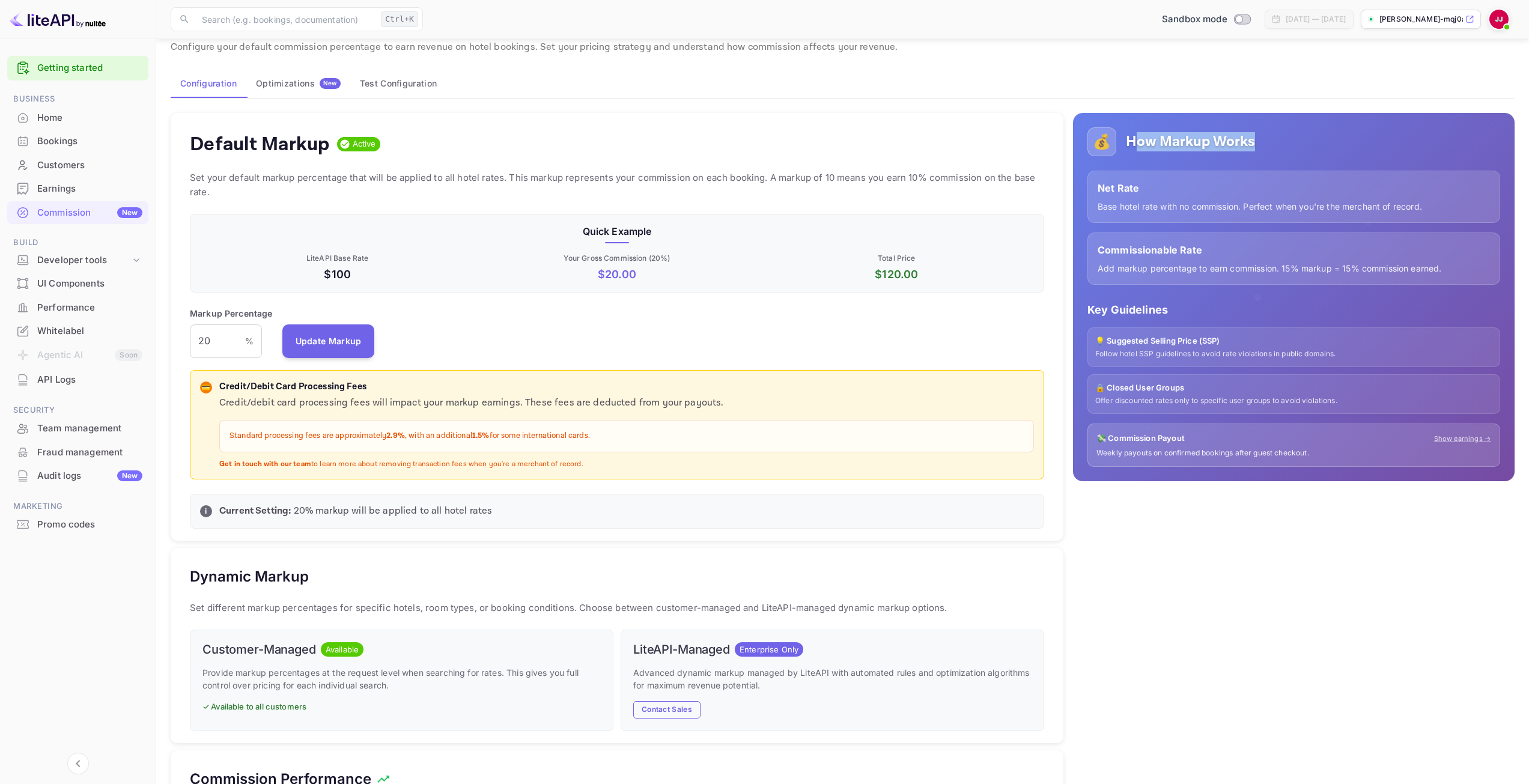
drag, startPoint x: 1196, startPoint y: 139, endPoint x: 1282, endPoint y: 142, distance: 86.1
click at [1282, 142] on div "💰 How Markup Works" at bounding box center [1294, 141] width 413 height 29
drag, startPoint x: 1094, startPoint y: 186, endPoint x: 1427, endPoint y: 219, distance: 334.6
click at [1427, 219] on div "Net Rate Base hotel rate with no commission. Perfect when you're the merchant o…" at bounding box center [1294, 197] width 413 height 53
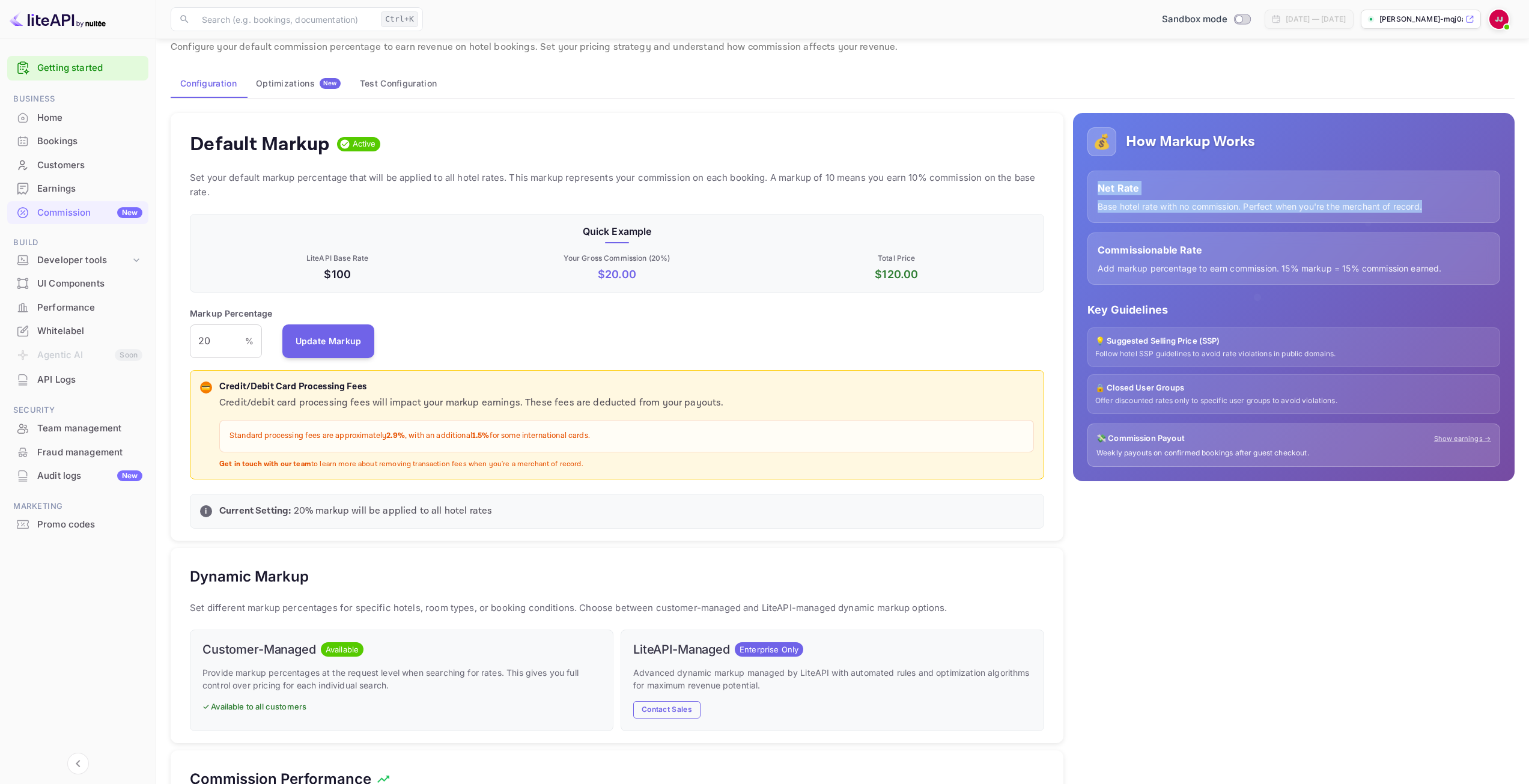
click at [1427, 219] on div "Net Rate Base hotel rate with no commission. Perfect when you're the merchant o…" at bounding box center [1294, 197] width 413 height 53
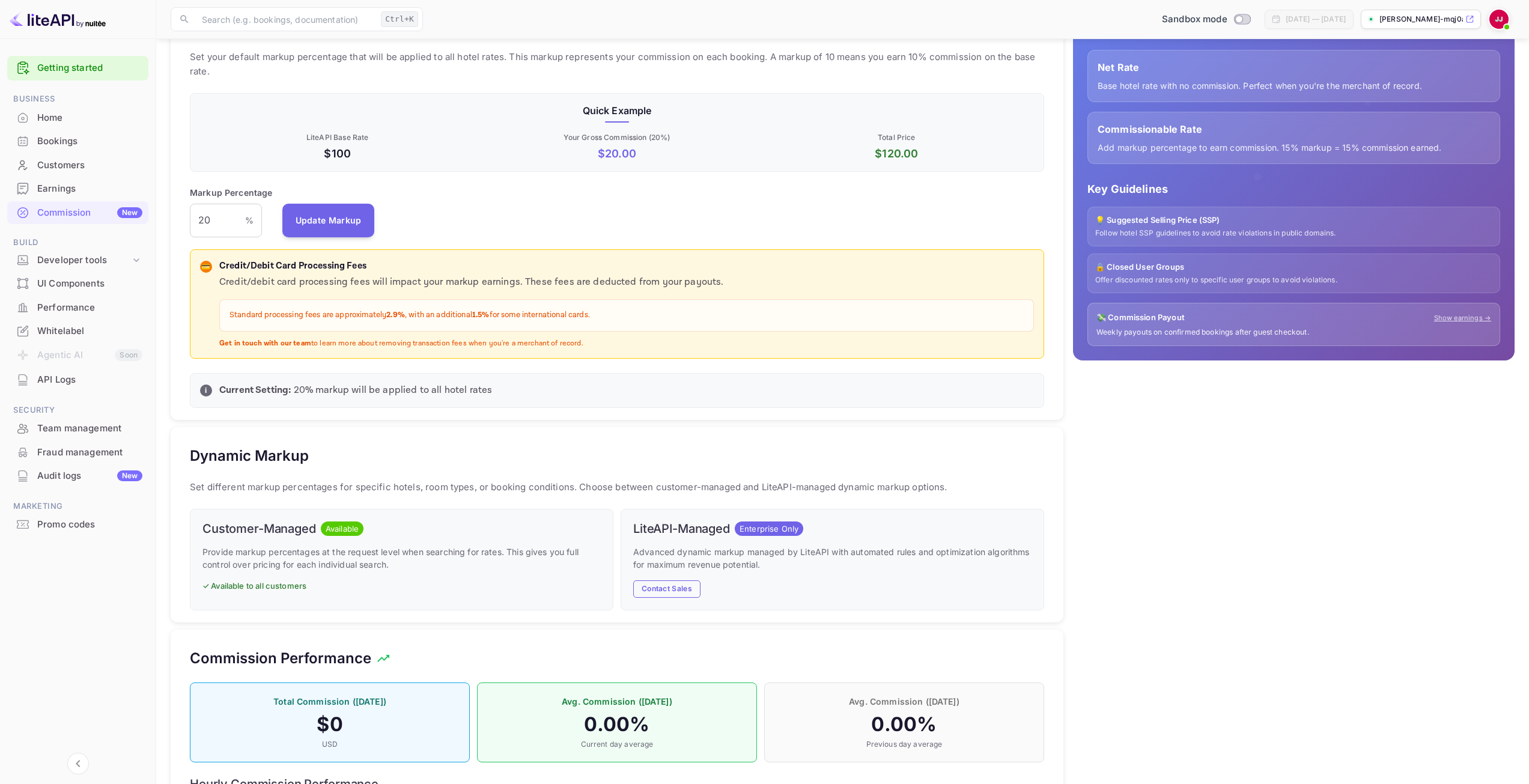
scroll to position [160, 0]
click at [98, 194] on div "Earnings" at bounding box center [90, 189] width 105 height 14
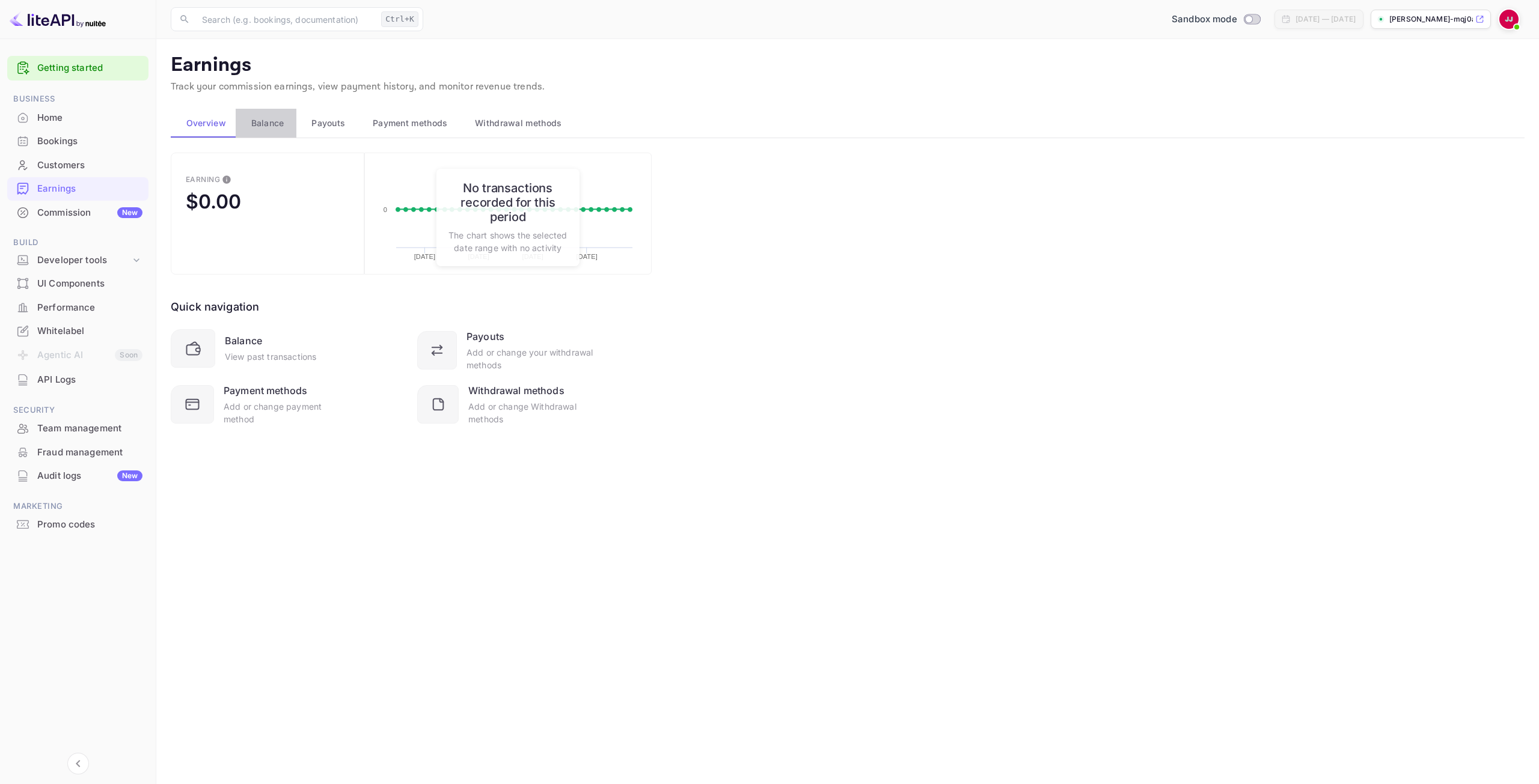
click at [265, 120] on span "Balance" at bounding box center [268, 123] width 33 height 14
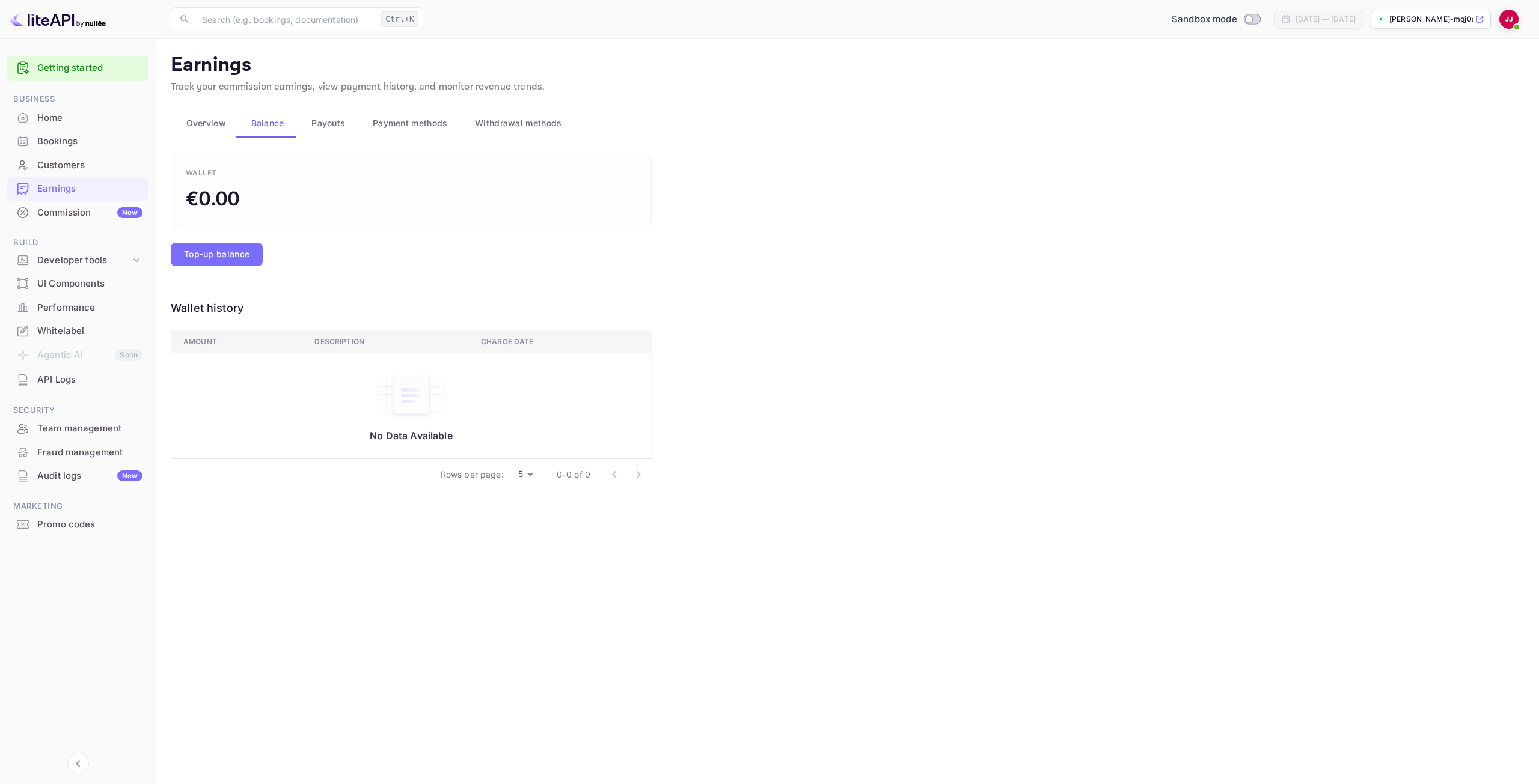
click at [64, 122] on div "Home" at bounding box center [90, 118] width 105 height 14
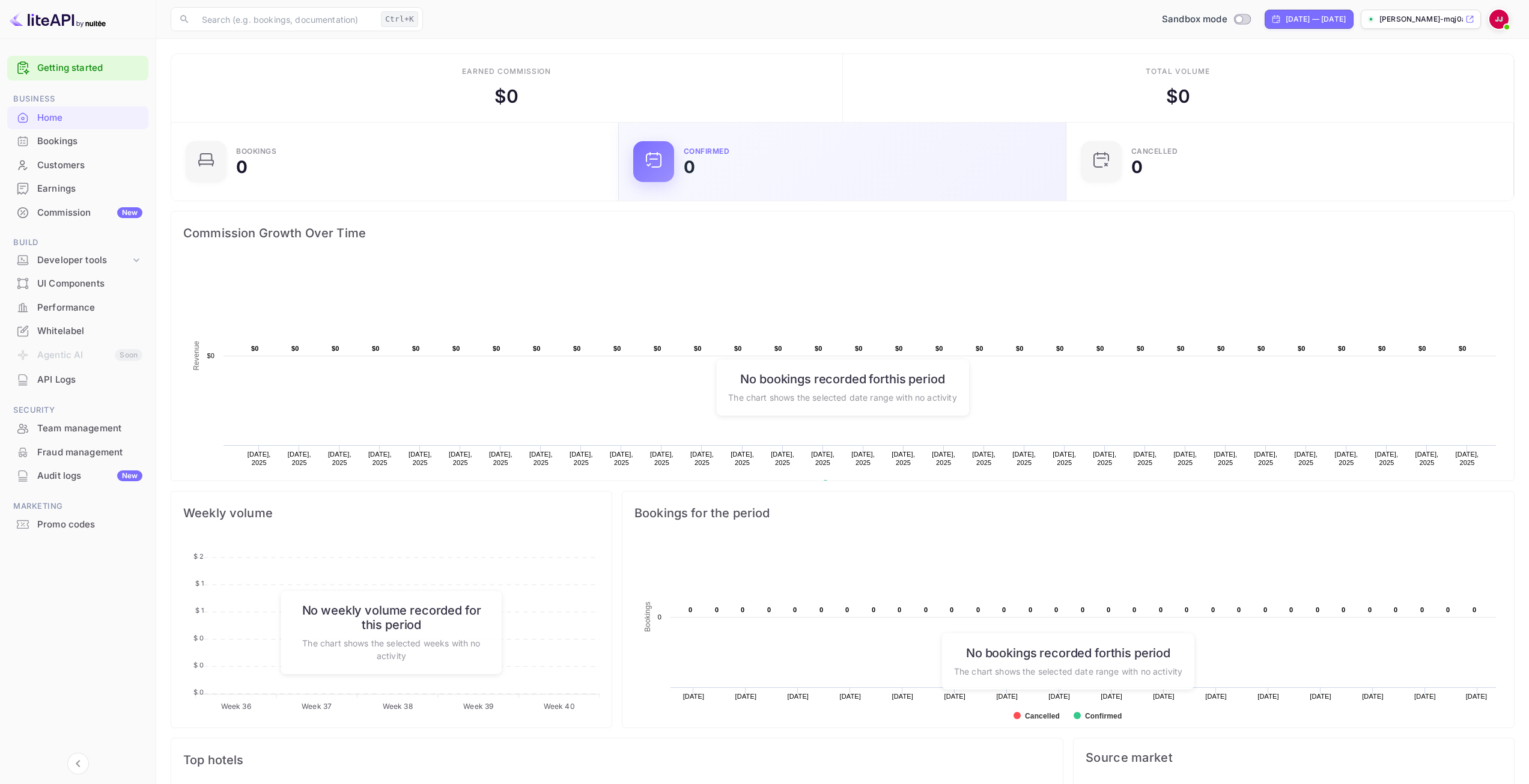
click at [822, 177] on div "Confirmed 0" at bounding box center [842, 161] width 418 height 41
